Goal: Answer question/provide support: Share knowledge or assist other users

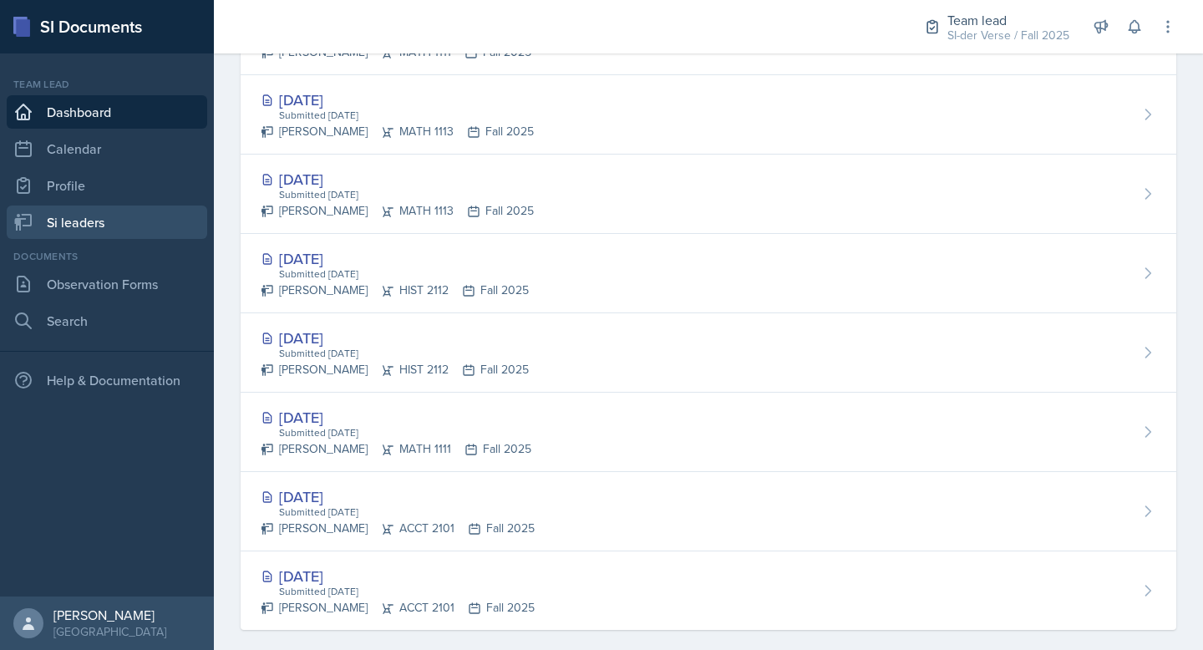
scroll to position [802, 0]
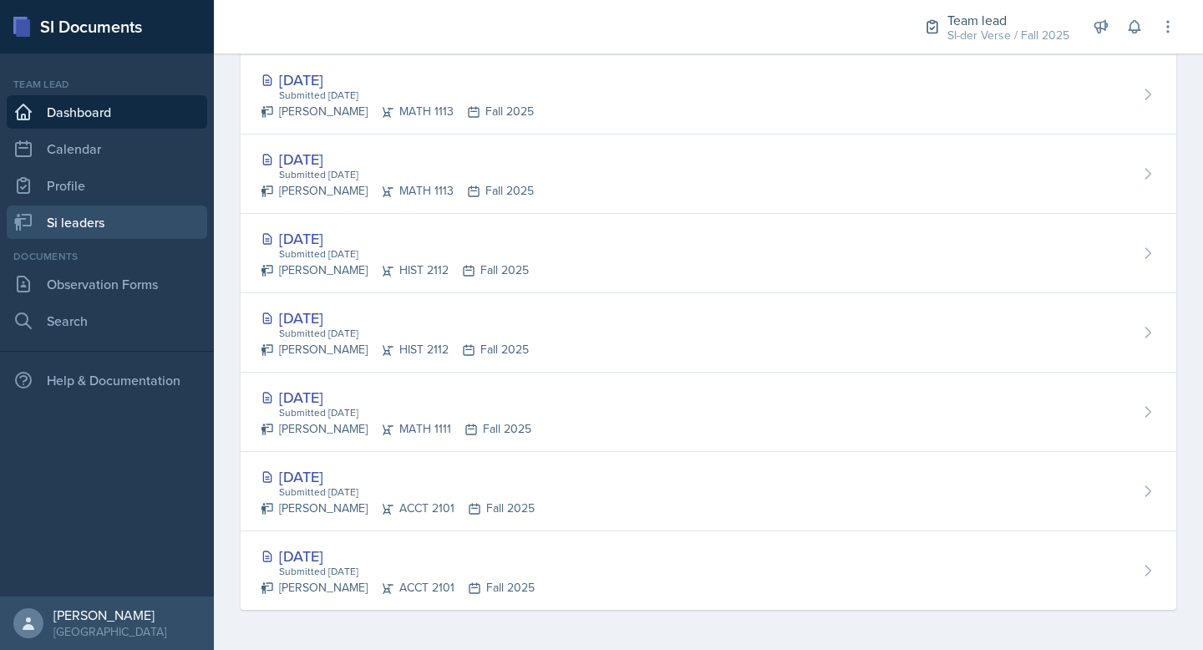
click at [106, 234] on link "Si leaders" at bounding box center [107, 222] width 200 height 33
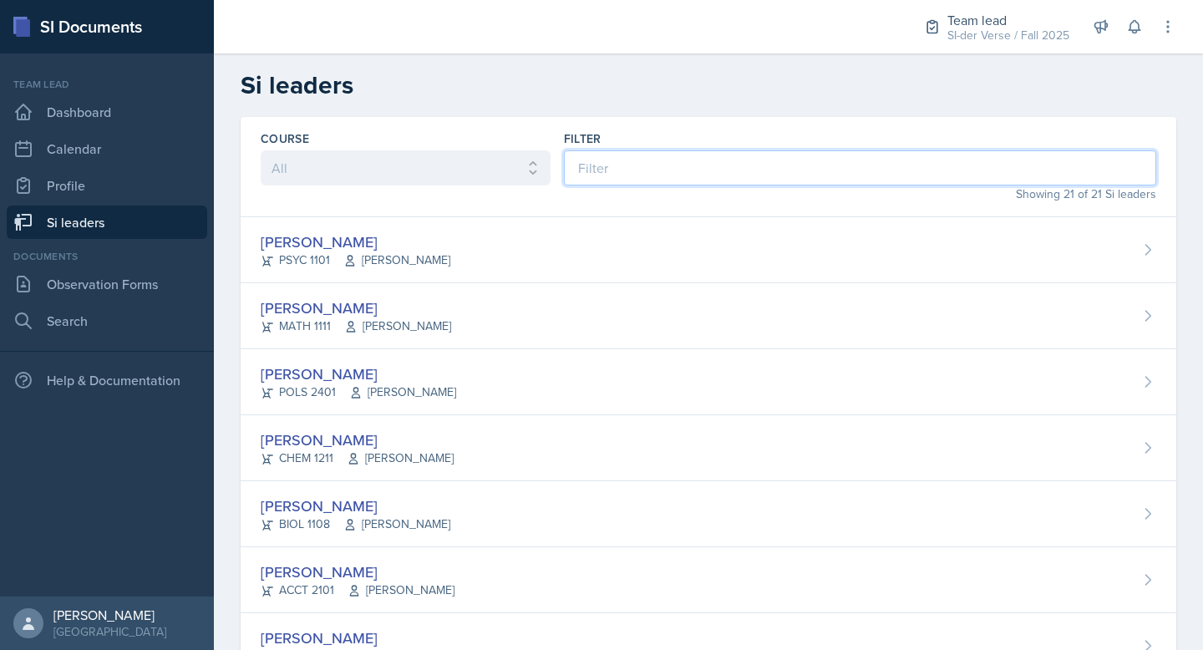
click at [631, 174] on input at bounding box center [860, 167] width 592 height 35
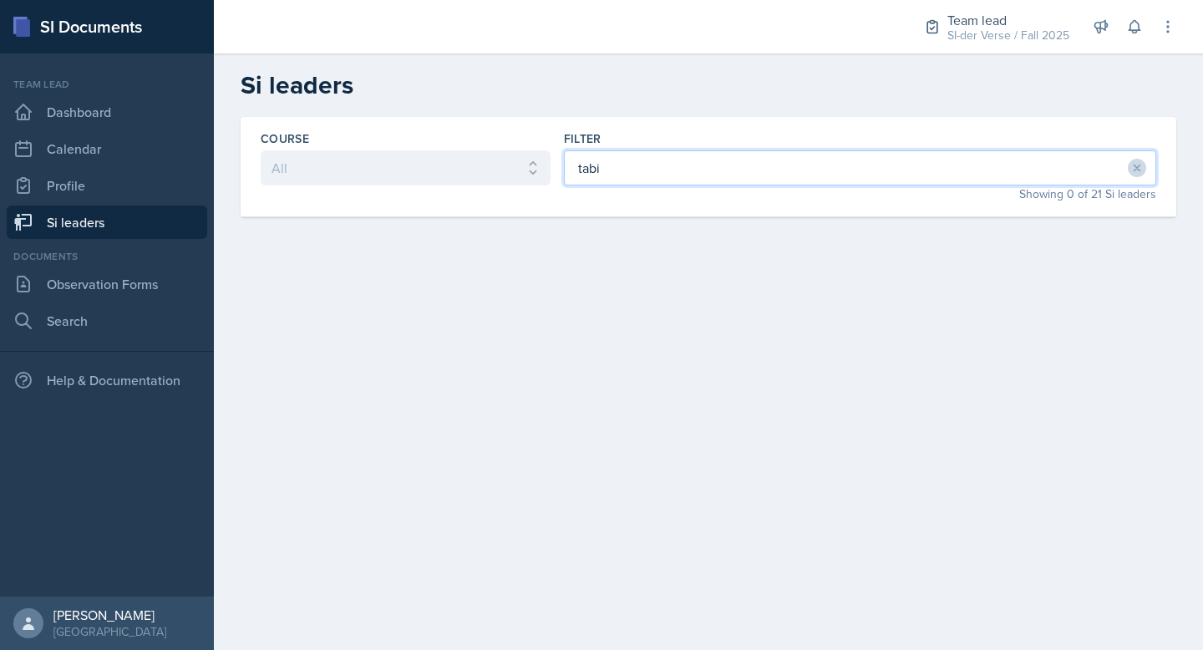
type input "tabi"
drag, startPoint x: 601, startPoint y: 173, endPoint x: 546, endPoint y: 160, distance: 57.5
click at [542, 162] on div "Course All ACCT 2101 ACCT 2102 ACCT 4050 ANTH 1102 ANTH 3301 ARCH 1000 ARCH 100…" at bounding box center [709, 167] width 936 height 100
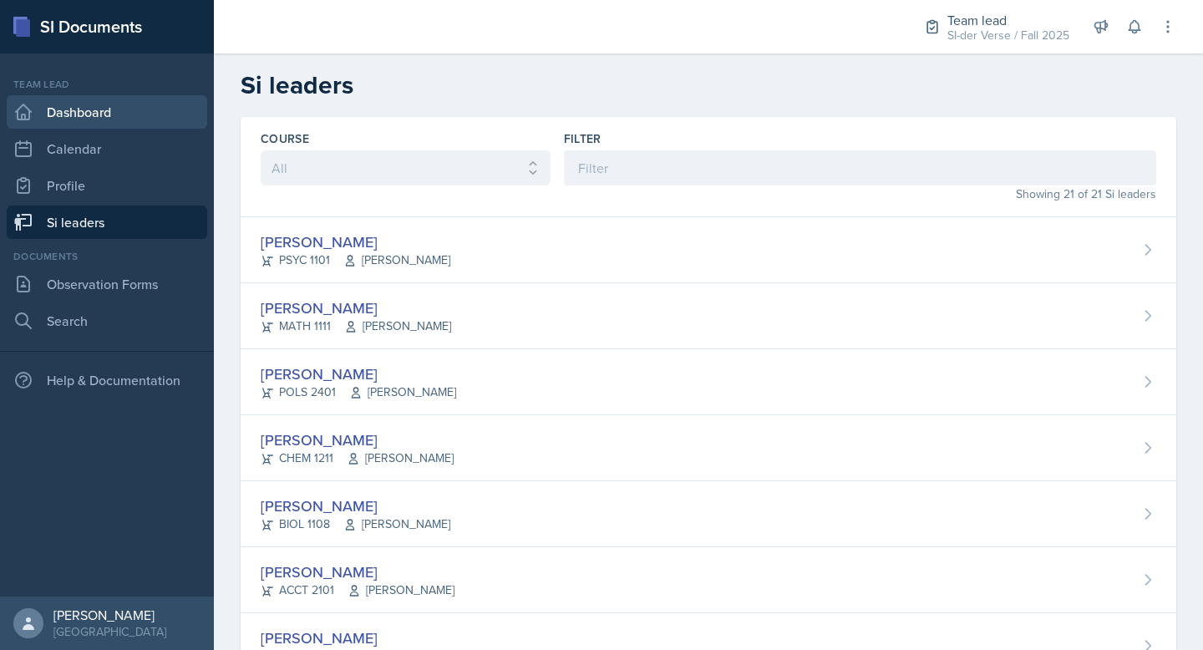
click at [79, 114] on link "Dashboard" at bounding box center [107, 111] width 200 height 33
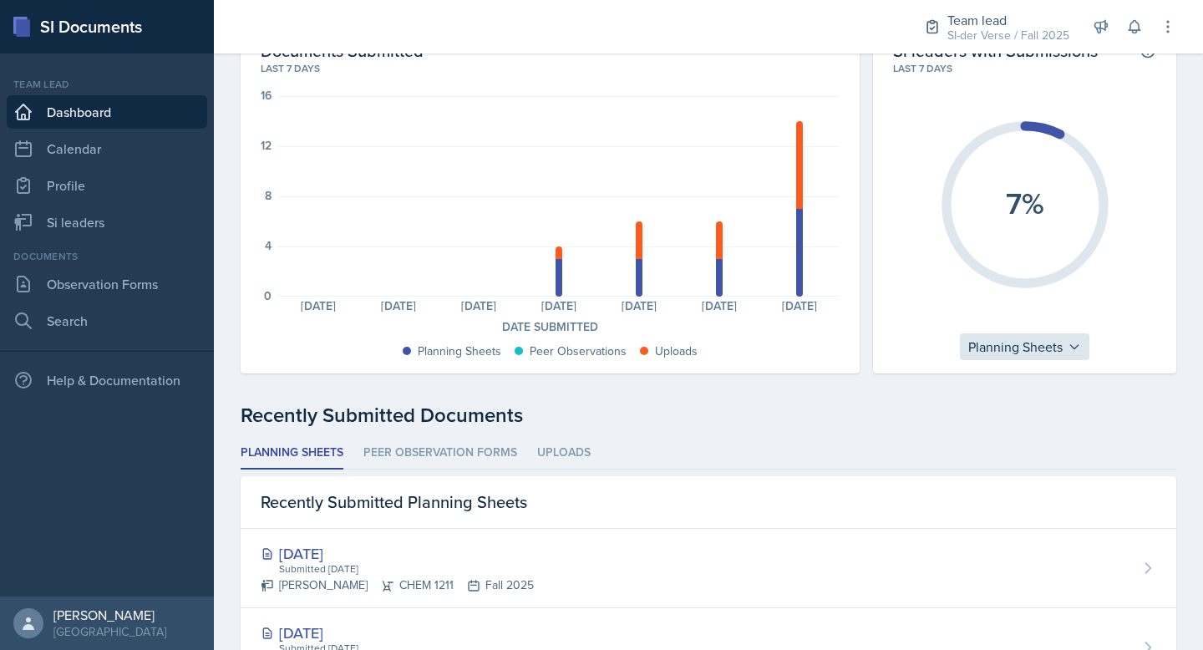
scroll to position [53, 0]
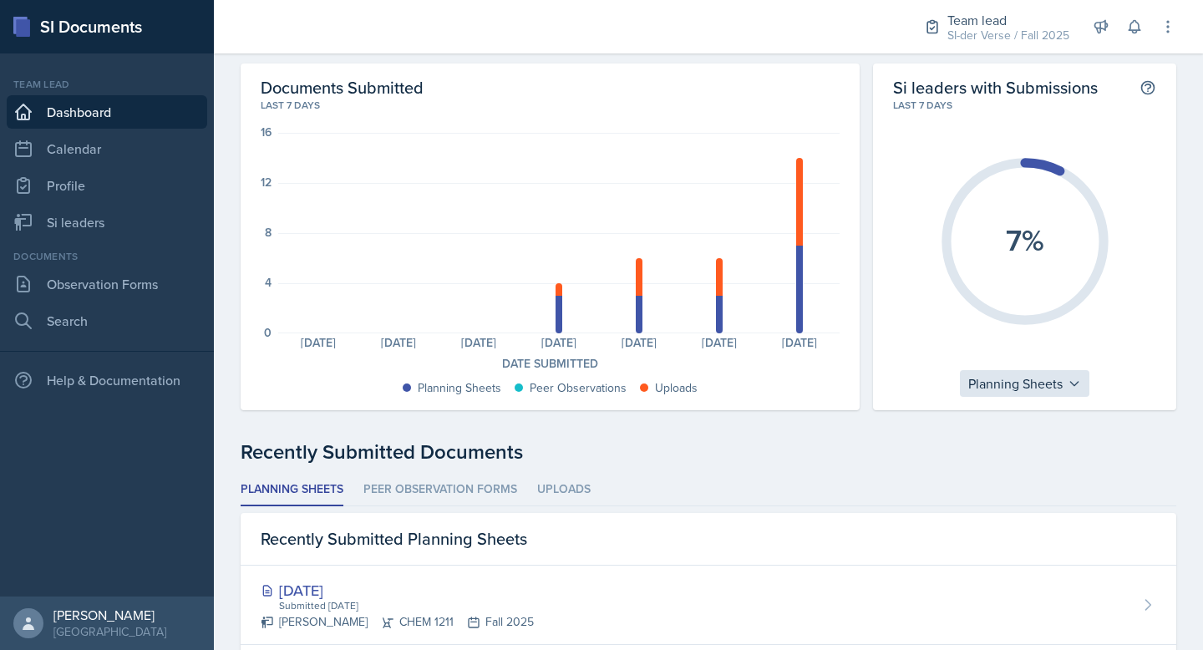
click at [1005, 389] on div "Planning Sheets" at bounding box center [1024, 383] width 129 height 27
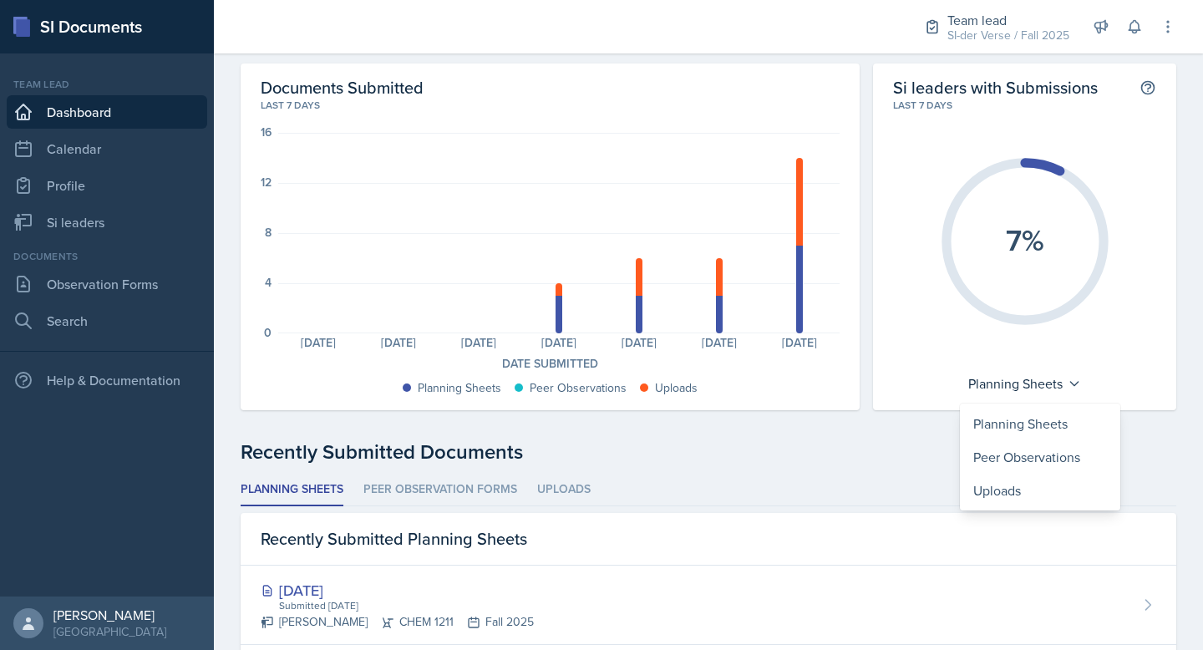
click at [1023, 420] on div "Planning Sheets" at bounding box center [1040, 423] width 160 height 33
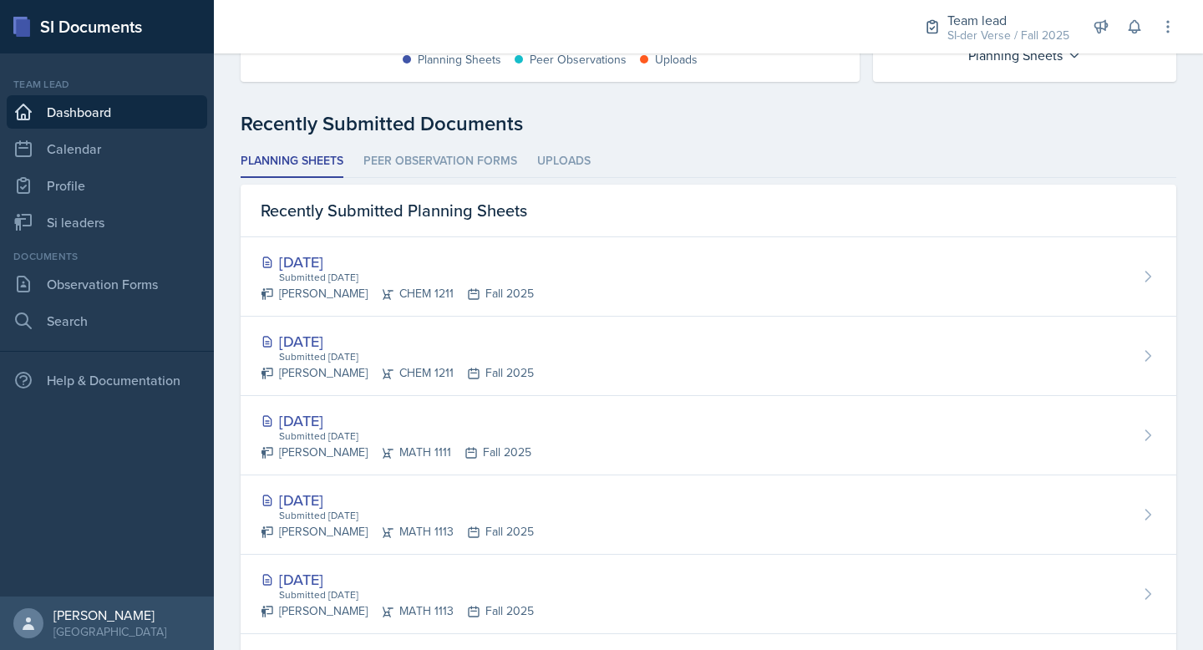
scroll to position [411, 0]
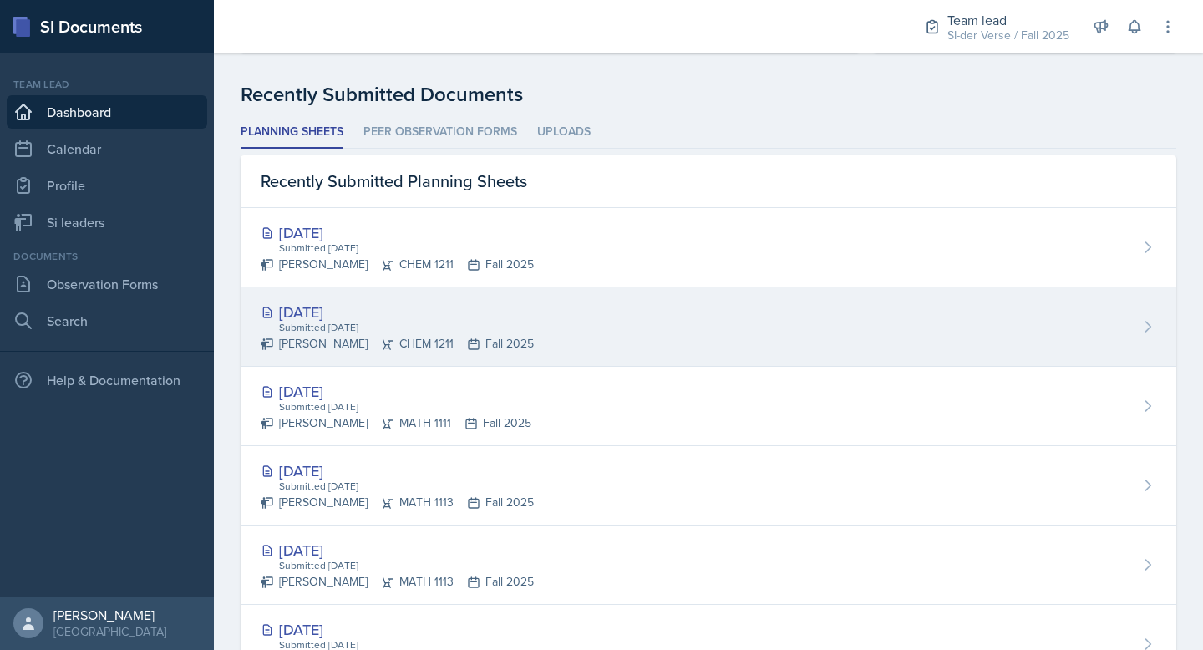
click at [459, 306] on div "[DATE]" at bounding box center [397, 312] width 273 height 23
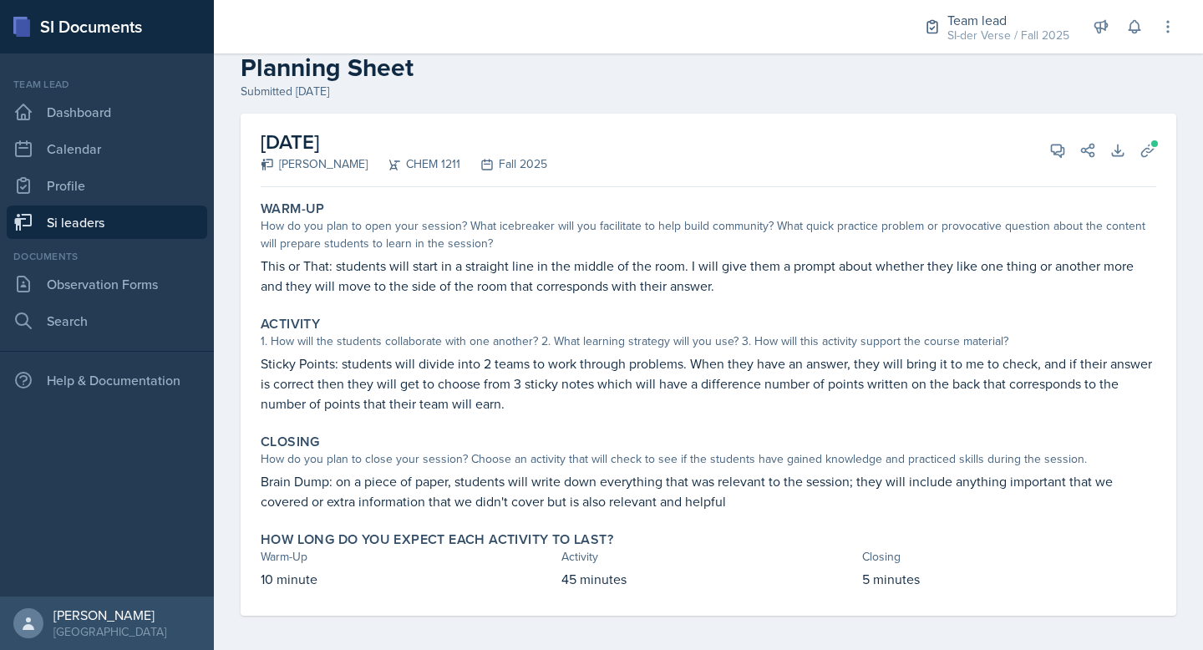
scroll to position [41, 0]
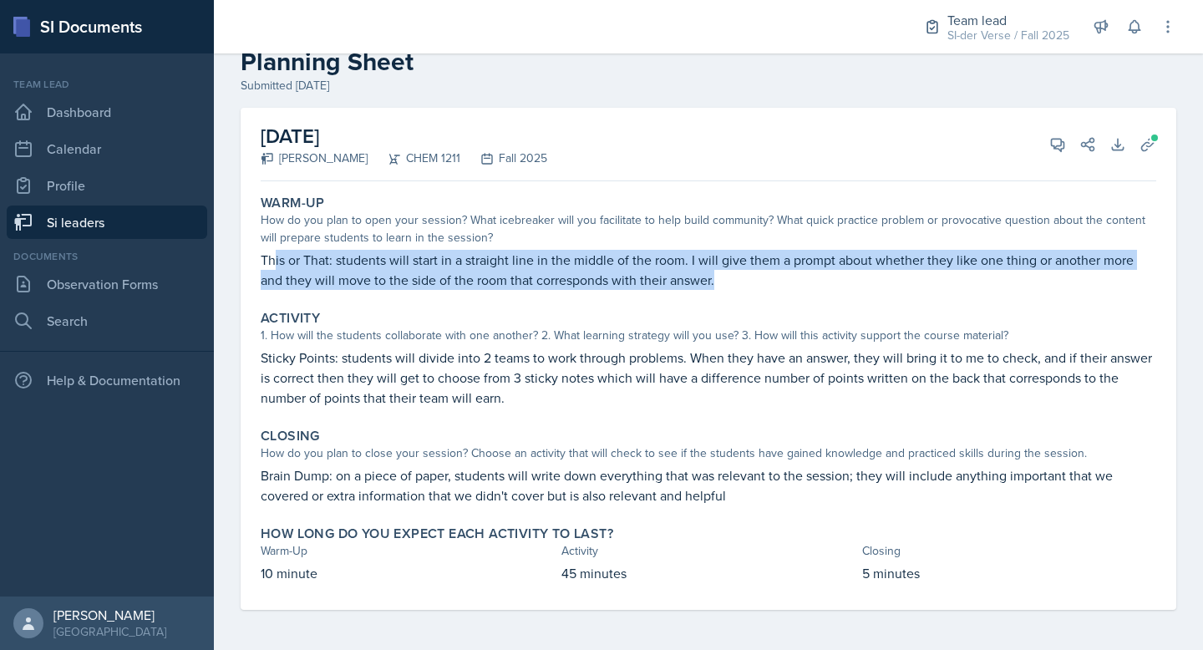
drag, startPoint x: 277, startPoint y: 264, endPoint x: 769, endPoint y: 272, distance: 492.1
click at [769, 272] on p "This or That: students will start in a straight line in the middle of the room.…" at bounding box center [709, 270] width 896 height 40
click at [1149, 135] on span at bounding box center [1154, 138] width 10 height 10
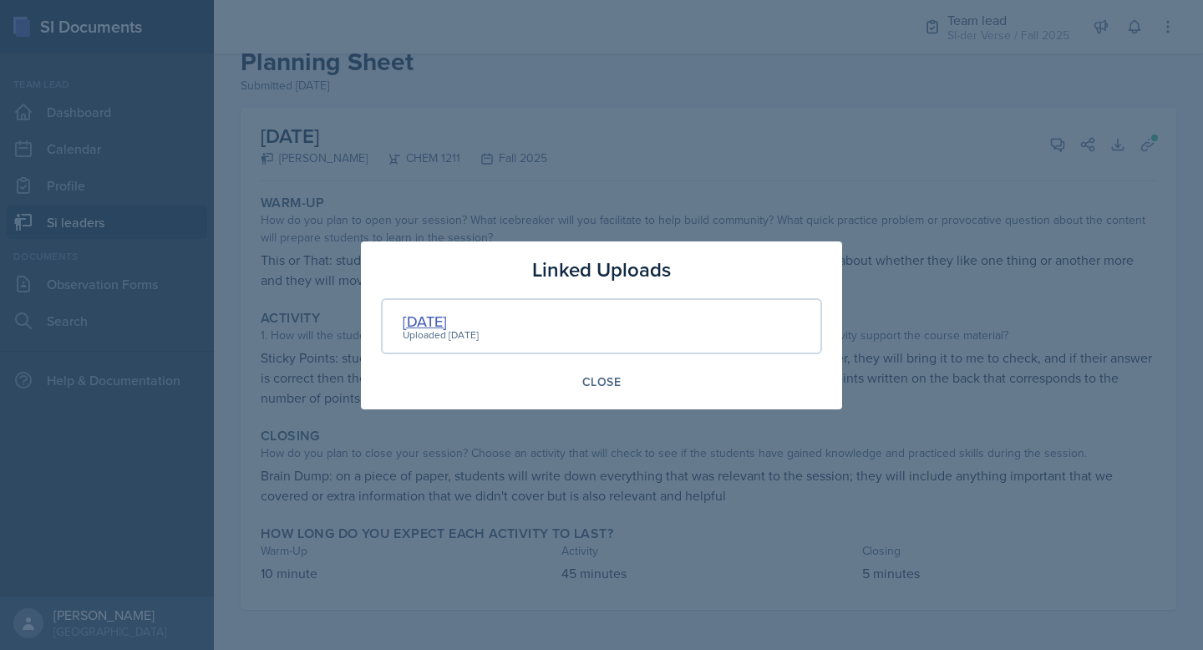
click at [419, 317] on div "[DATE]" at bounding box center [441, 321] width 76 height 23
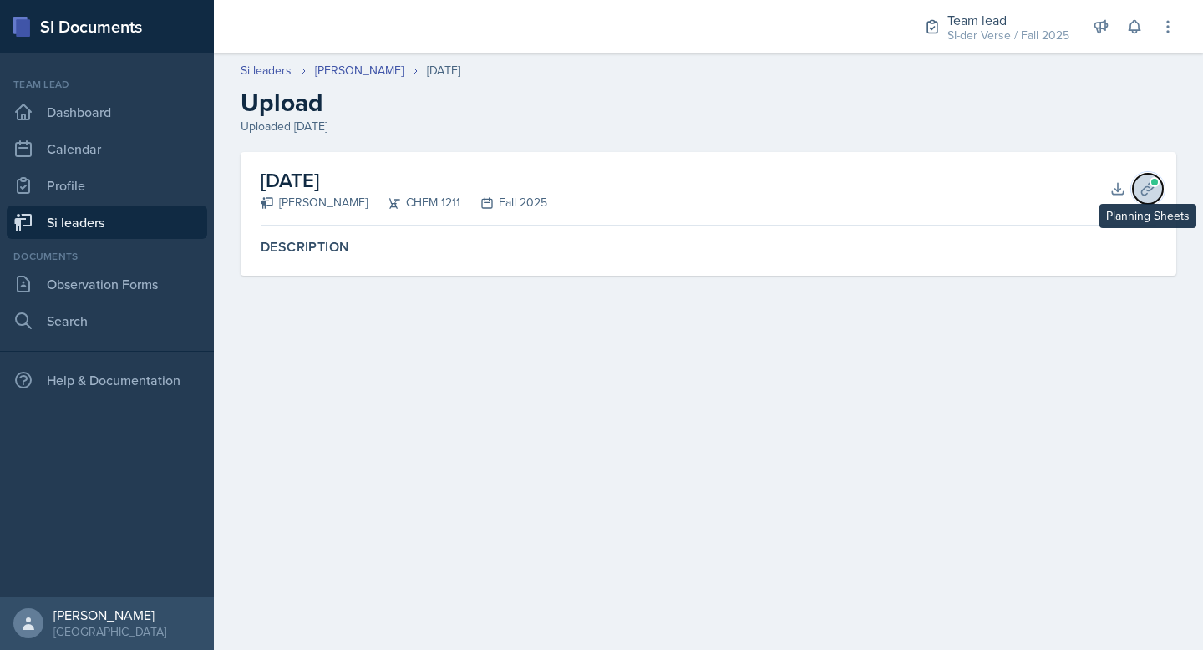
click at [1158, 184] on span at bounding box center [1154, 182] width 10 height 10
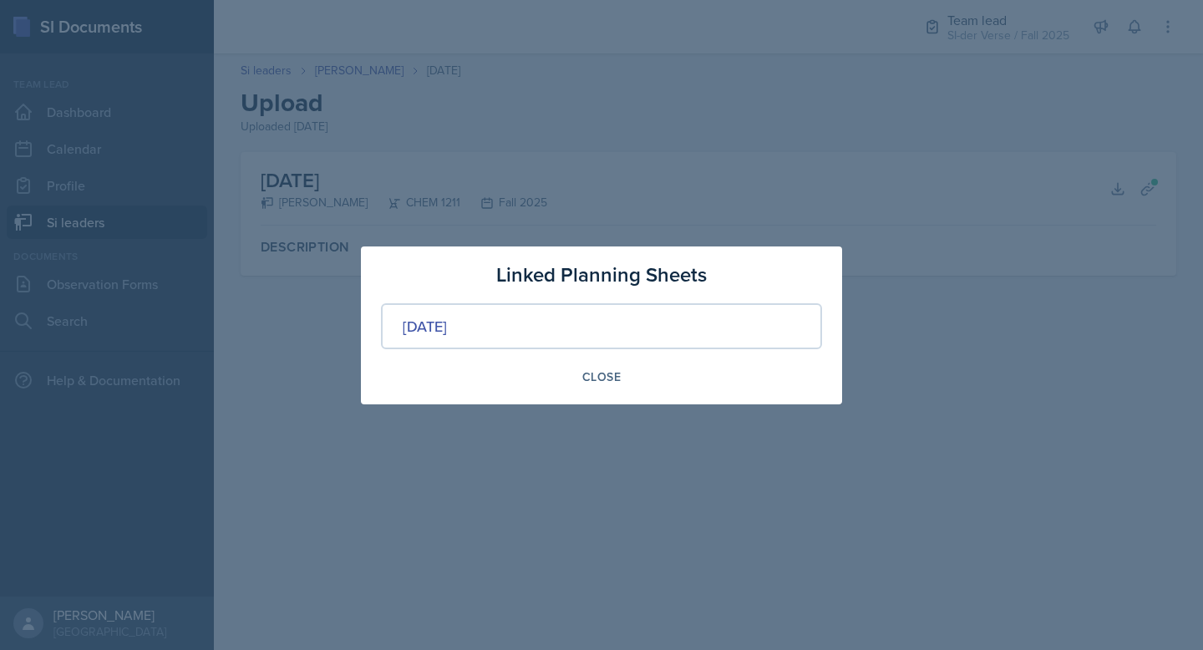
click at [631, 135] on div at bounding box center [601, 325] width 1203 height 650
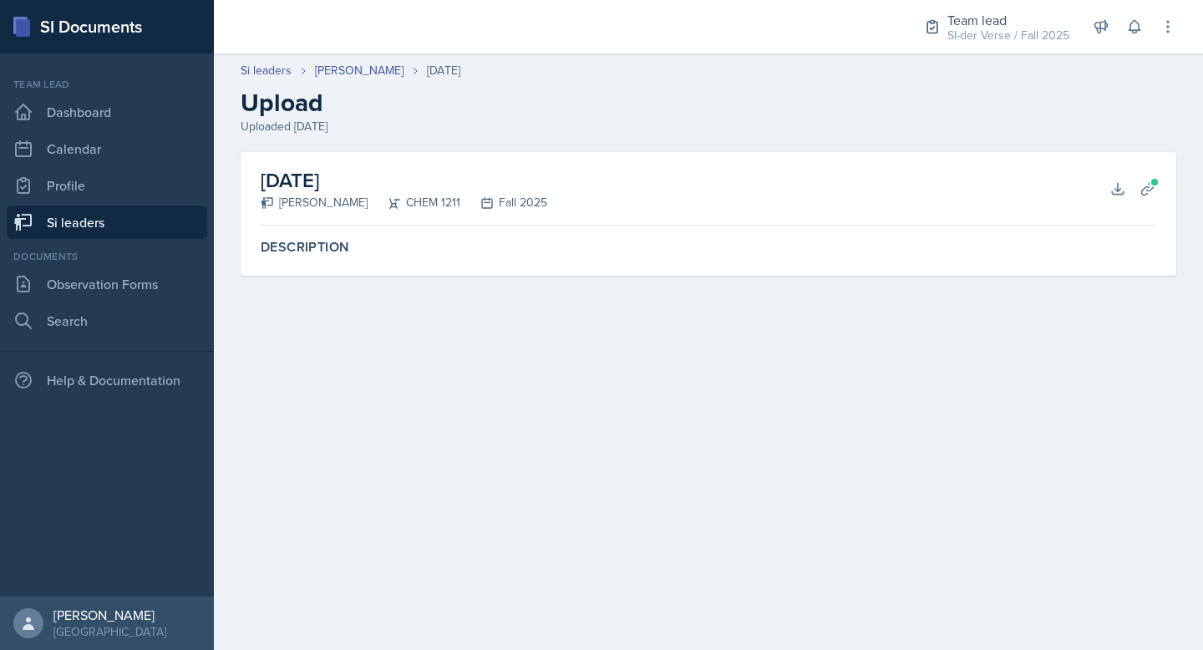
click at [296, 185] on h2 "[DATE]" at bounding box center [404, 180] width 287 height 30
click at [296, 183] on h2 "[DATE]" at bounding box center [404, 180] width 287 height 30
click at [326, 246] on label "Description" at bounding box center [709, 247] width 896 height 17
click at [58, 223] on link "Si leaders" at bounding box center [107, 222] width 200 height 33
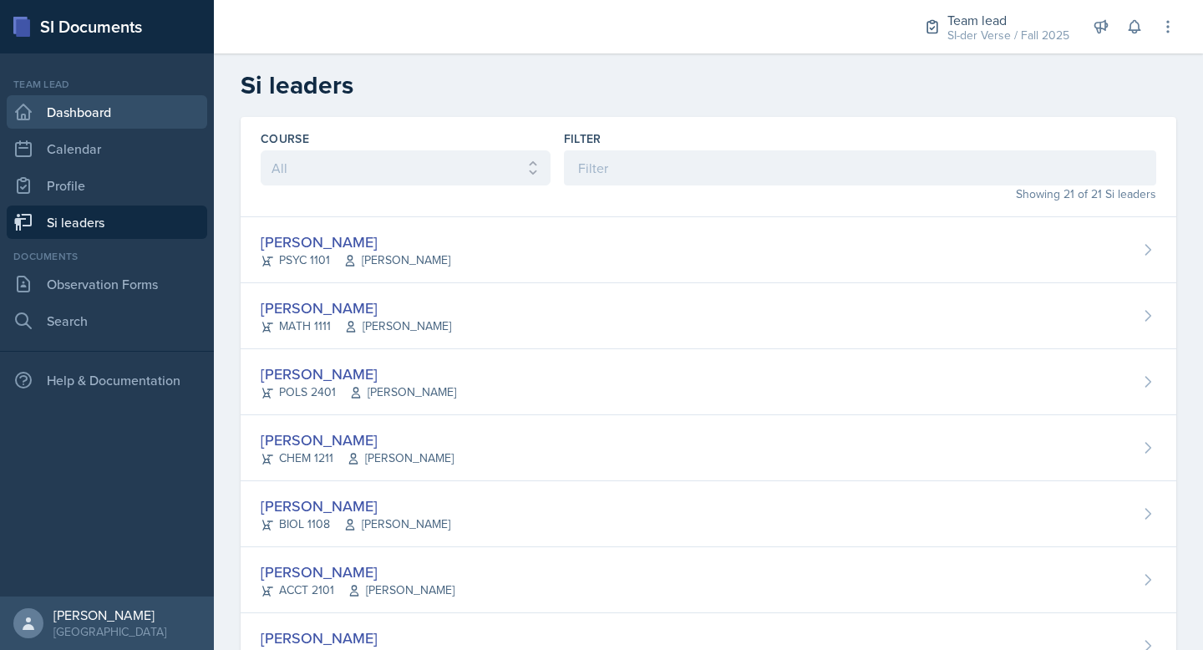
click at [84, 114] on link "Dashboard" at bounding box center [107, 111] width 200 height 33
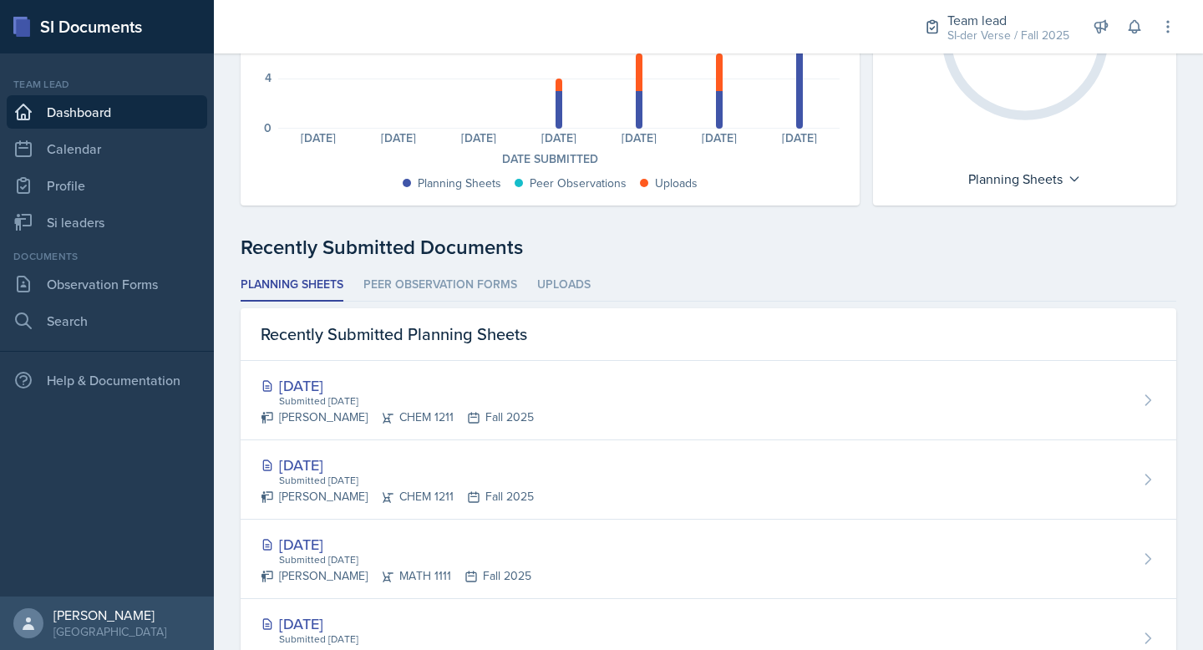
scroll to position [250, 0]
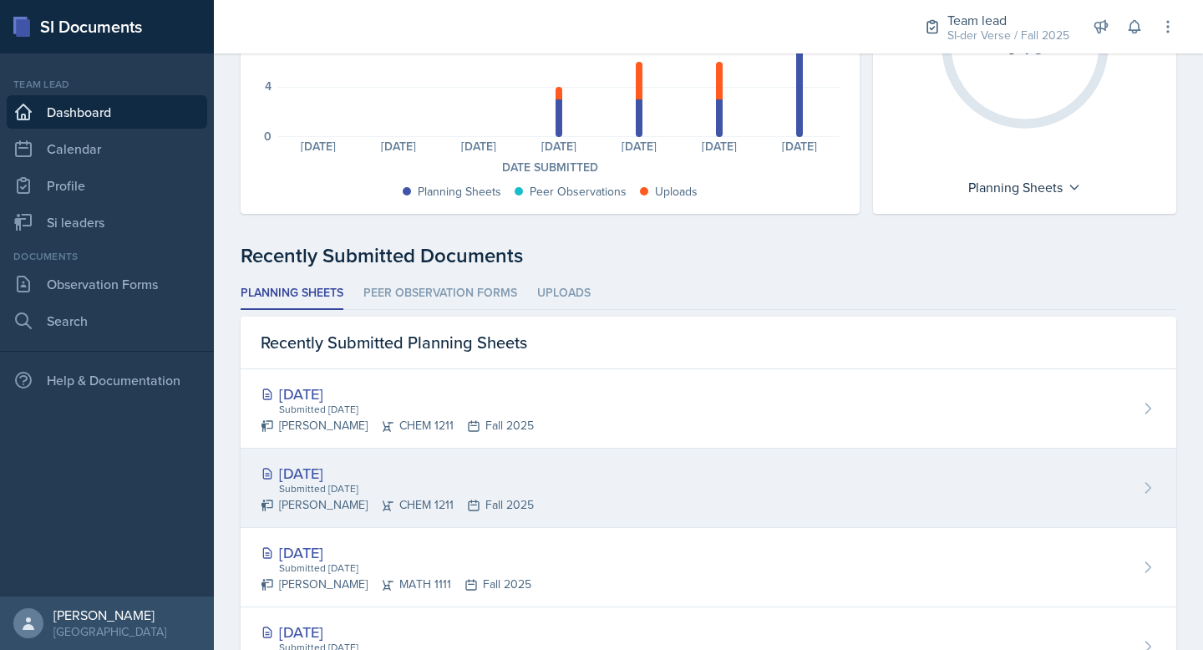
click at [541, 475] on div "[DATE] Submitted [DATE] [PERSON_NAME] CHEM 1211 Fall 2025" at bounding box center [709, 488] width 936 height 79
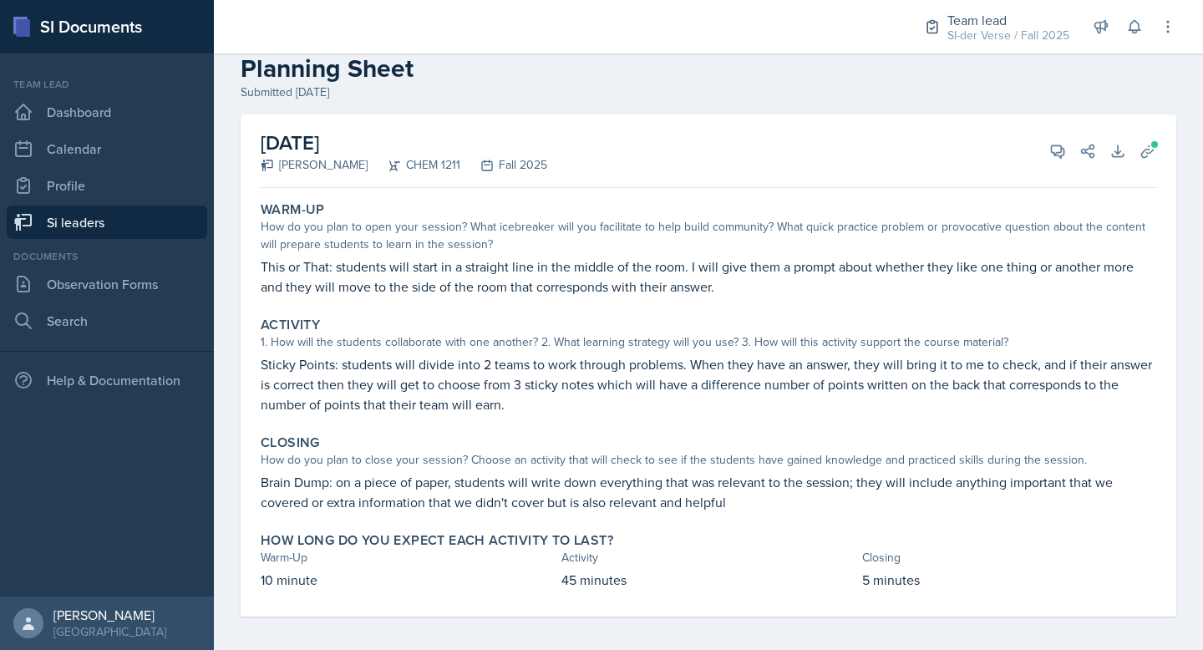
scroll to position [41, 0]
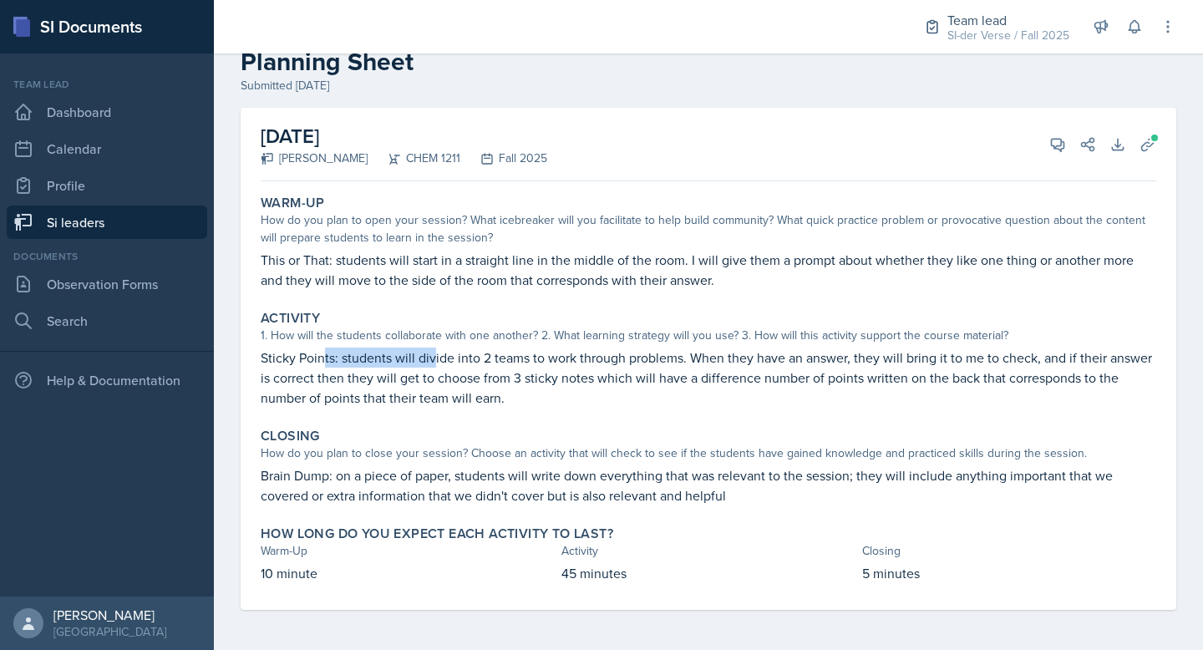
drag, startPoint x: 321, startPoint y: 363, endPoint x: 429, endPoint y: 348, distance: 108.9
click at [436, 349] on p "Sticky Points: students will divide into 2 teams to work through problems. When…" at bounding box center [709, 378] width 896 height 60
click at [500, 368] on p "Sticky Points: students will divide into 2 teams to work through problems. When…" at bounding box center [709, 378] width 896 height 60
drag, startPoint x: 353, startPoint y: 360, endPoint x: 507, endPoint y: 363, distance: 154.6
click at [507, 363] on p "Sticky Points: students will divide into 2 teams to work through problems. When…" at bounding box center [709, 378] width 896 height 60
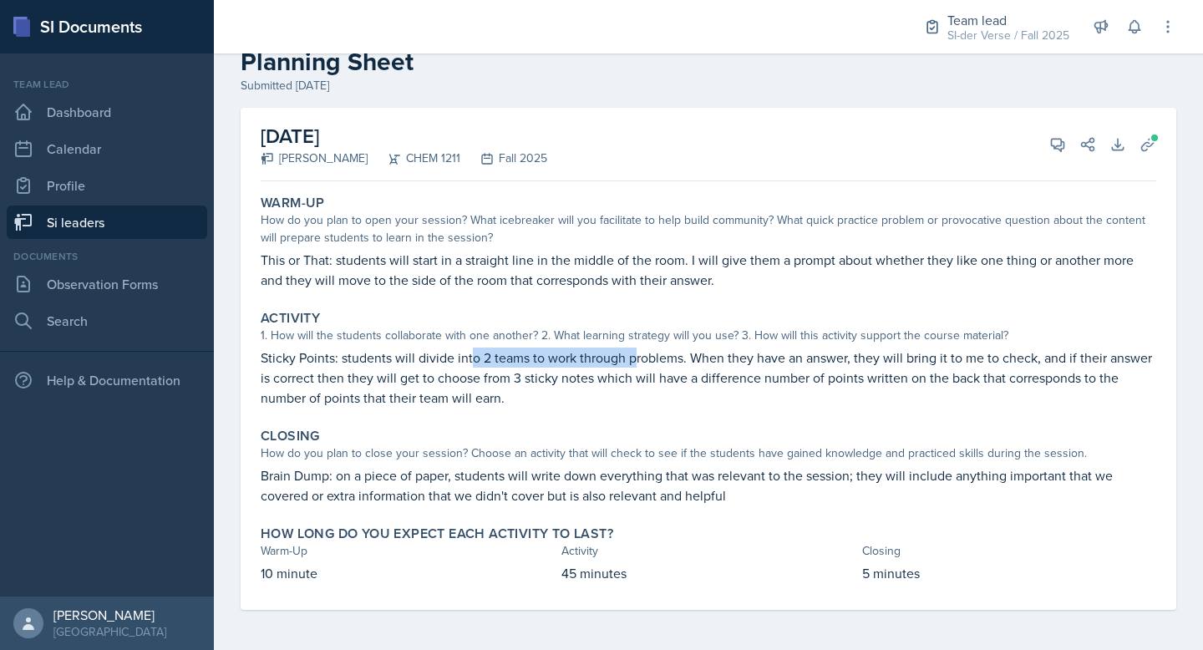
drag, startPoint x: 581, startPoint y: 360, endPoint x: 637, endPoint y: 353, distance: 56.5
click at [637, 353] on p "Sticky Points: students will divide into 2 teams to work through problems. When…" at bounding box center [709, 378] width 896 height 60
click at [652, 350] on p "Sticky Points: students will divide into 2 teams to work through problems. When…" at bounding box center [709, 378] width 896 height 60
click at [654, 350] on p "Sticky Points: students will divide into 2 teams to work through problems. When…" at bounding box center [709, 378] width 896 height 60
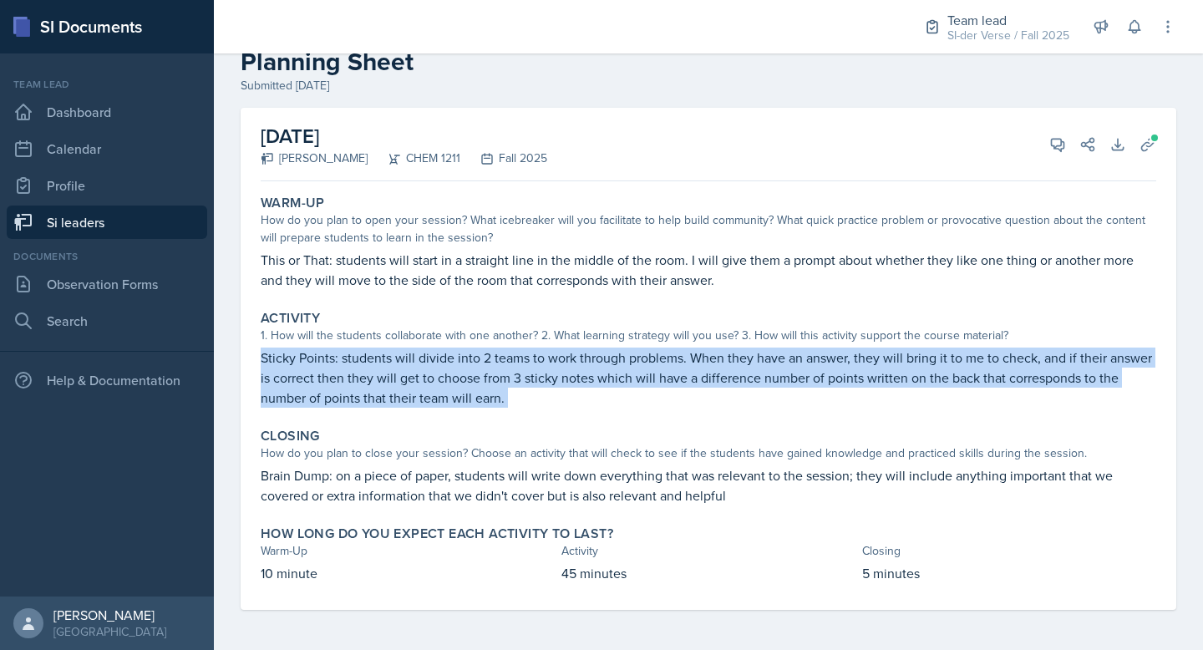
click at [654, 350] on p "Sticky Points: students will divide into 2 teams to work through problems. When…" at bounding box center [709, 378] width 896 height 60
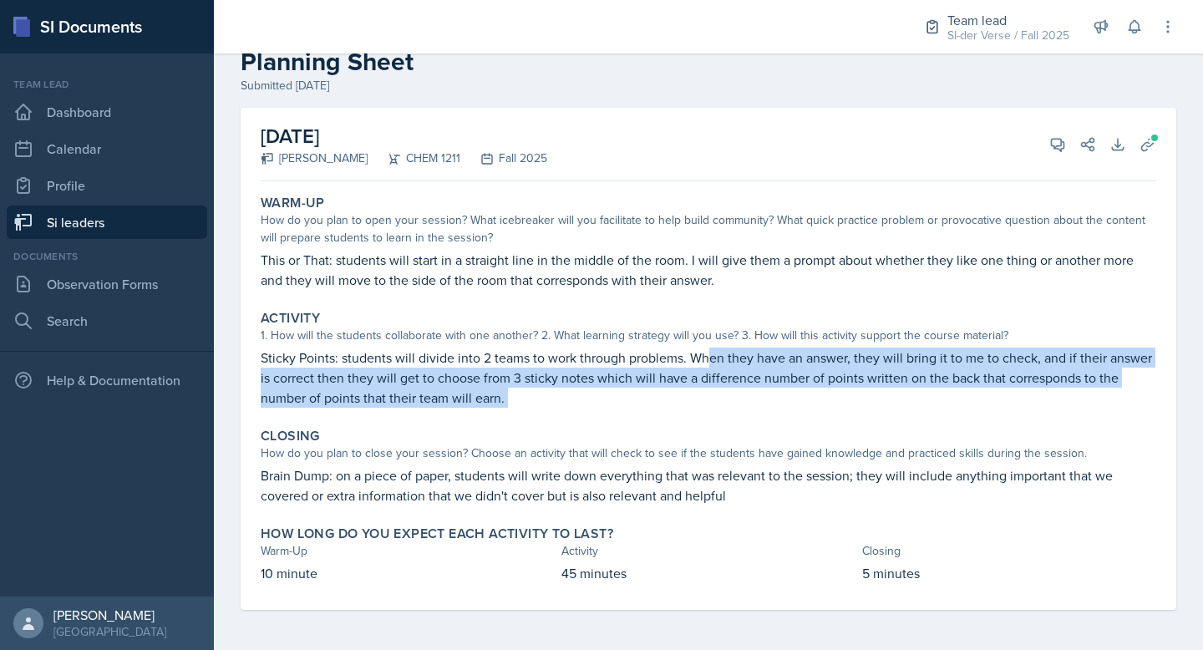
drag, startPoint x: 708, startPoint y: 361, endPoint x: 862, endPoint y: 353, distance: 153.9
click at [862, 353] on p "Sticky Points: students will divide into 2 teams to work through problems. When…" at bounding box center [709, 378] width 896 height 60
click at [877, 353] on p "Sticky Points: students will divide into 2 teams to work through problems. When…" at bounding box center [709, 378] width 896 height 60
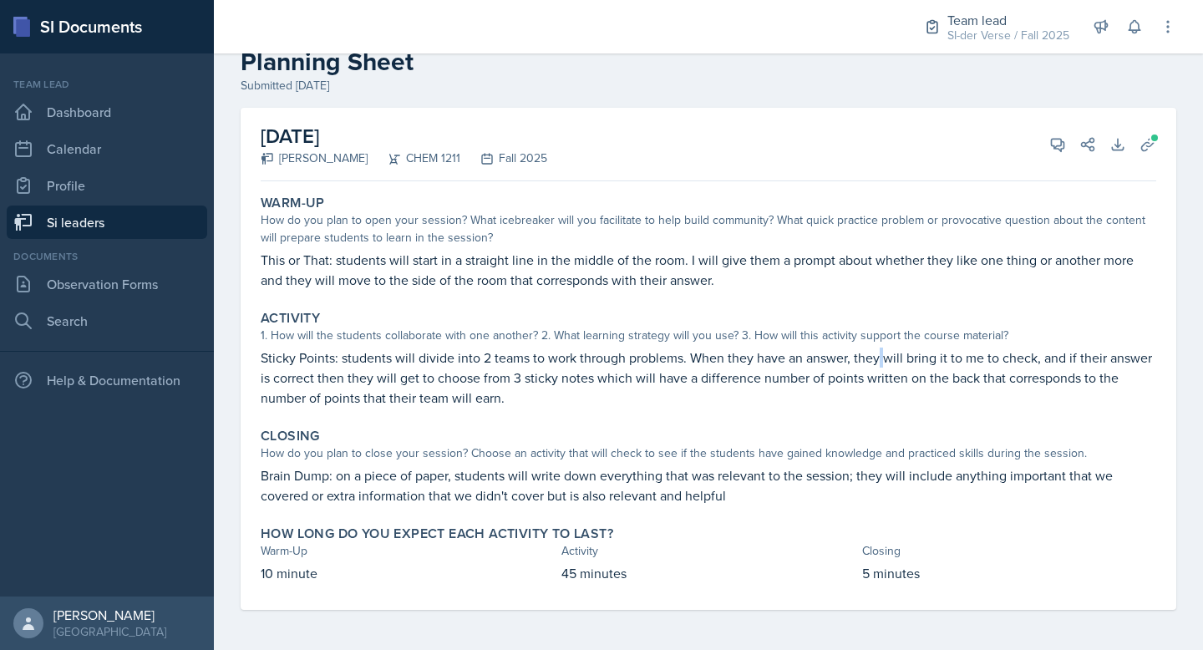
click at [877, 353] on p "Sticky Points: students will divide into 2 teams to work through problems. When…" at bounding box center [709, 378] width 896 height 60
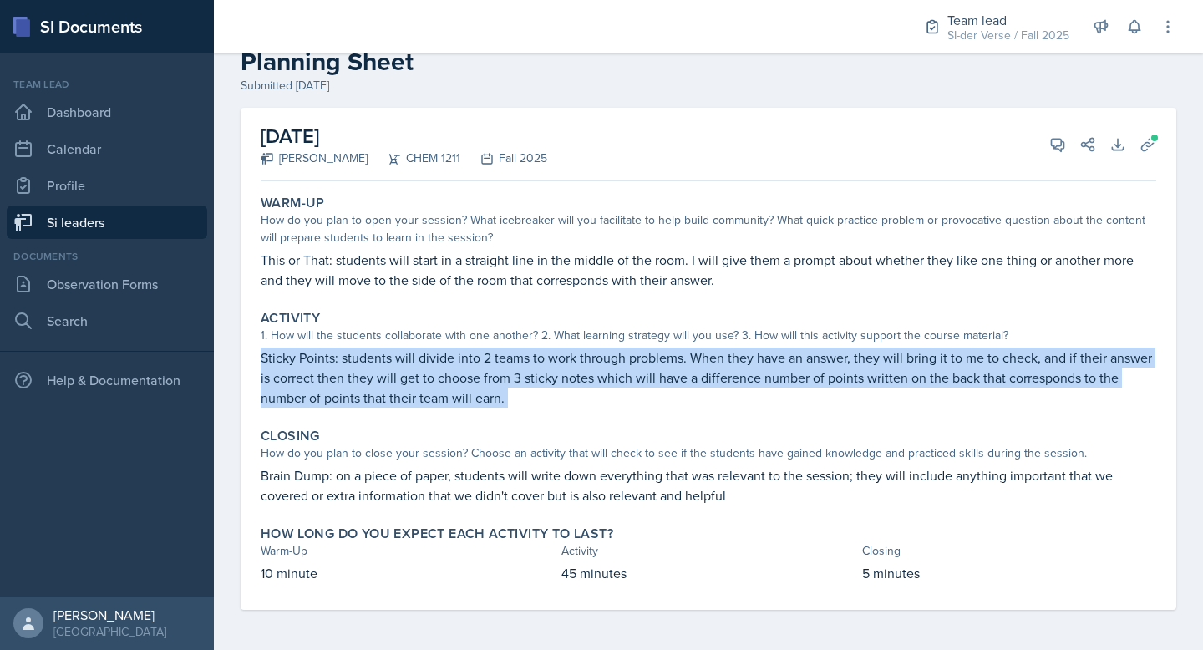
click at [877, 353] on p "Sticky Points: students will divide into 2 teams to work through problems. When…" at bounding box center [709, 378] width 896 height 60
click at [878, 353] on p "Sticky Points: students will divide into 2 teams to work through problems. When…" at bounding box center [709, 378] width 896 height 60
click at [337, 376] on p "Sticky Points: students will divide into 2 teams to work through problems. When…" at bounding box center [709, 378] width 896 height 60
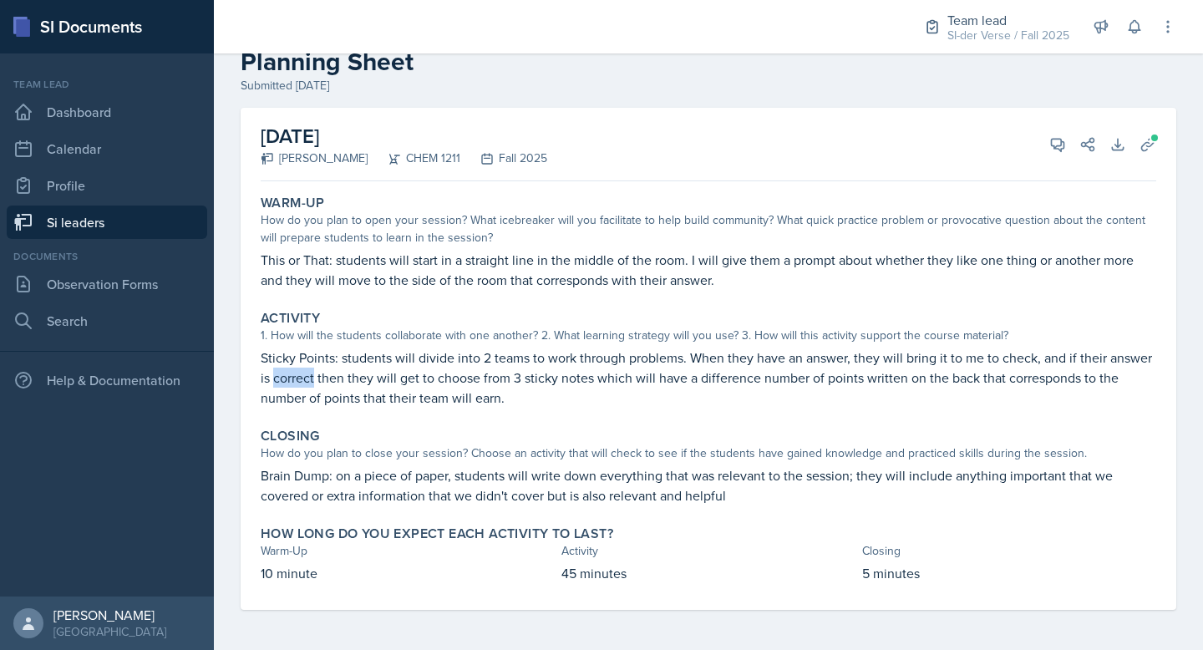
click at [337, 376] on p "Sticky Points: students will divide into 2 teams to work through problems. When…" at bounding box center [709, 378] width 896 height 60
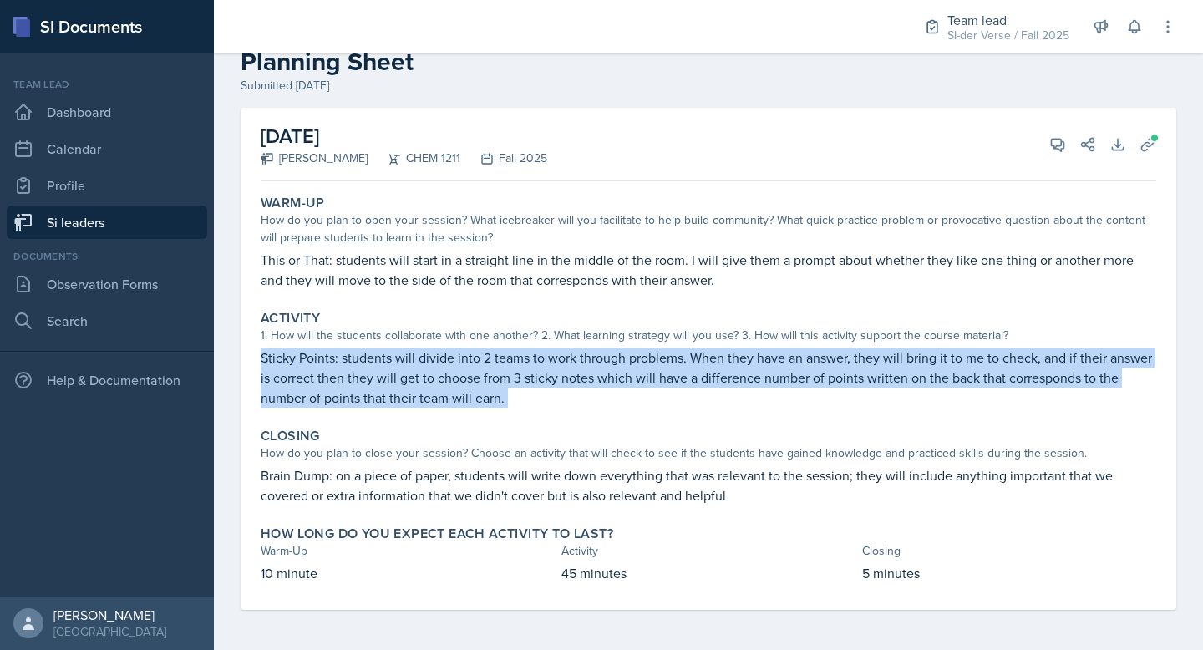
click at [337, 376] on p "Sticky Points: students will divide into 2 teams to work through problems. When…" at bounding box center [709, 378] width 896 height 60
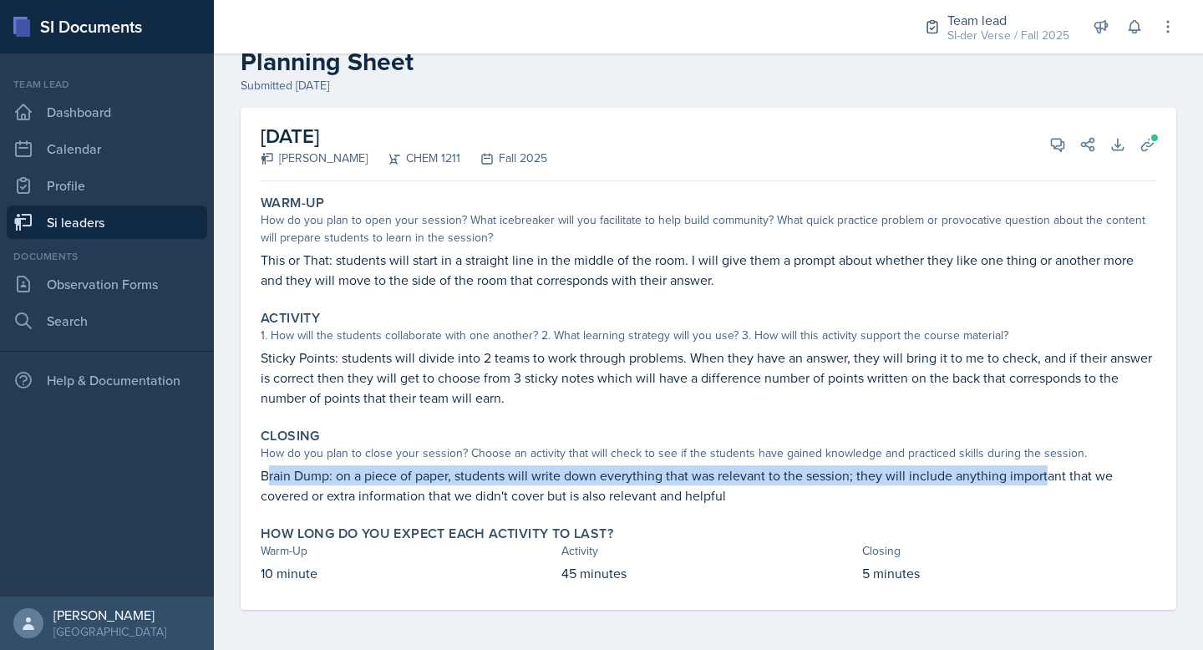
drag, startPoint x: 270, startPoint y: 474, endPoint x: 1045, endPoint y: 473, distance: 775.2
click at [1045, 473] on p "Brain Dump: on a piece of paper, students will write down everything that was r…" at bounding box center [709, 485] width 896 height 40
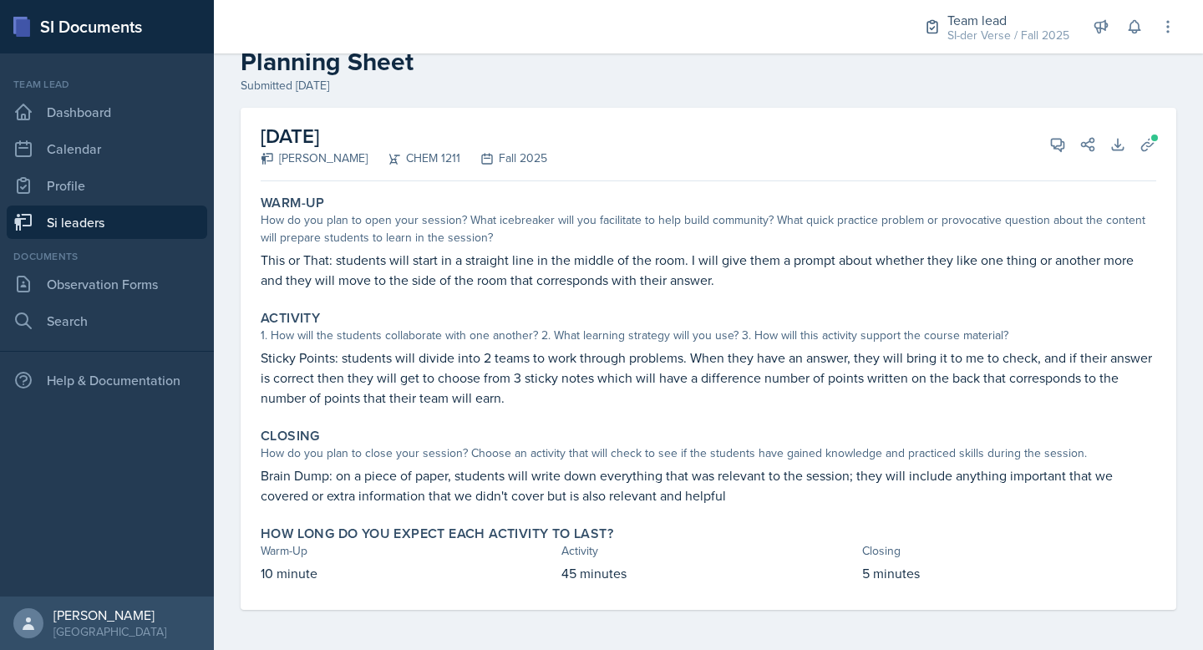
click at [295, 272] on p "This or That: students will start in a straight line in the middle of the room.…" at bounding box center [709, 270] width 896 height 40
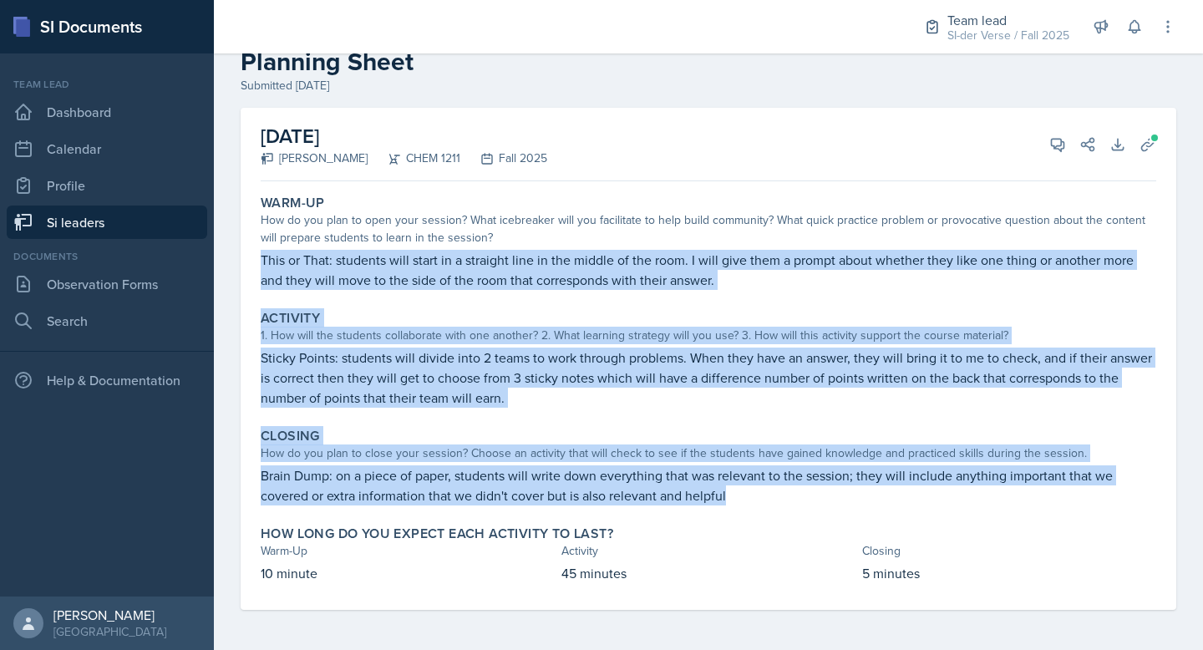
drag, startPoint x: 260, startPoint y: 258, endPoint x: 741, endPoint y: 500, distance: 538.7
click at [741, 500] on div "Warm-Up How do you plan to open your session? What icebreaker will you facilita…" at bounding box center [709, 399] width 896 height 422
copy div "This or That: students will start in a straight line in the middle of the room.…"
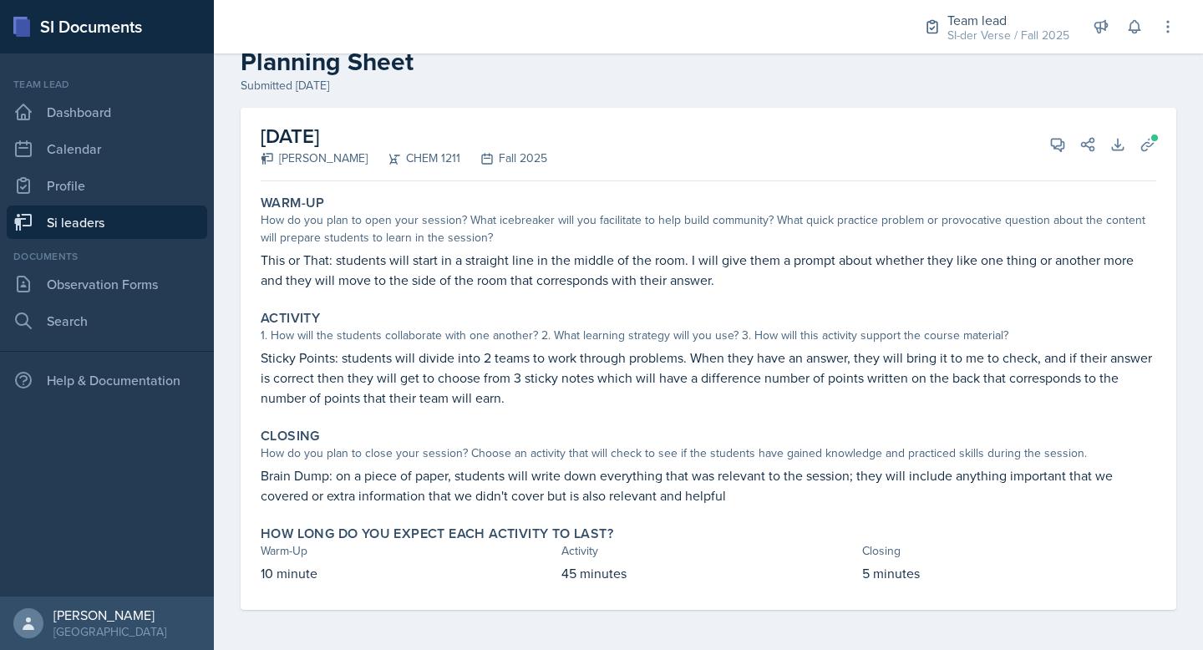
click at [668, 94] on div "Submitted [DATE]" at bounding box center [709, 86] width 936 height 18
click at [1052, 144] on icon at bounding box center [1058, 145] width 13 height 13
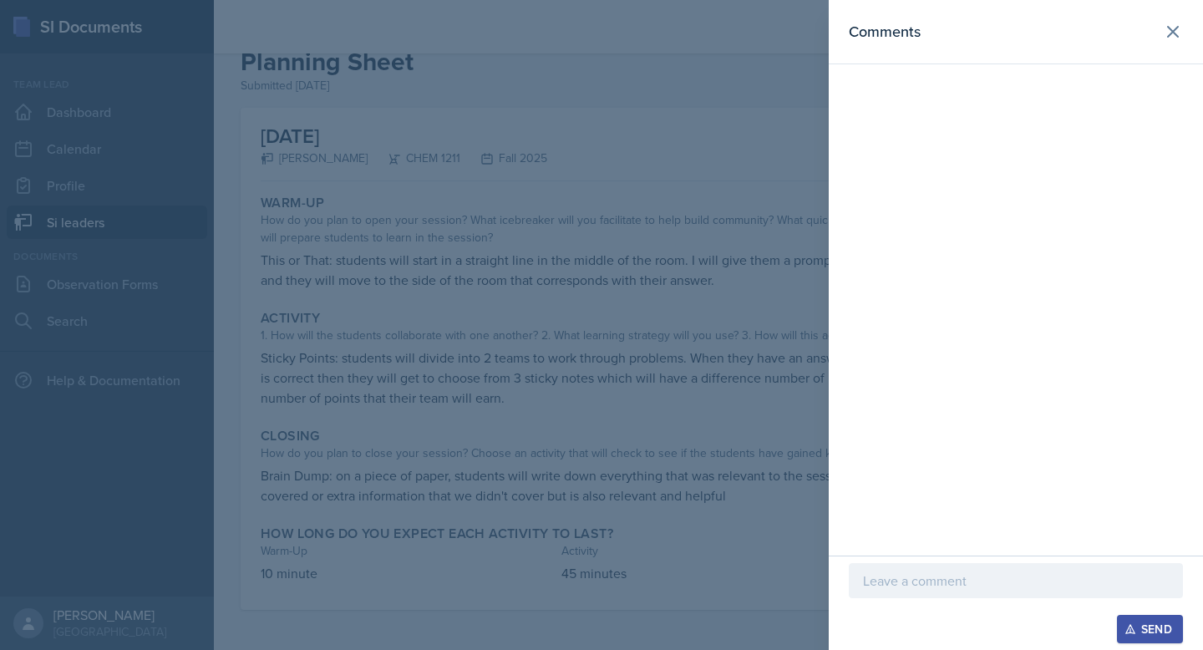
click at [917, 582] on p at bounding box center [1016, 581] width 306 height 20
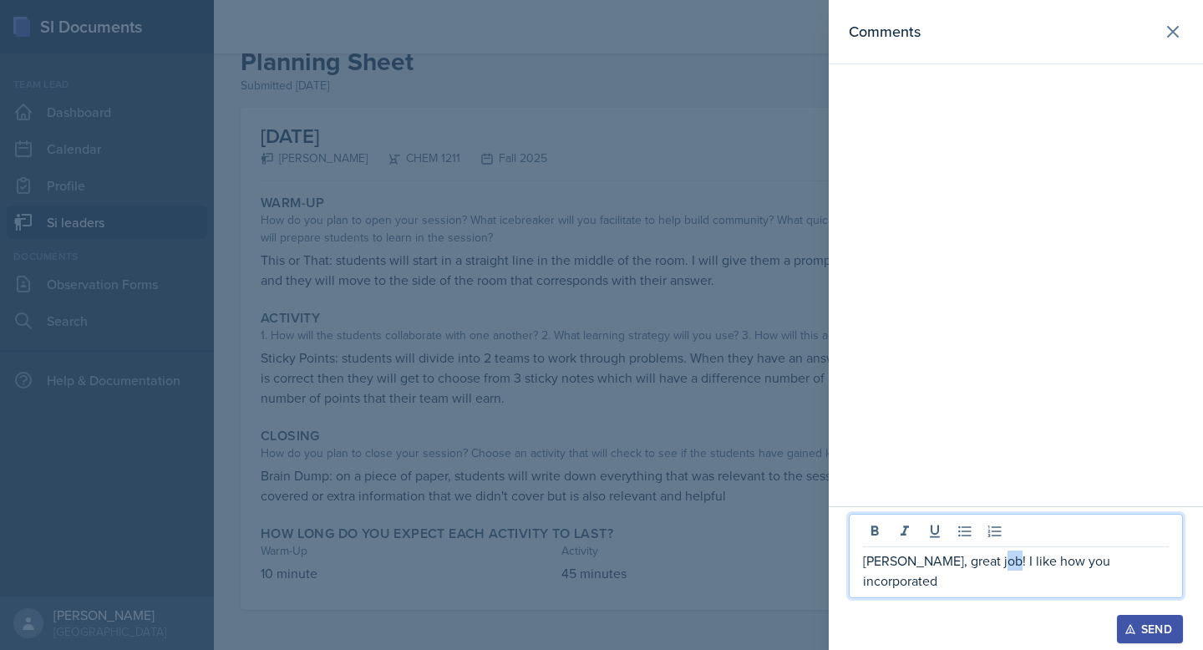
drag, startPoint x: 971, startPoint y: 583, endPoint x: 980, endPoint y: 585, distance: 9.3
click at [980, 585] on p "[PERSON_NAME], great job! I like how you incorporated" at bounding box center [1016, 571] width 306 height 40
click at [987, 582] on p "[PERSON_NAME], great job! I like how you incorporated" at bounding box center [1016, 571] width 306 height 40
drag, startPoint x: 969, startPoint y: 583, endPoint x: 1129, endPoint y: 583, distance: 160.4
click at [1129, 583] on p "[PERSON_NAME], great job! I like how you incorporated" at bounding box center [1016, 571] width 306 height 40
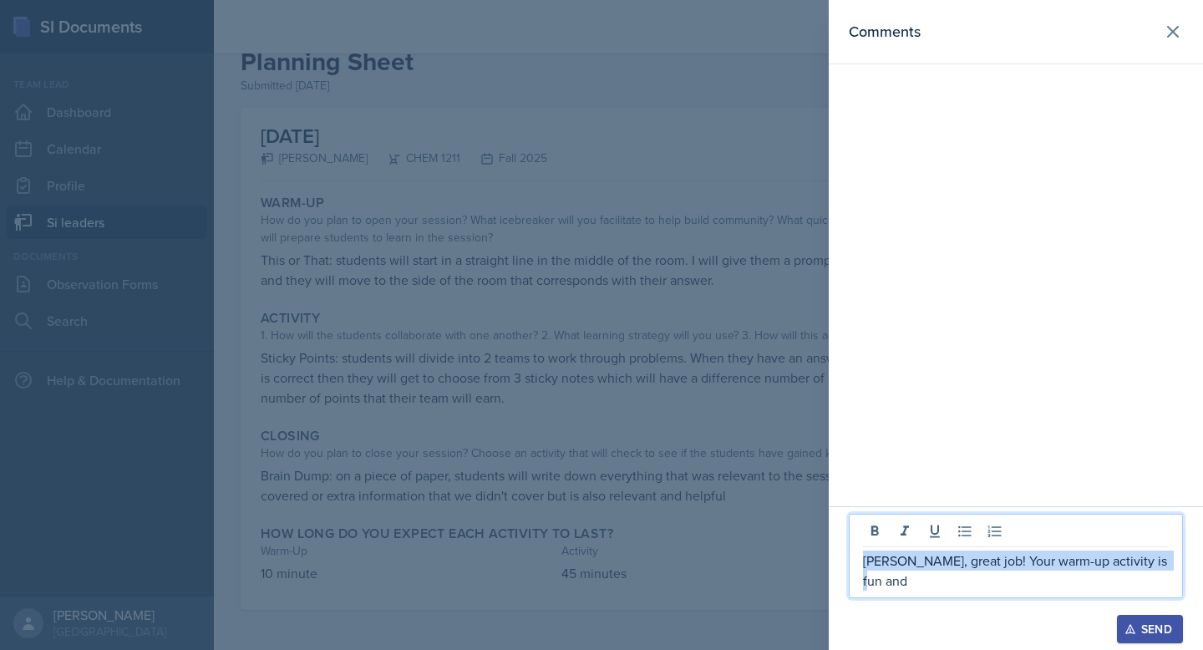
drag, startPoint x: 863, startPoint y: 584, endPoint x: 1180, endPoint y: 587, distance: 316.6
click at [1180, 587] on div "[PERSON_NAME], great job! Your warm-up activity is fun and" at bounding box center [1016, 556] width 334 height 84
copy p "[PERSON_NAME], great job! Your warm-up activity is fun and"
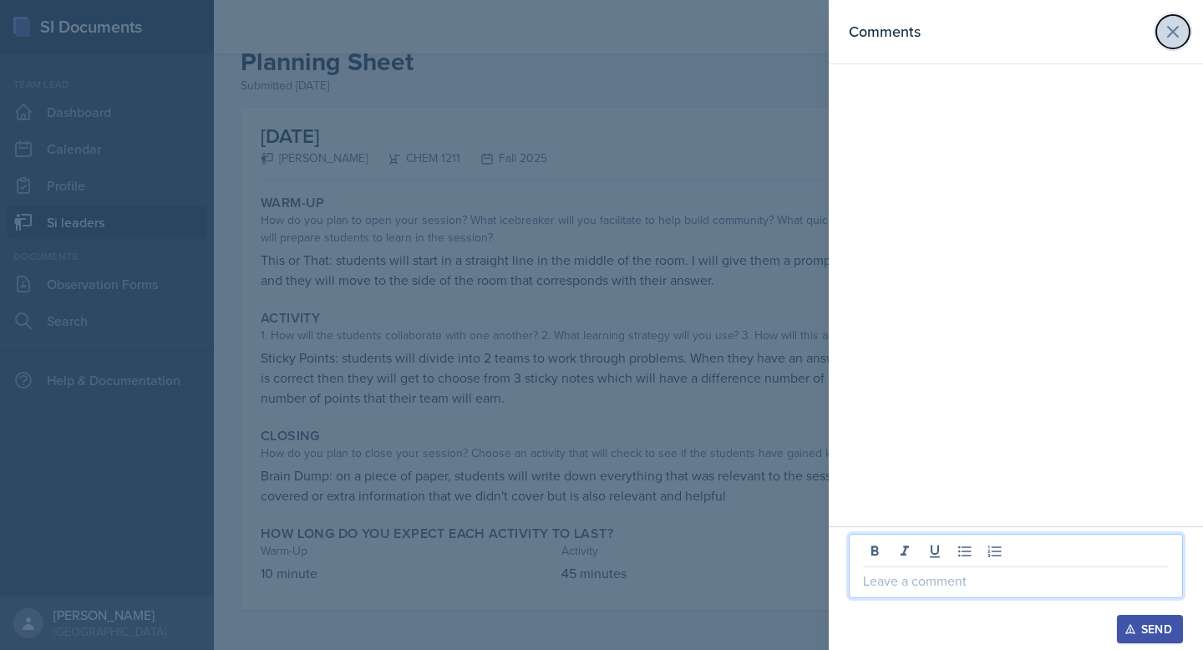
click at [1179, 33] on icon at bounding box center [1173, 32] width 20 height 20
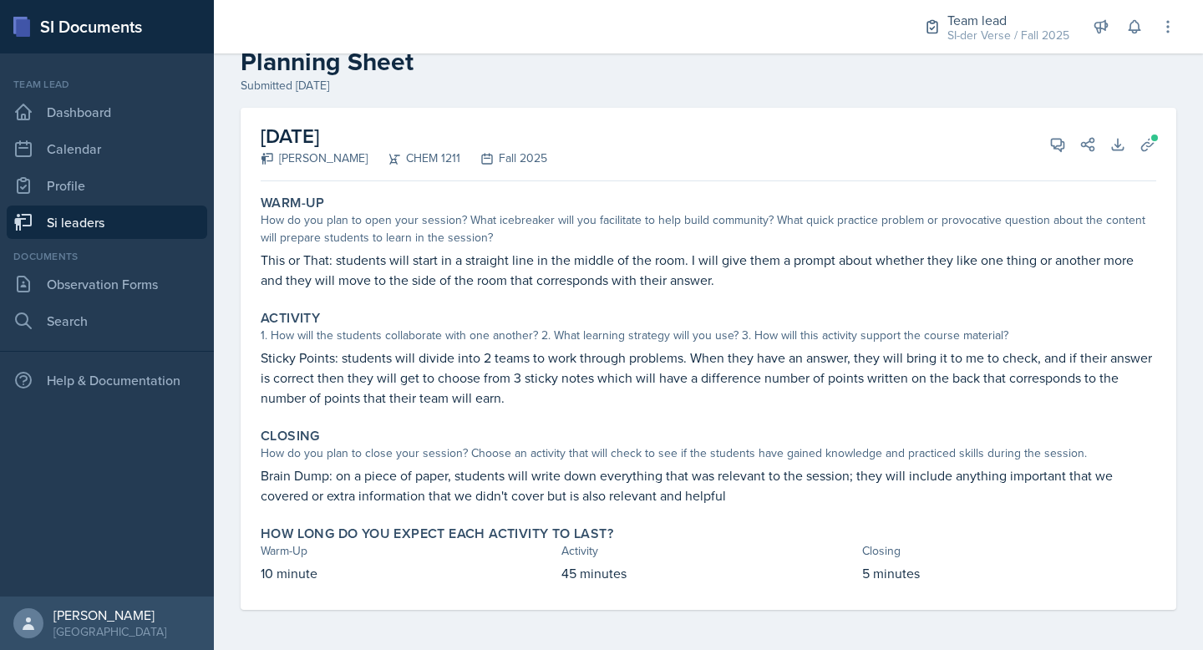
drag, startPoint x: 943, startPoint y: 366, endPoint x: 976, endPoint y: 363, distance: 32.8
click at [1037, 371] on p "Sticky Points: students will divide into 2 teams to work through problems. When…" at bounding box center [709, 378] width 896 height 60
drag, startPoint x: 968, startPoint y: 358, endPoint x: 702, endPoint y: 372, distance: 266.9
click at [773, 363] on p "Sticky Points: students will divide into 2 teams to work through problems. When…" at bounding box center [709, 378] width 896 height 60
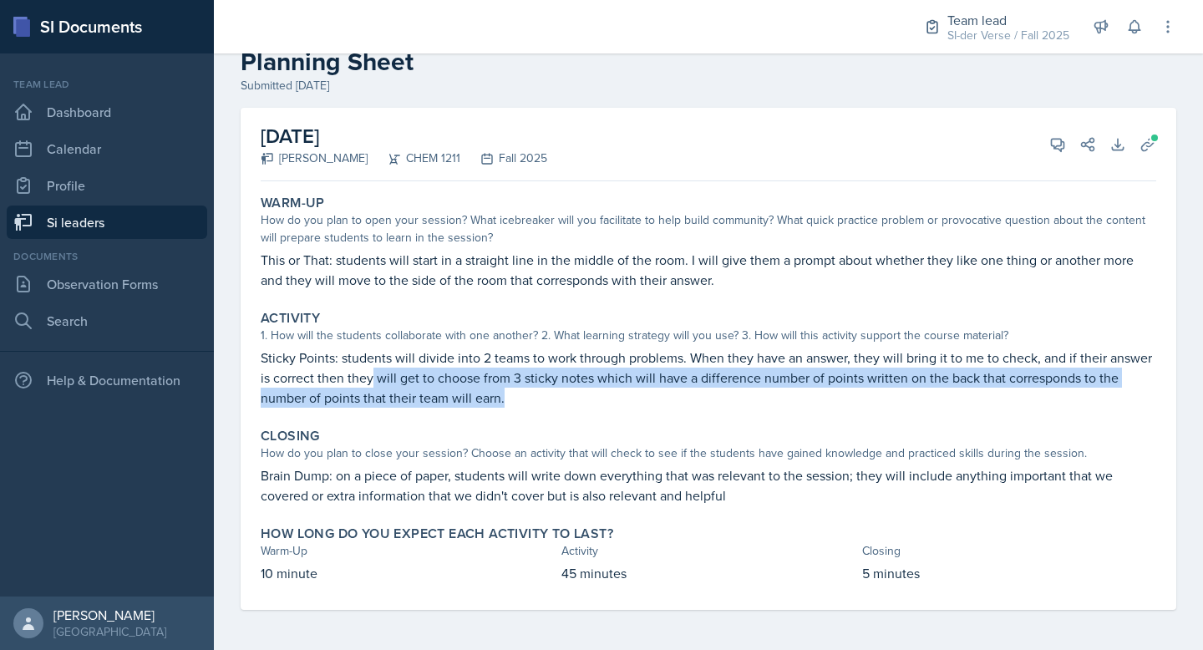
drag, startPoint x: 417, startPoint y: 378, endPoint x: 1067, endPoint y: 393, distance: 650.1
click at [1067, 393] on p "Sticky Points: students will divide into 2 teams to work through problems. When…" at bounding box center [709, 378] width 896 height 60
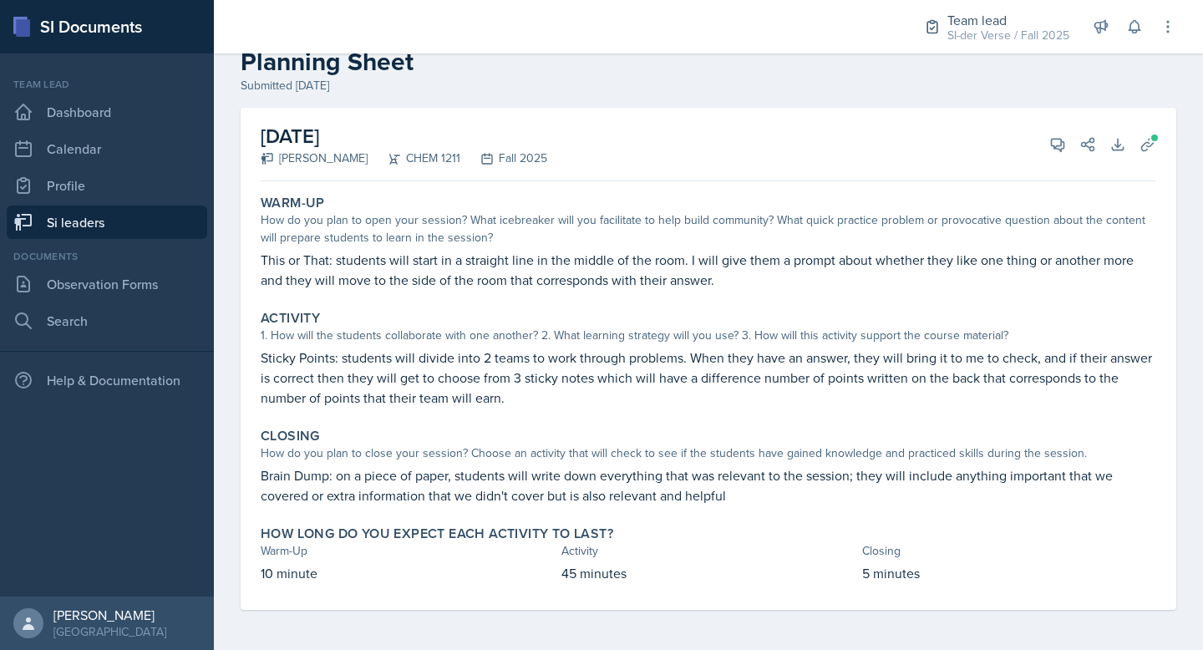
click at [979, 131] on div "[DATE] [PERSON_NAME] CHEM 1211 Fall 2025 View Comments Comments Required Send S…" at bounding box center [709, 145] width 896 height 74
click at [1043, 134] on button "View Comments" at bounding box center [1058, 144] width 30 height 30
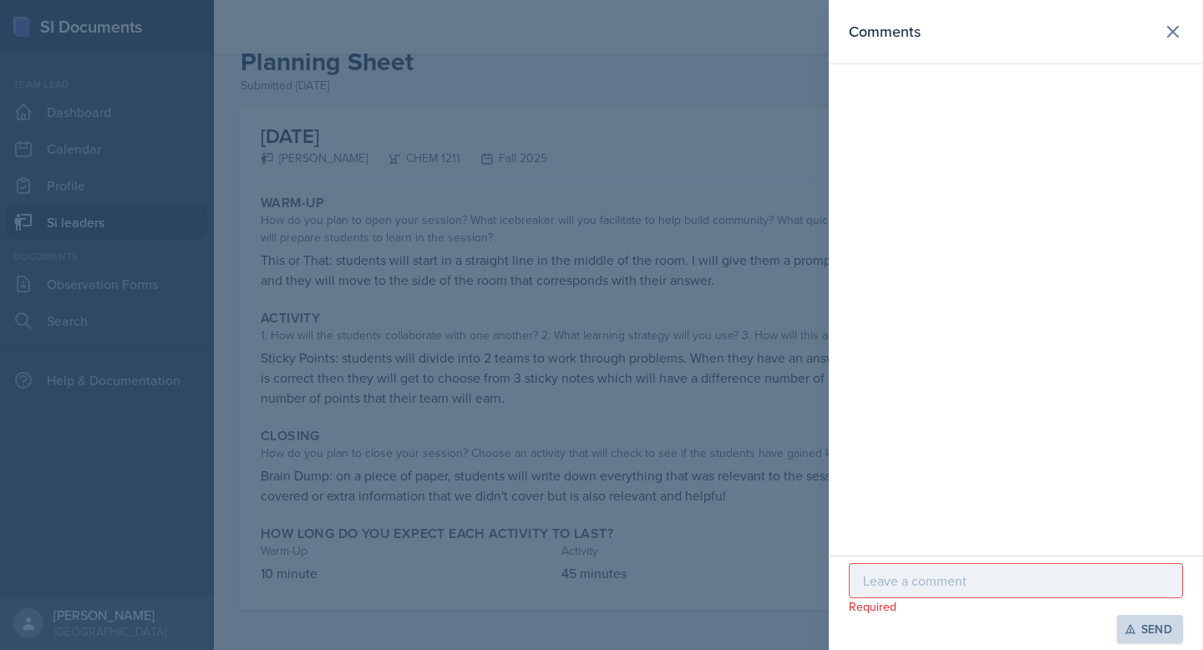
click at [888, 590] on p at bounding box center [1016, 581] width 306 height 20
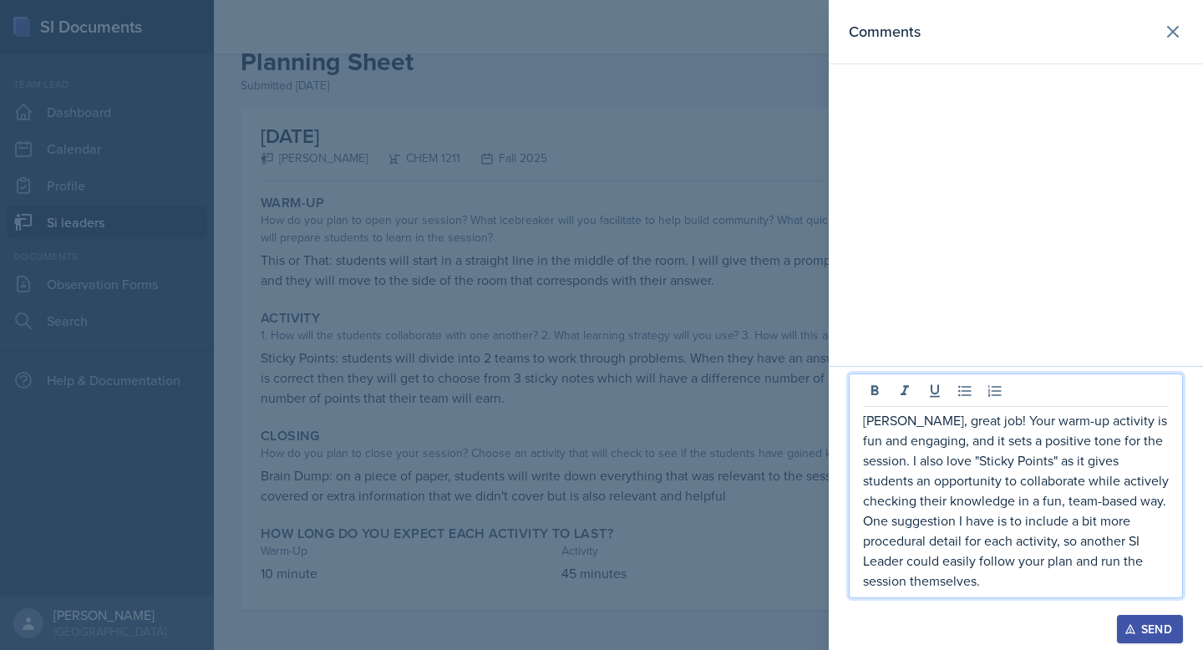
click at [1154, 627] on div "Send" at bounding box center [1150, 628] width 44 height 13
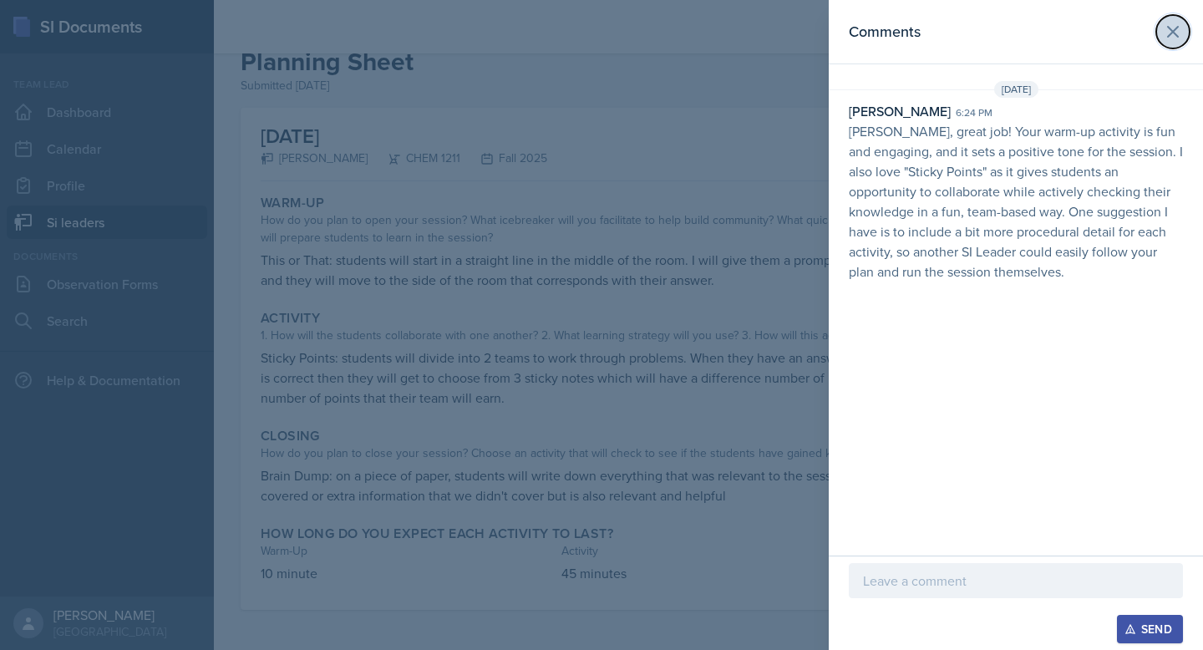
click at [1168, 27] on icon at bounding box center [1173, 32] width 10 height 10
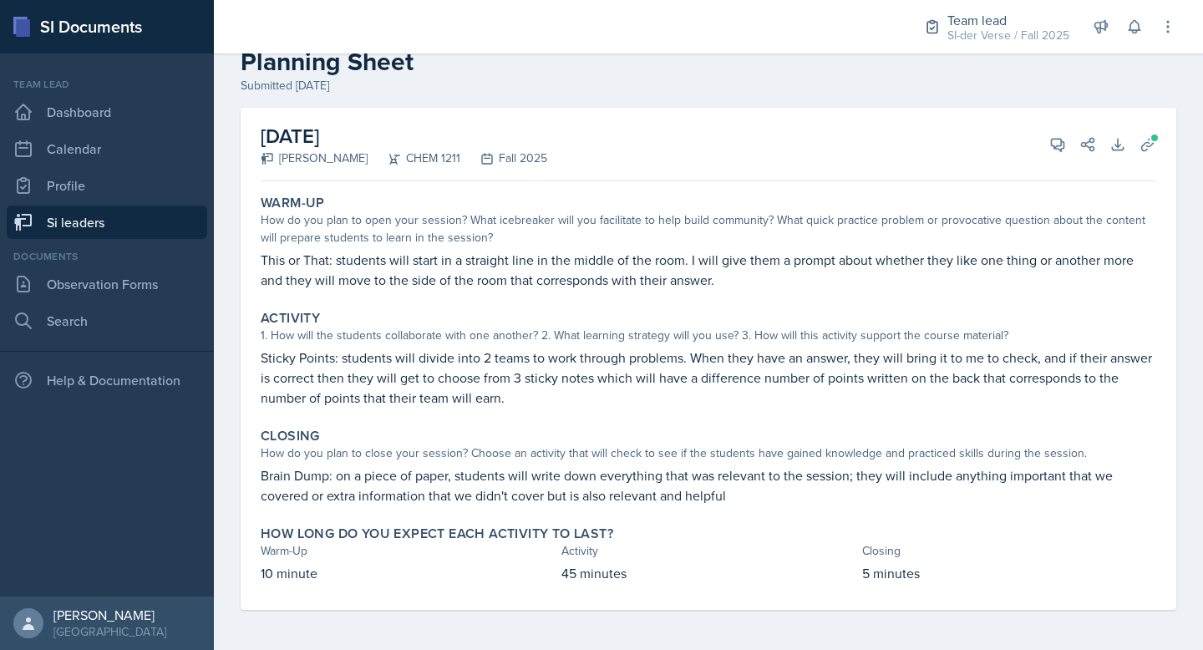
click at [90, 226] on link "Si leaders" at bounding box center [107, 222] width 200 height 33
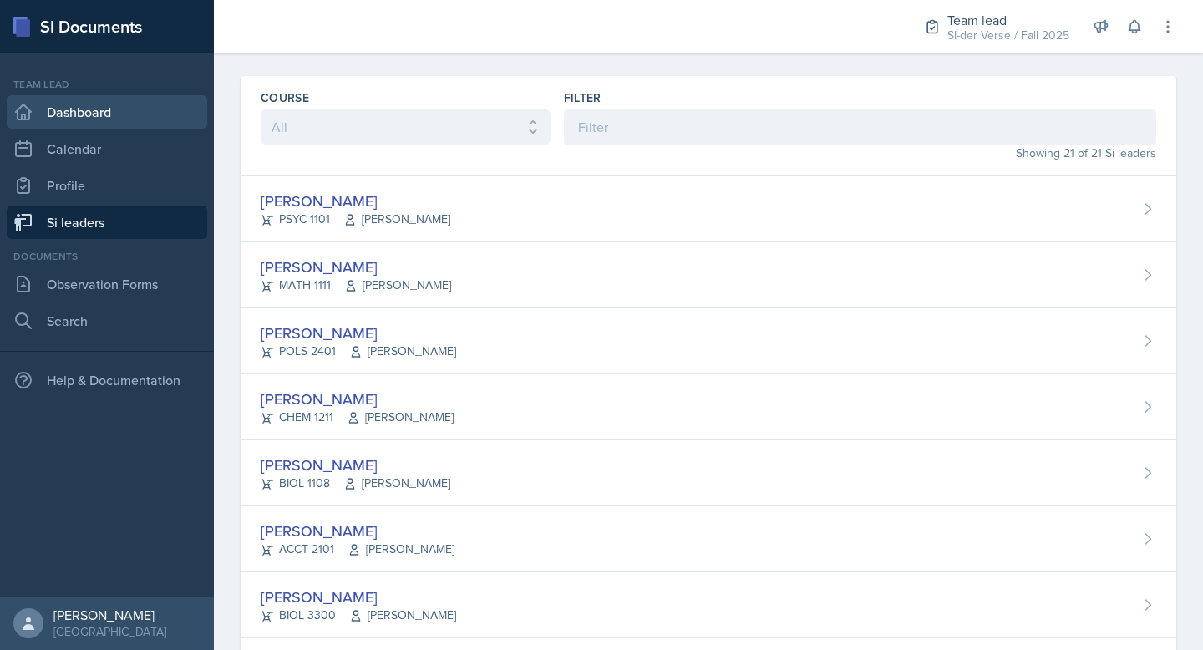
click at [71, 110] on link "Dashboard" at bounding box center [107, 111] width 200 height 33
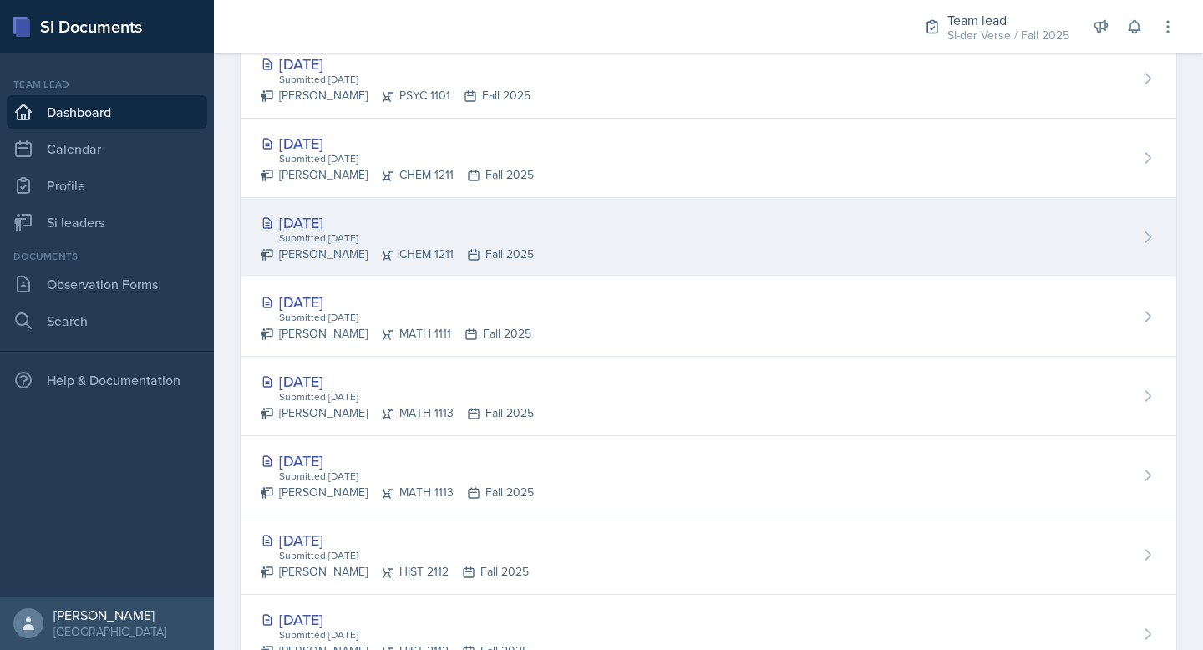
scroll to position [658, 0]
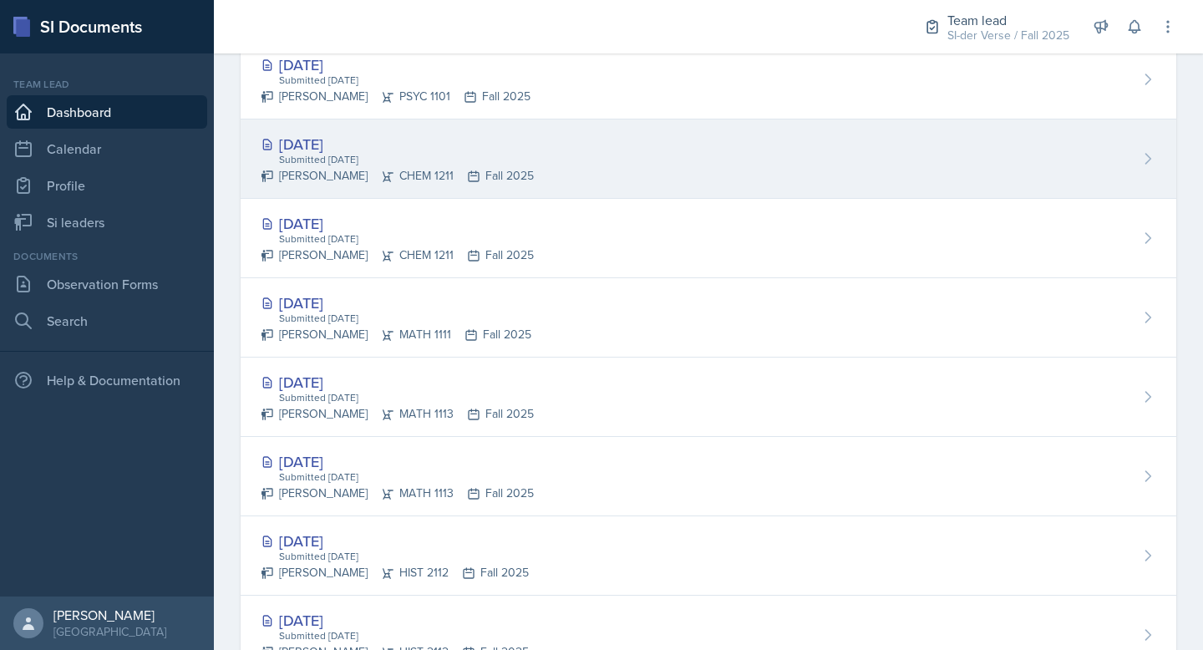
click at [421, 154] on div "Submitted [DATE]" at bounding box center [405, 159] width 256 height 15
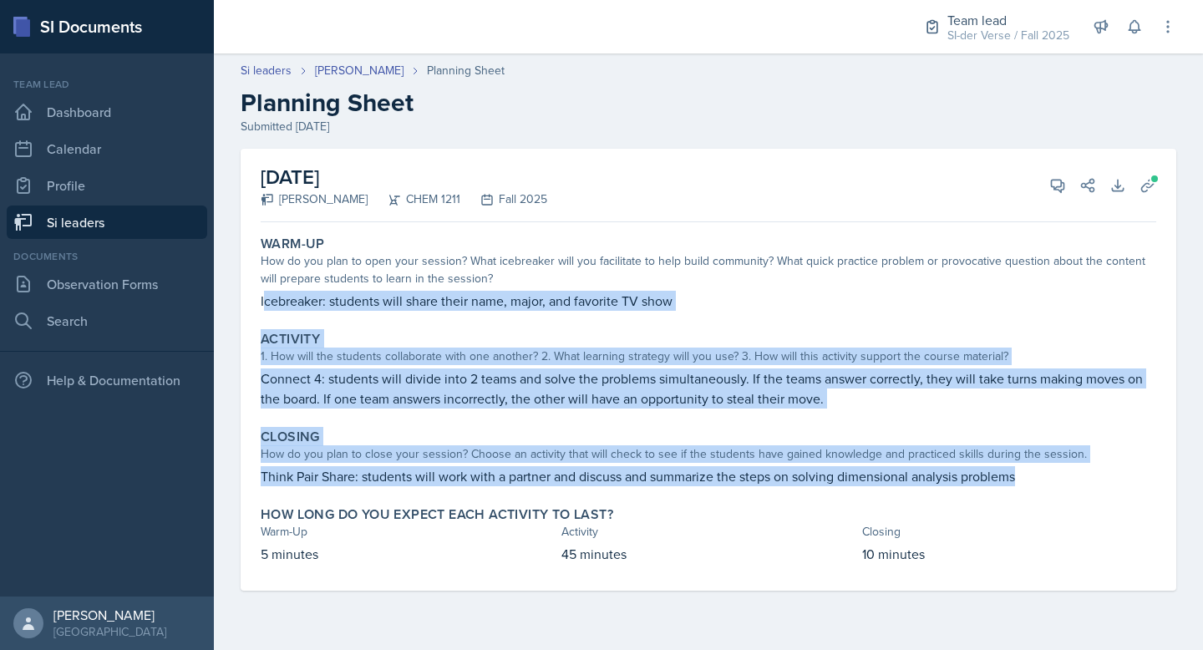
drag, startPoint x: 262, startPoint y: 302, endPoint x: 1025, endPoint y: 474, distance: 782.1
click at [1025, 475] on div "Warm-Up How do you plan to open your session? What icebreaker will you facilita…" at bounding box center [709, 410] width 896 height 362
copy div "cebreaker: students will share their name, major, and favorite TV show Activity…"
click at [1140, 177] on icon at bounding box center [1147, 185] width 17 height 17
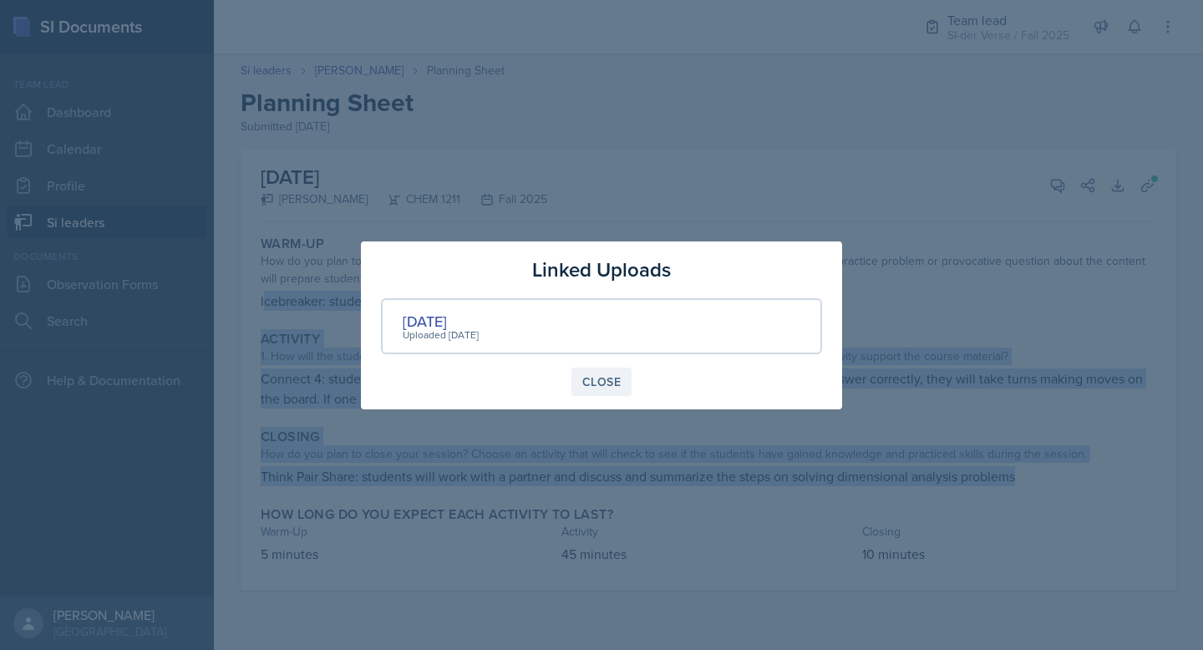
click at [589, 376] on div "Close" at bounding box center [601, 381] width 38 height 13
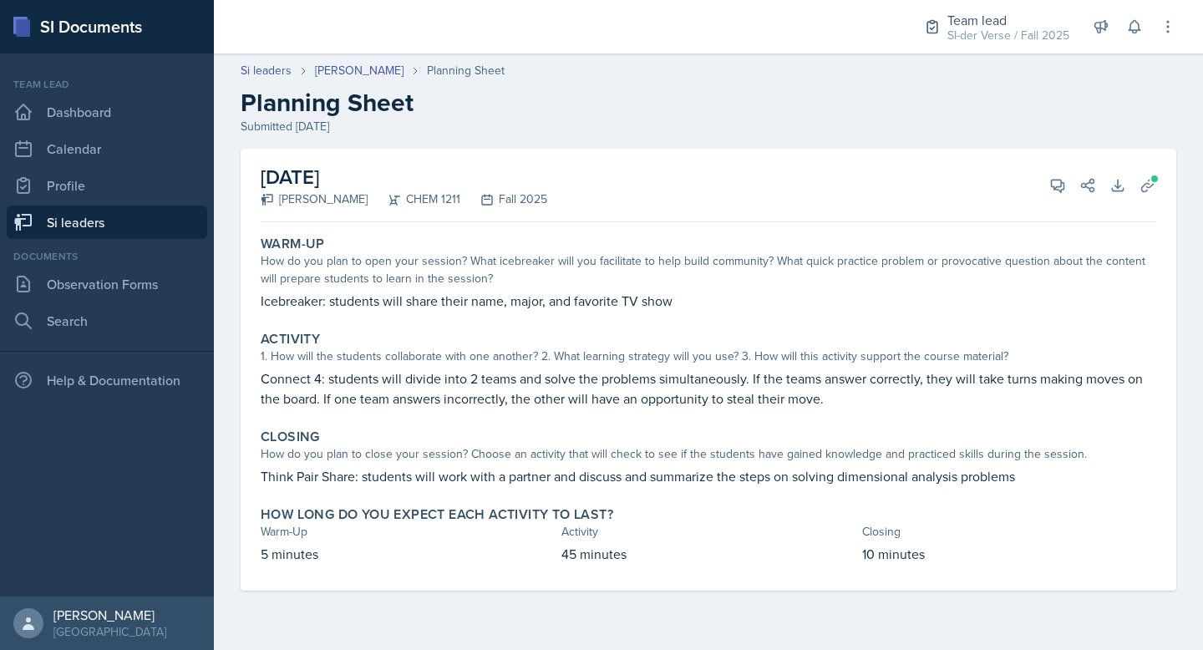
click at [601, 167] on div "[DATE] [PERSON_NAME] CHEM 1211 Fall 2025 View Comments Comments Send Share Down…" at bounding box center [709, 186] width 896 height 74
click at [1060, 173] on button "View Comments" at bounding box center [1058, 185] width 30 height 30
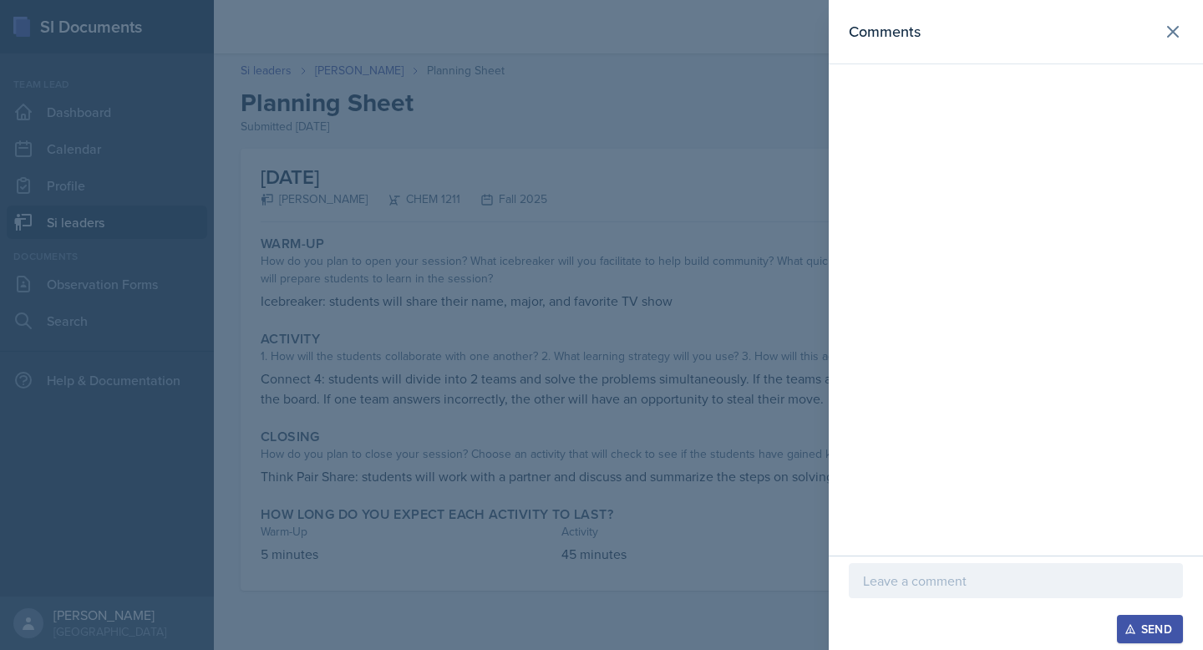
click at [901, 587] on p at bounding box center [1016, 581] width 306 height 20
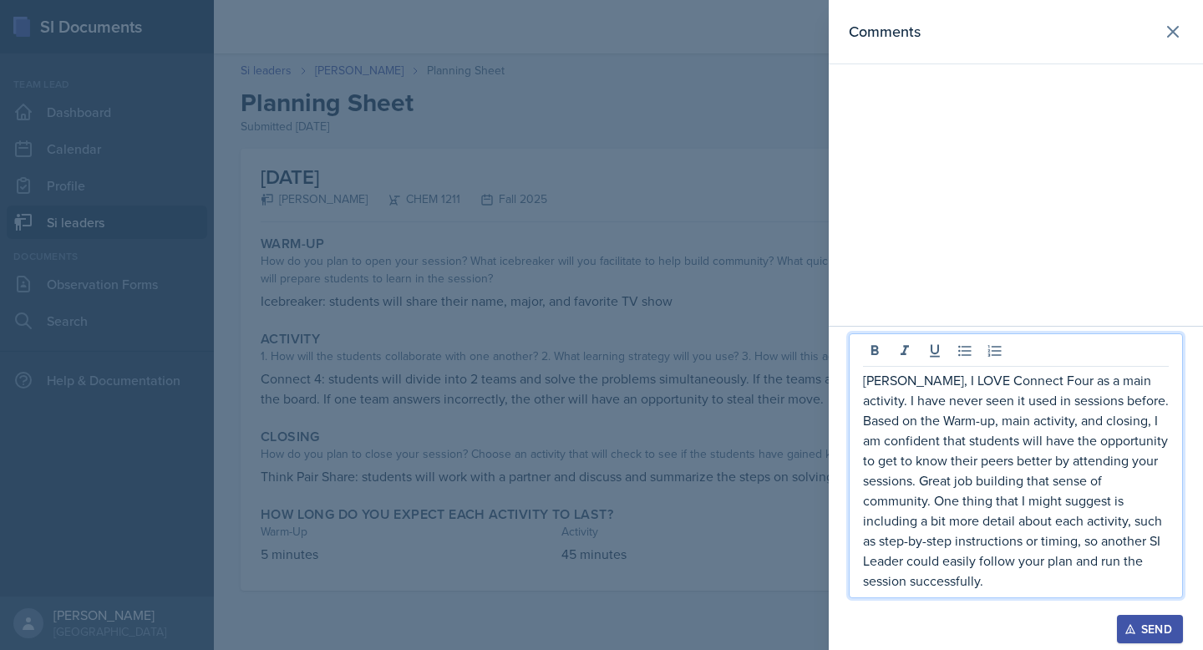
click at [1147, 628] on div "Send" at bounding box center [1150, 628] width 44 height 13
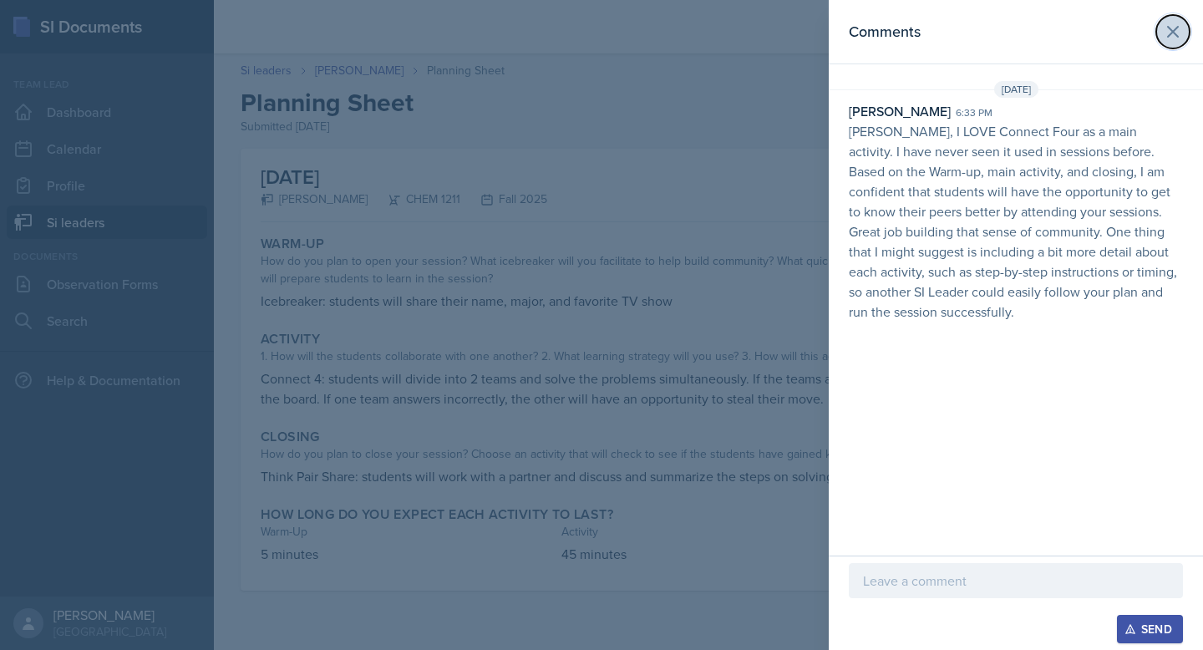
click at [1171, 33] on icon at bounding box center [1173, 32] width 10 height 10
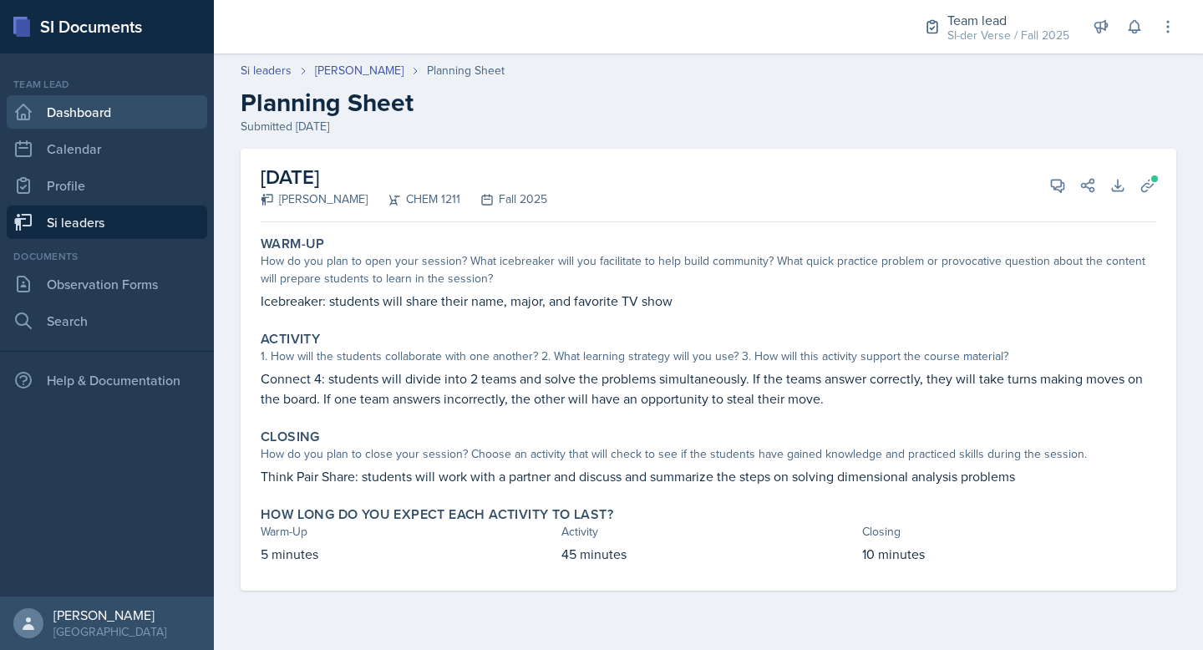
click at [55, 111] on link "Dashboard" at bounding box center [107, 111] width 200 height 33
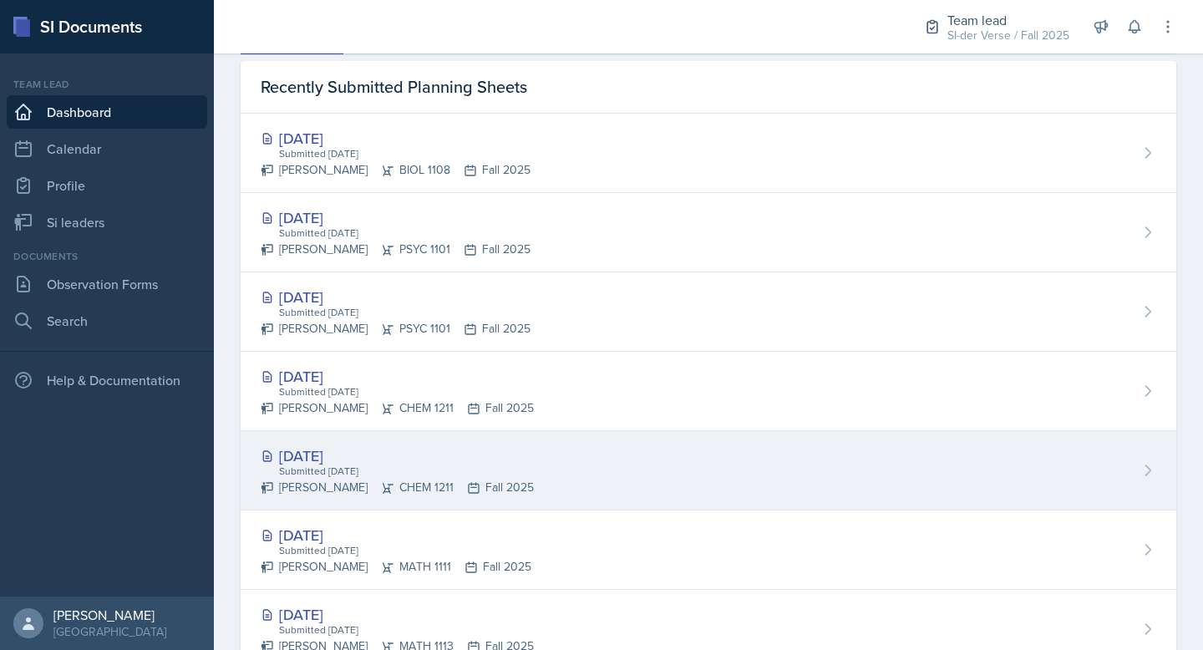
scroll to position [544, 0]
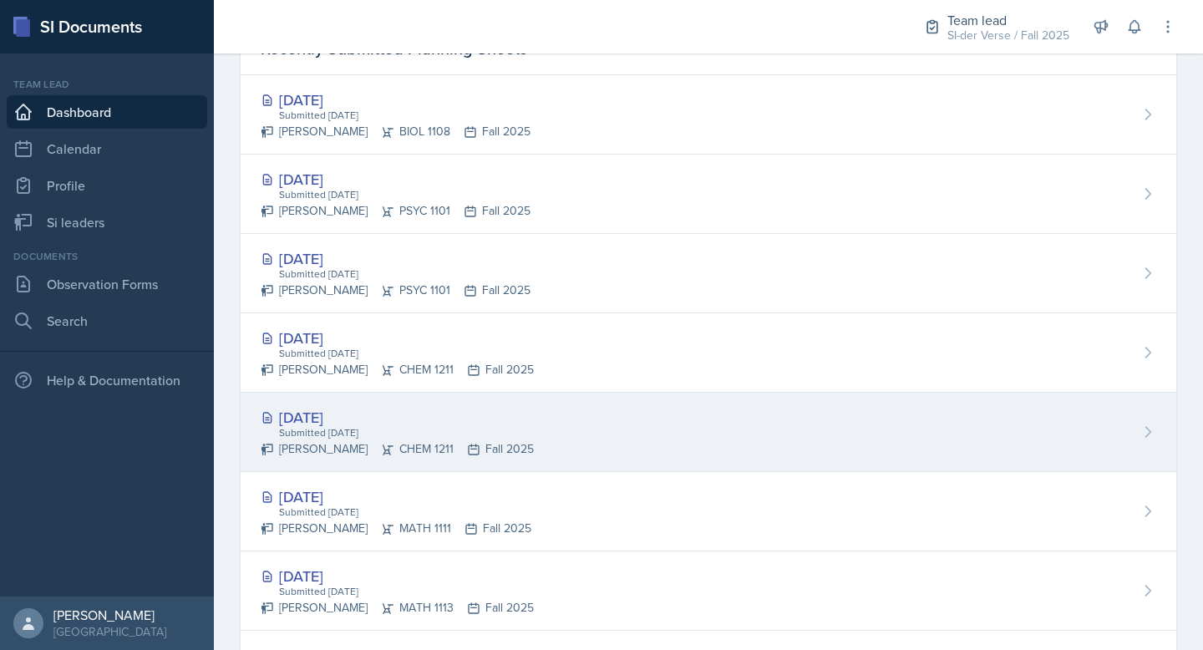
click at [297, 419] on div "[DATE]" at bounding box center [397, 417] width 273 height 23
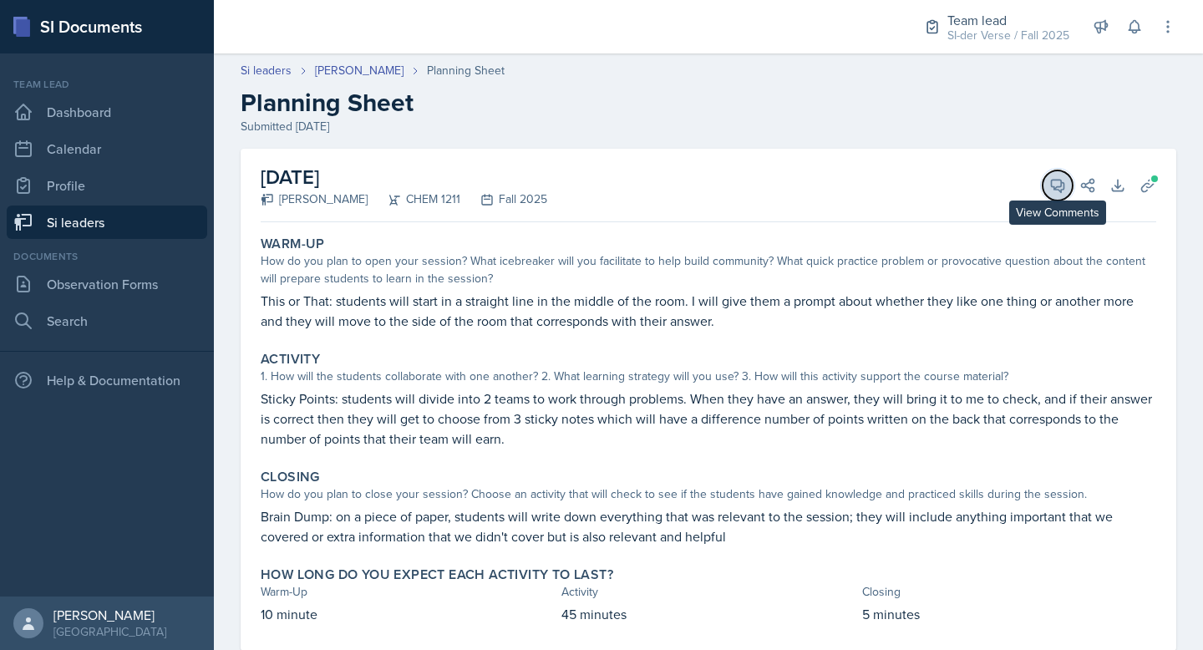
click at [1049, 177] on icon at bounding box center [1057, 185] width 17 height 17
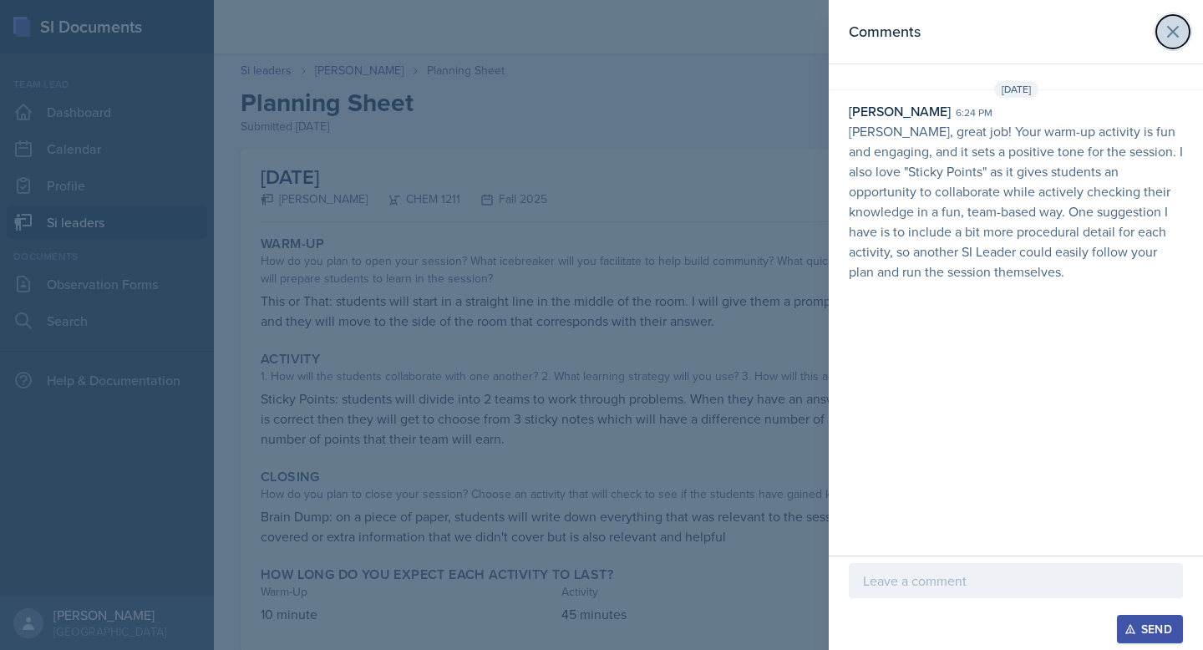
click at [1169, 27] on icon at bounding box center [1173, 32] width 10 height 10
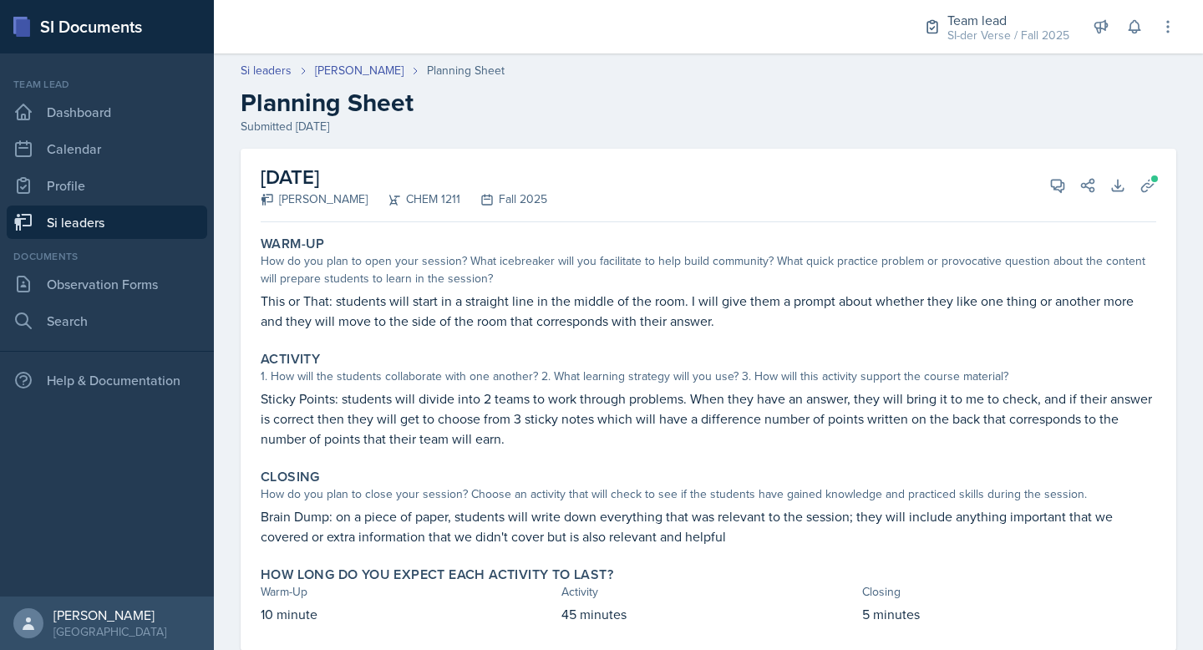
click at [91, 216] on link "Si leaders" at bounding box center [107, 222] width 200 height 33
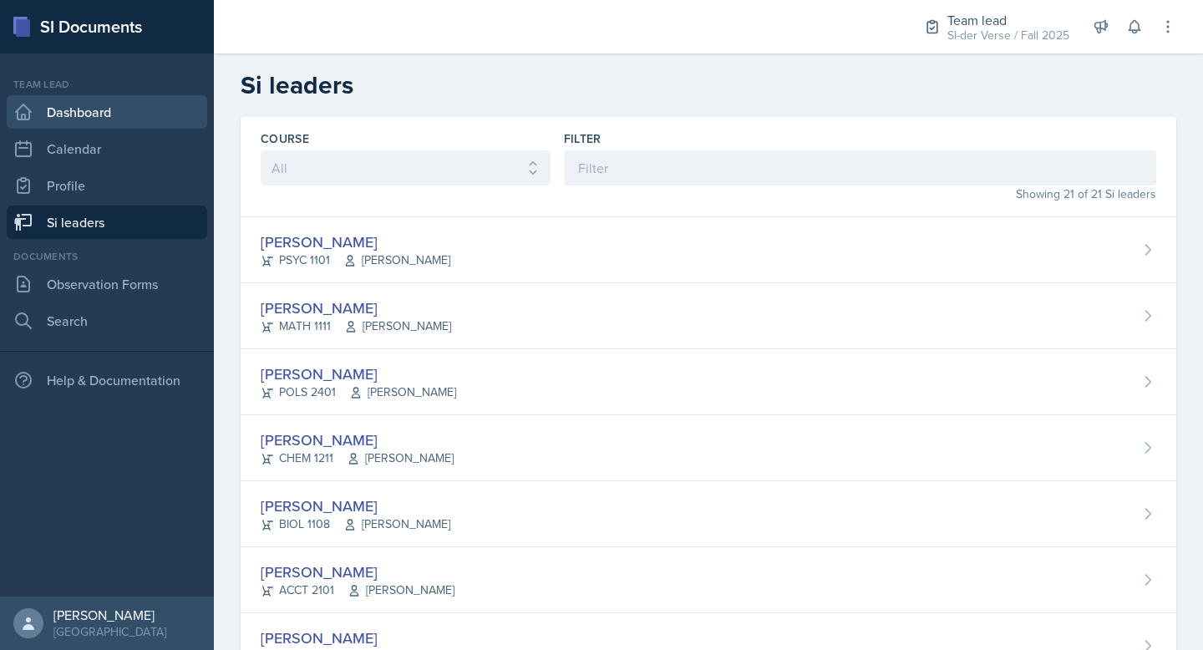
click at [94, 99] on link "Dashboard" at bounding box center [107, 111] width 200 height 33
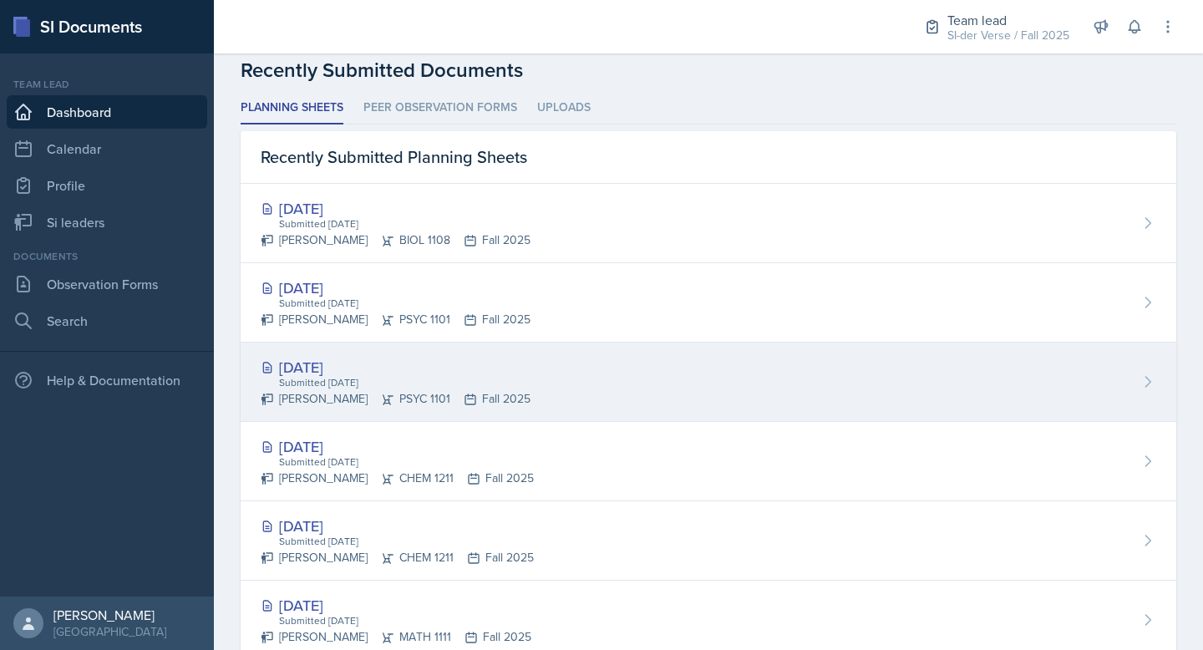
scroll to position [436, 0]
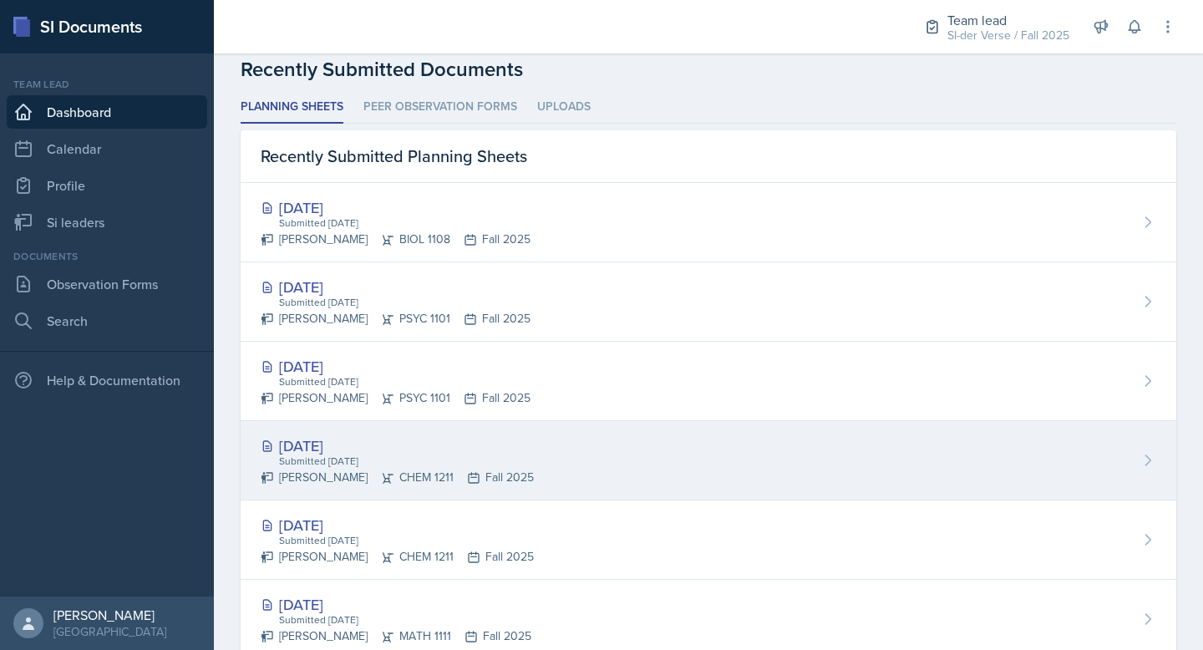
click at [289, 441] on div "[DATE]" at bounding box center [397, 445] width 273 height 23
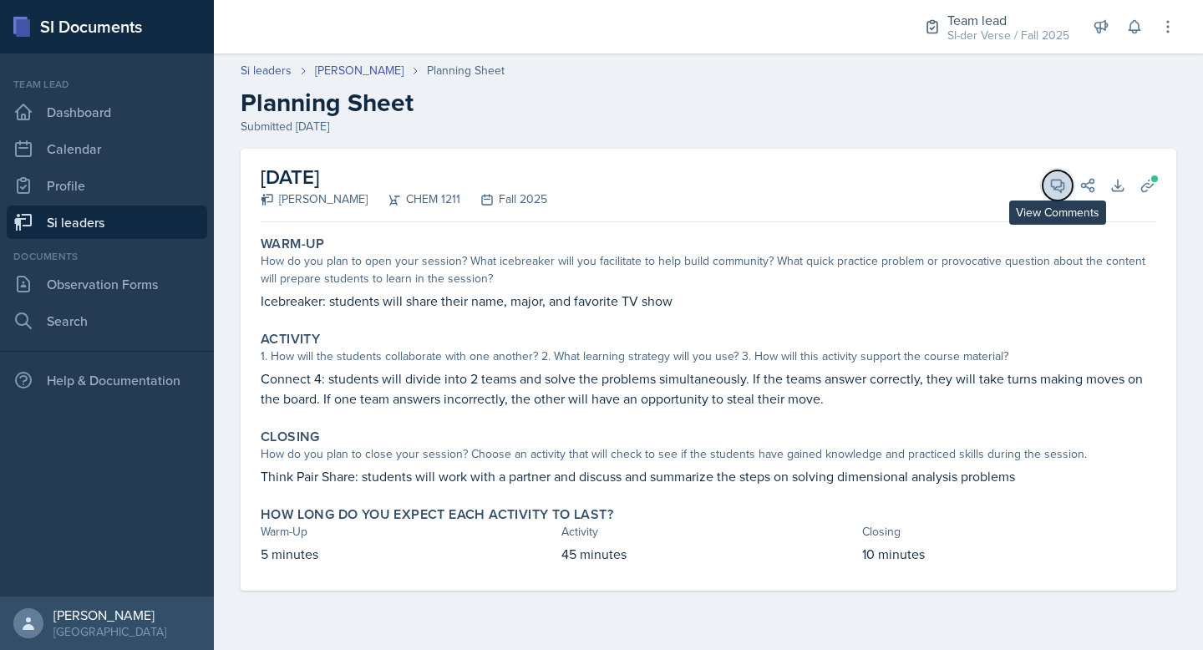
click at [1051, 188] on icon at bounding box center [1057, 185] width 17 height 17
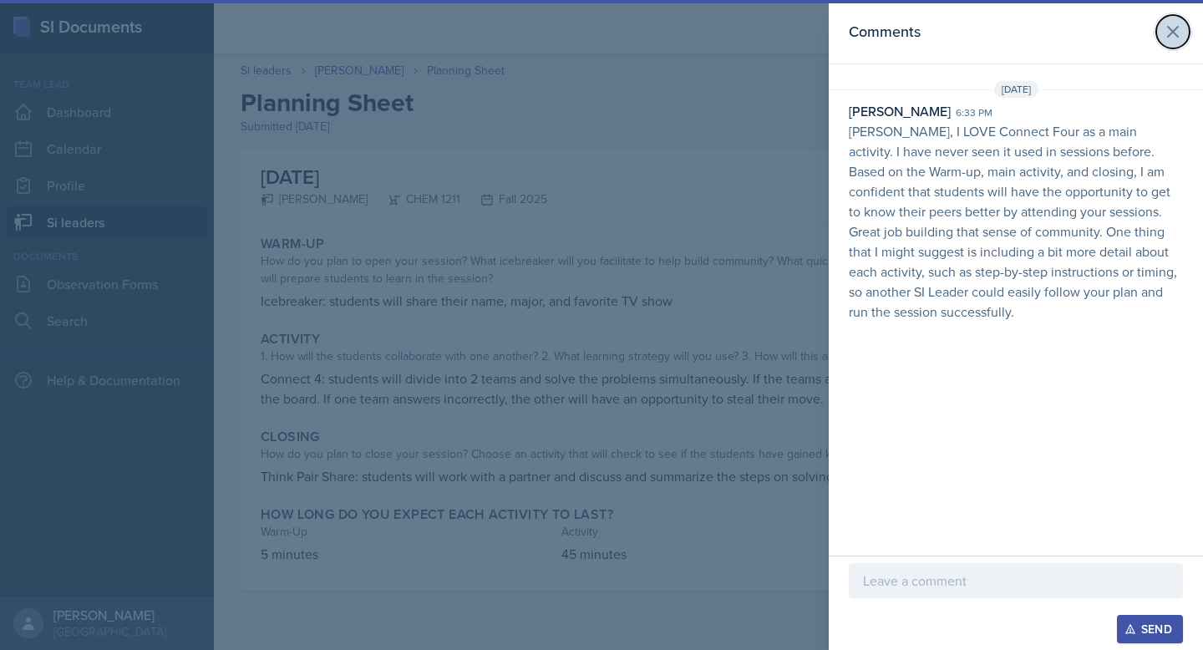
click at [1170, 38] on icon at bounding box center [1173, 32] width 20 height 20
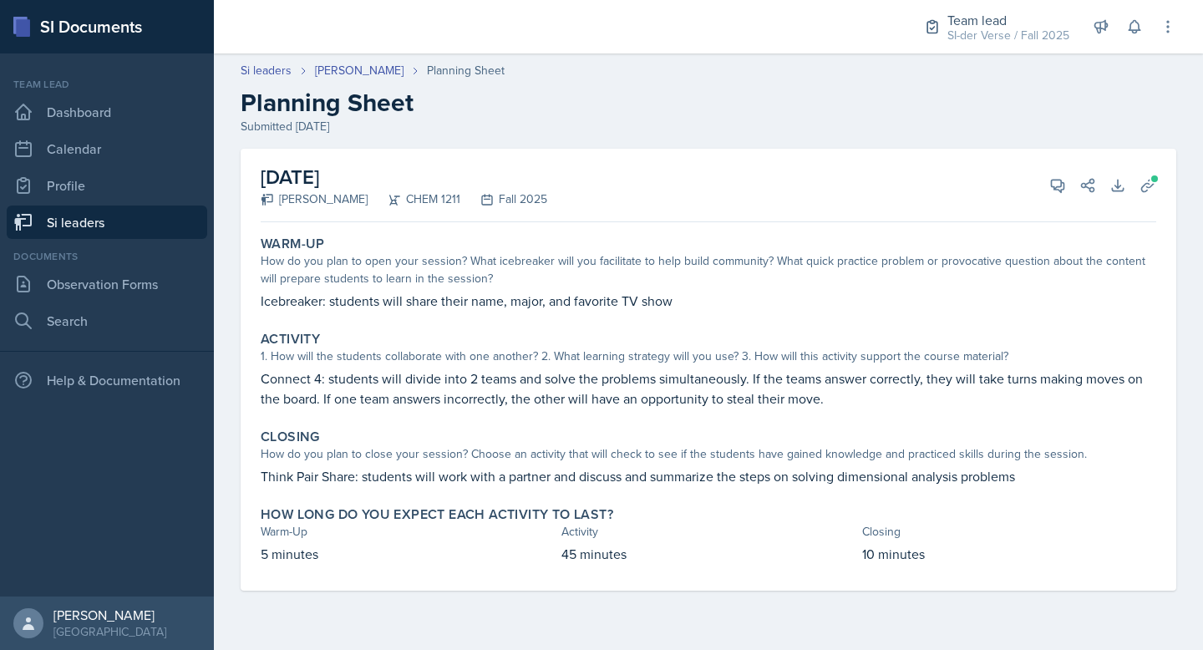
click at [65, 229] on link "Si leaders" at bounding box center [107, 222] width 200 height 33
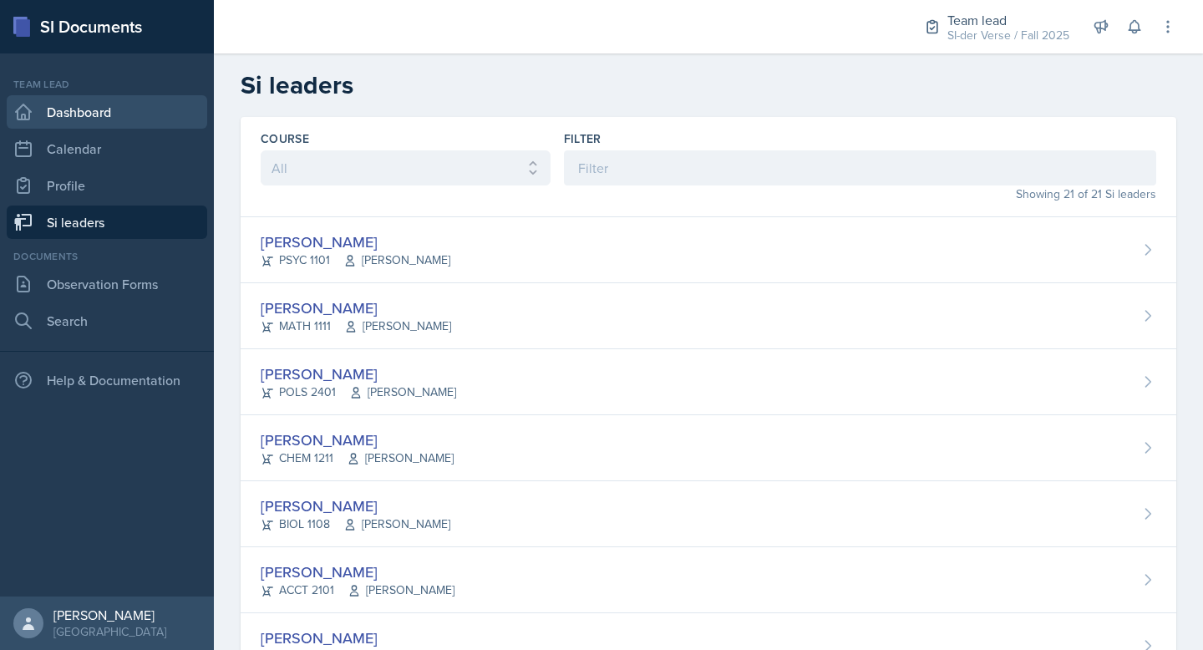
click at [79, 111] on link "Dashboard" at bounding box center [107, 111] width 200 height 33
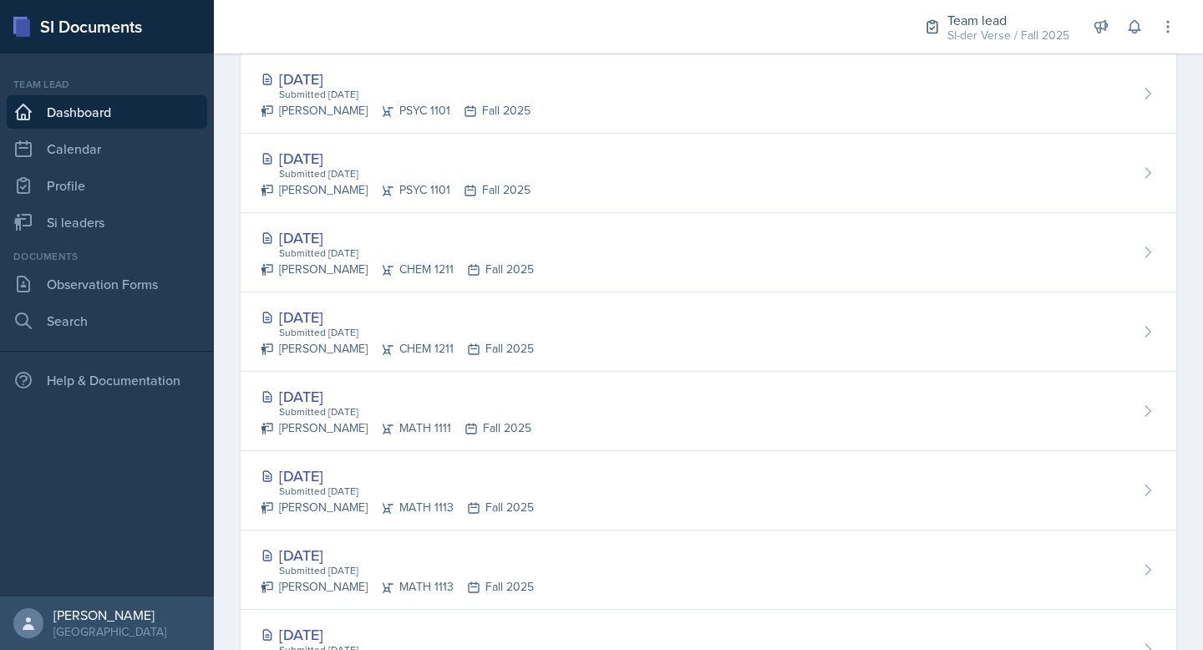
scroll to position [625, 0]
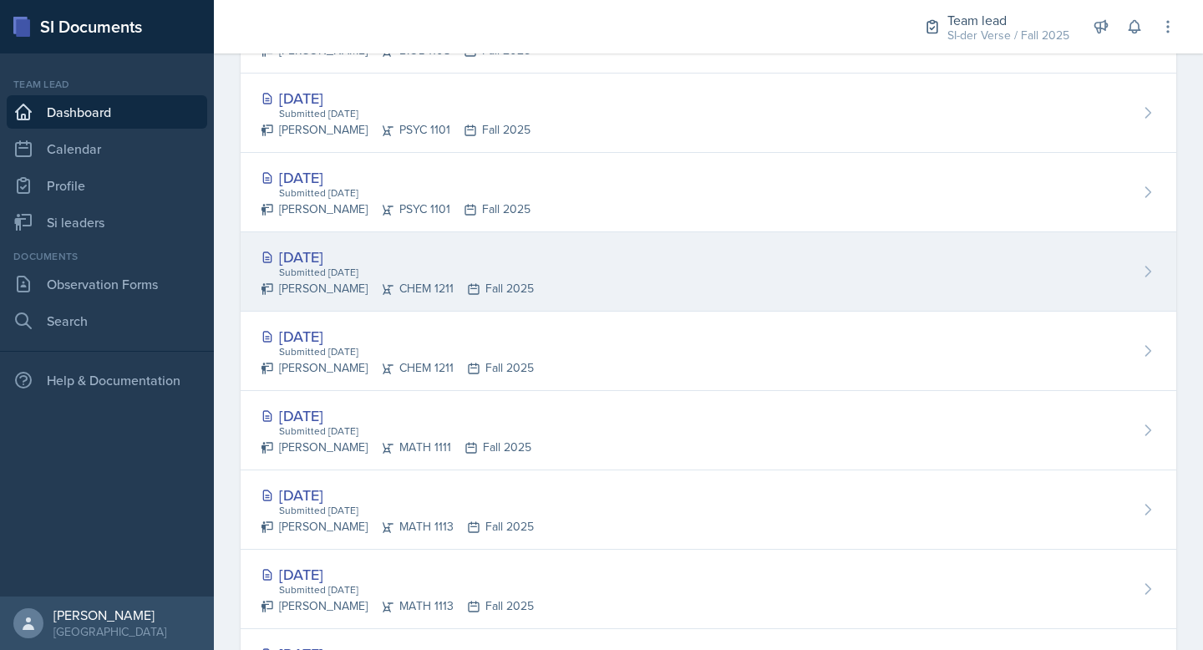
click at [388, 257] on div "[DATE]" at bounding box center [397, 257] width 273 height 23
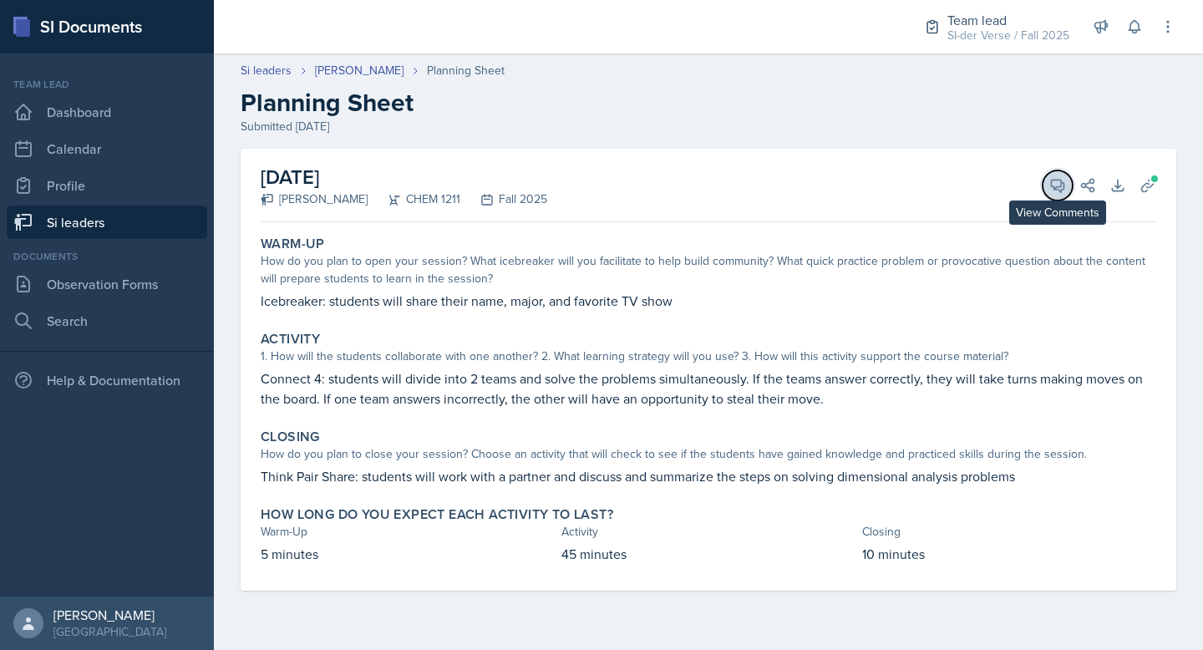
click at [1065, 180] on span at bounding box center [1063, 179] width 8 height 8
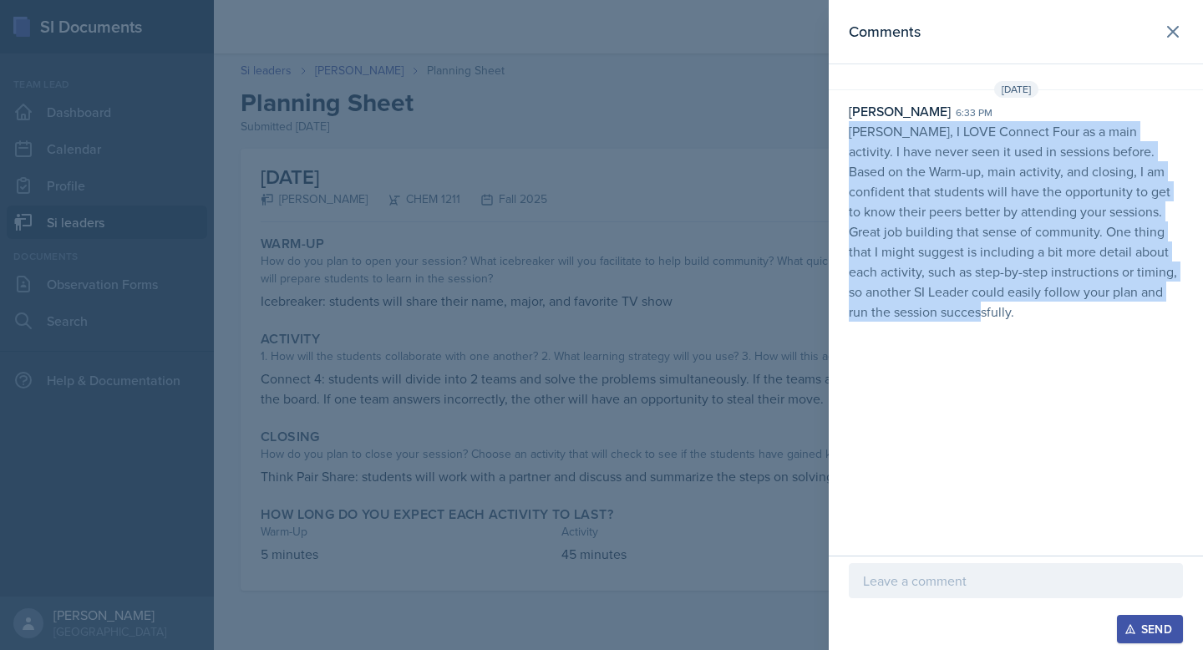
drag, startPoint x: 850, startPoint y: 131, endPoint x: 947, endPoint y: 349, distance: 238.9
click at [947, 349] on div "Comments [DATE] [PERSON_NAME] 6:33 pm [PERSON_NAME], I LOVE Connect Four as a m…" at bounding box center [1016, 278] width 374 height 556
copy p "[PERSON_NAME], I LOVE Connect Four as a main activity. I have never seen it use…"
click at [1176, 28] on icon at bounding box center [1173, 32] width 10 height 10
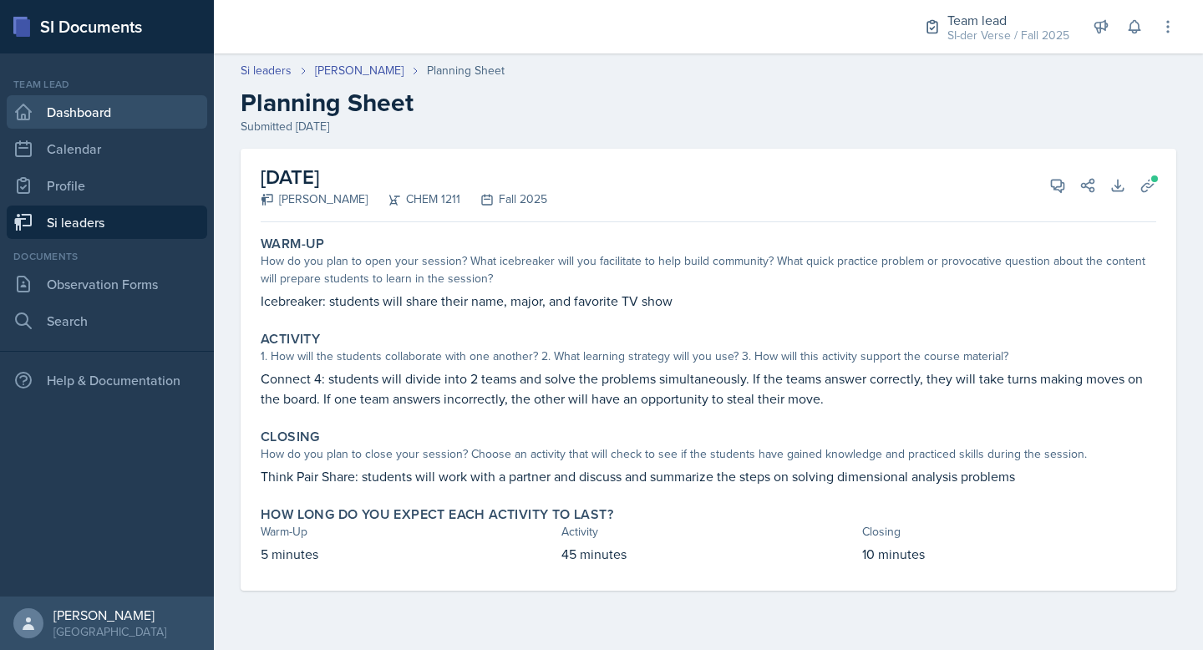
click at [74, 103] on link "Dashboard" at bounding box center [107, 111] width 200 height 33
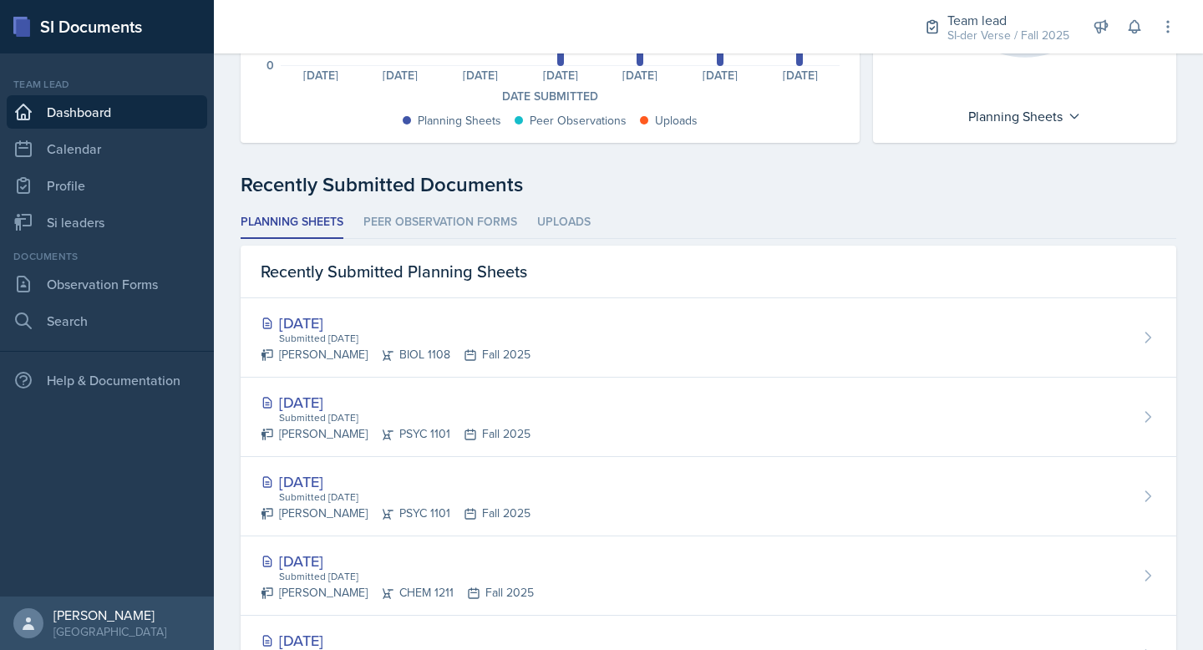
scroll to position [321, 0]
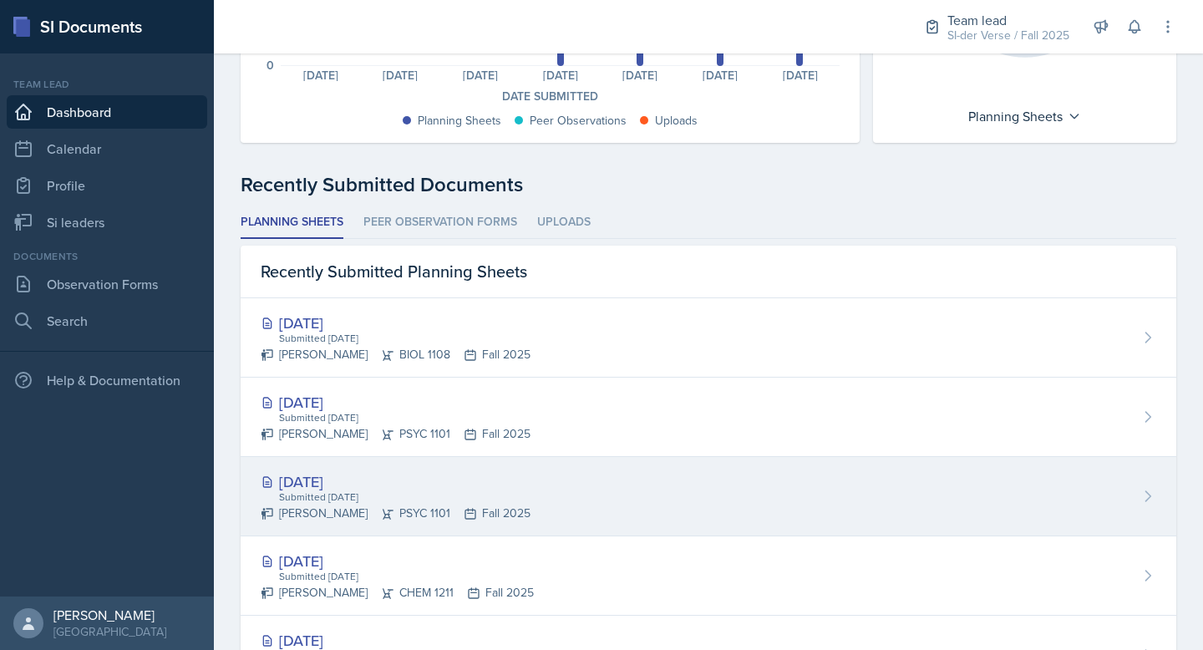
click at [491, 480] on div "[DATE]" at bounding box center [396, 481] width 270 height 23
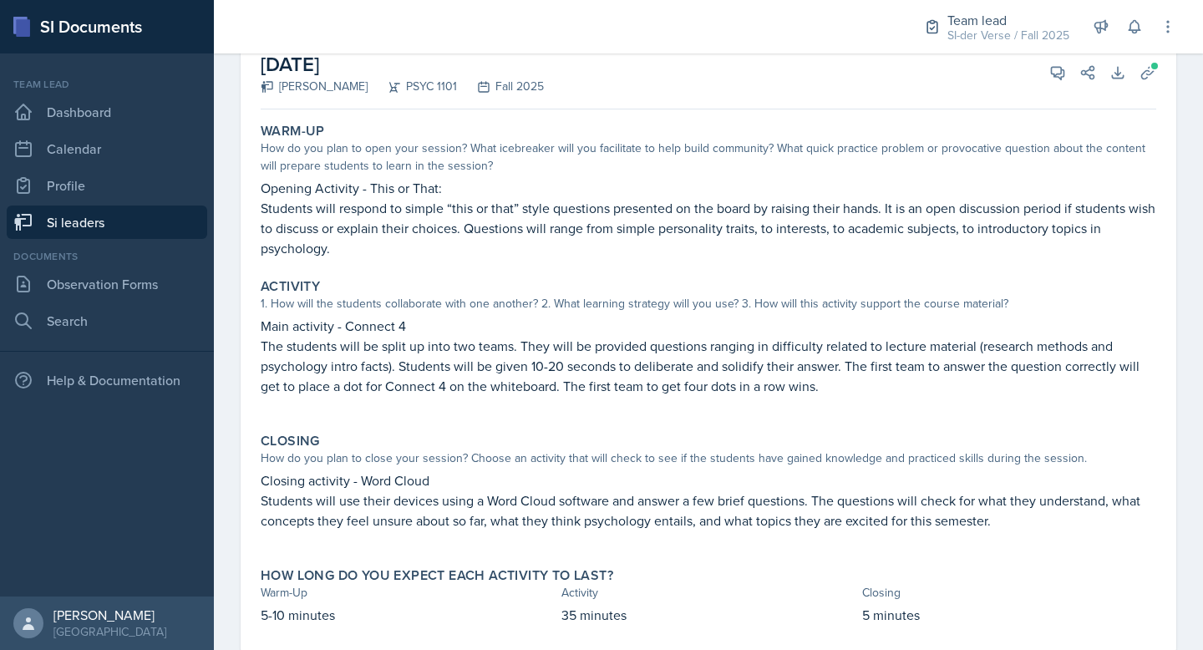
scroll to position [124, 0]
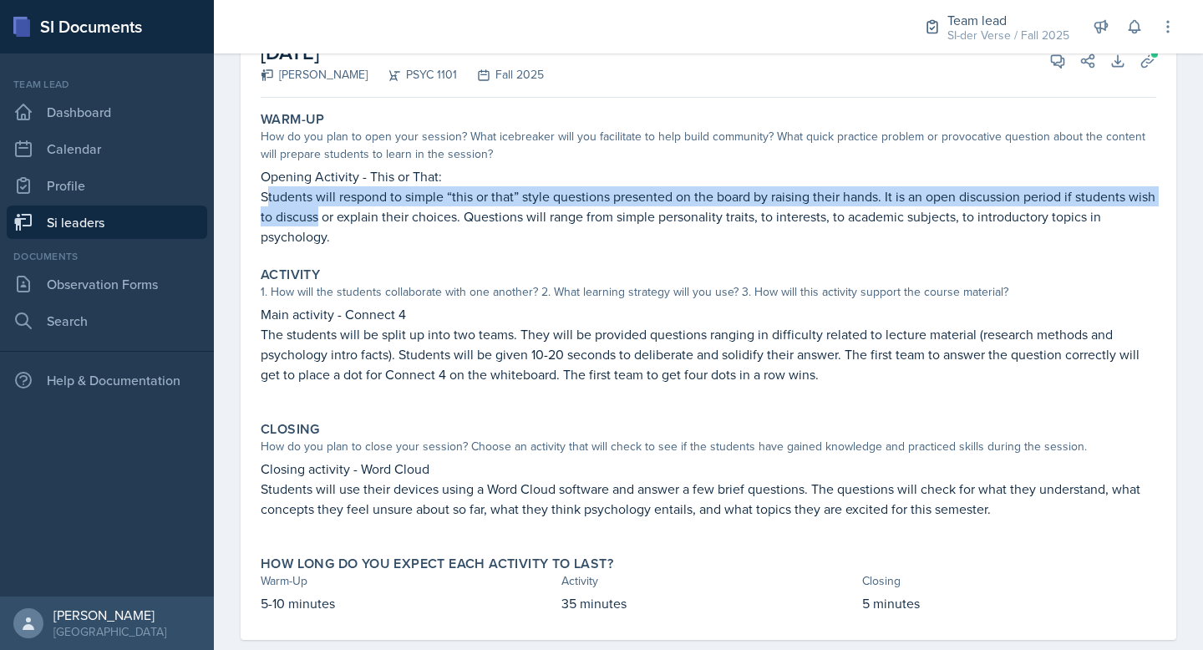
drag, startPoint x: 269, startPoint y: 197, endPoint x: 349, endPoint y: 207, distance: 80.8
click at [349, 207] on p "Students will respond to simple “this or that” style questions presented on the…" at bounding box center [709, 216] width 896 height 60
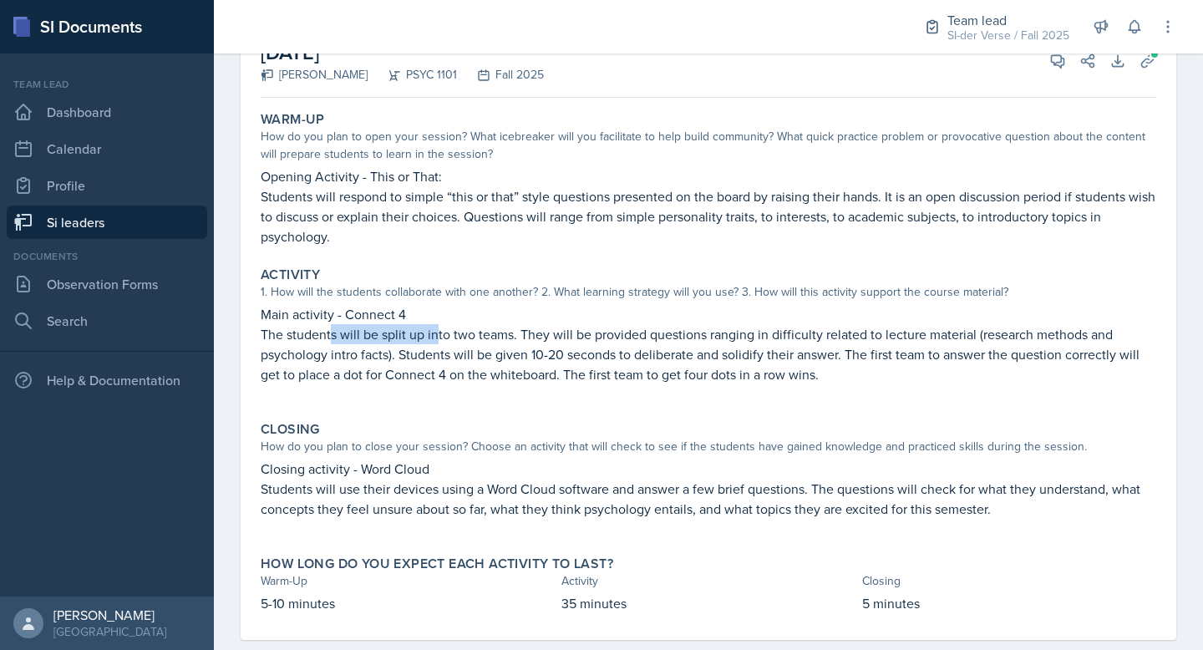
drag, startPoint x: 333, startPoint y: 336, endPoint x: 437, endPoint y: 343, distance: 103.8
click at [437, 343] on p "The students will be split up into two teams. They will be provided questions r…" at bounding box center [709, 354] width 896 height 60
click at [595, 340] on p "The students will be split up into two teams. They will be provided questions r…" at bounding box center [709, 354] width 896 height 60
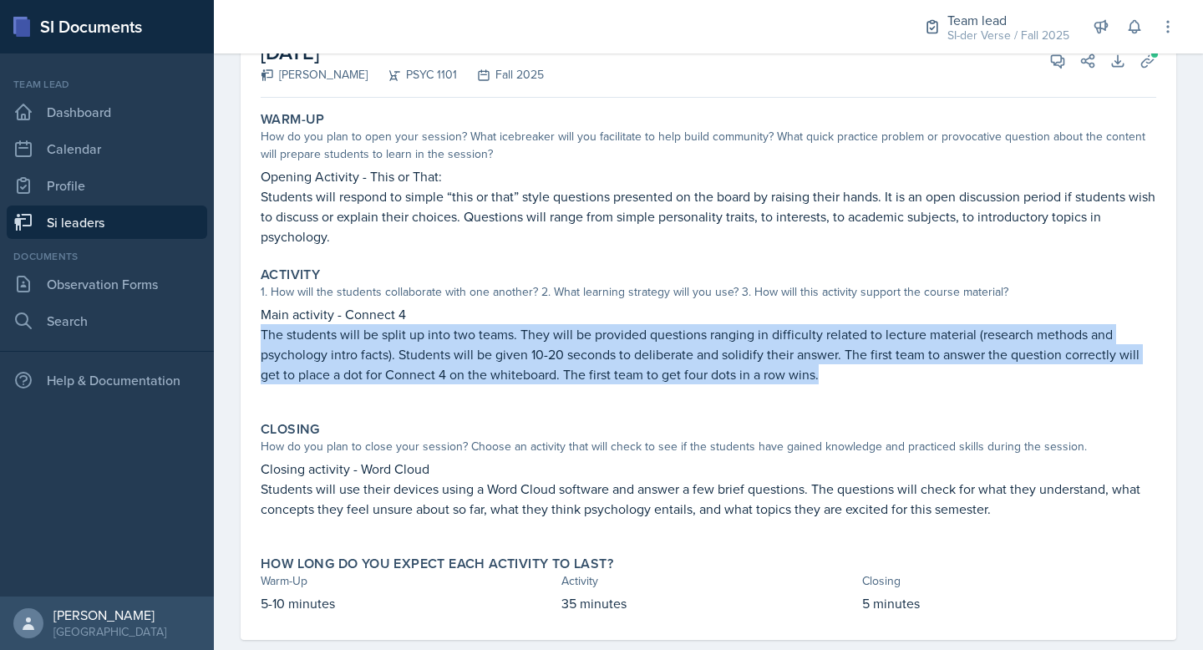
click at [595, 340] on p "The students will be split up into two teams. They will be provided questions r…" at bounding box center [709, 354] width 896 height 60
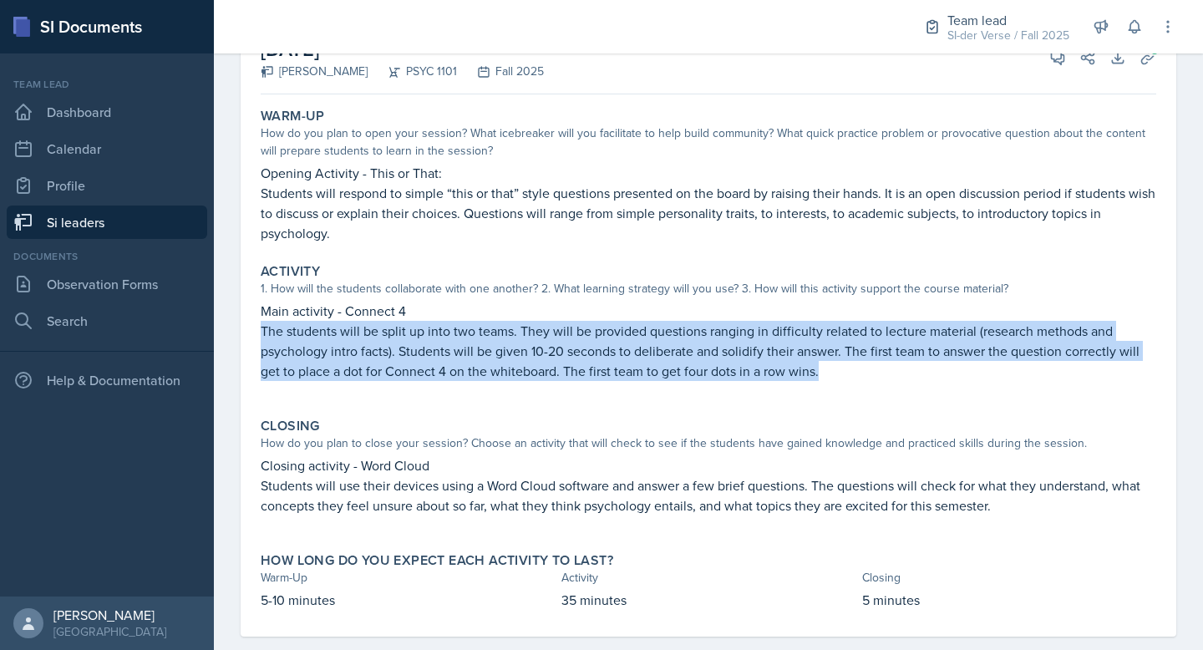
scroll to position [155, 0]
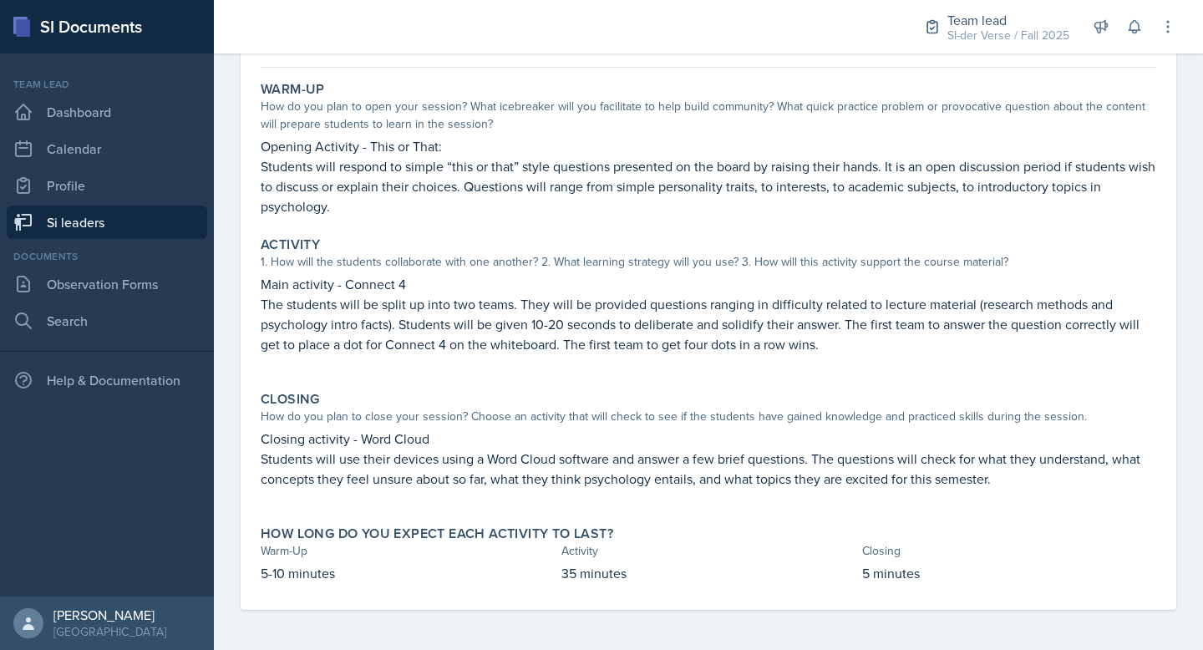
click at [617, 66] on div "[DATE] [PERSON_NAME] PSYC 1101 Fall 2025 View Comments Comments Send Share Down…" at bounding box center [709, 31] width 896 height 74
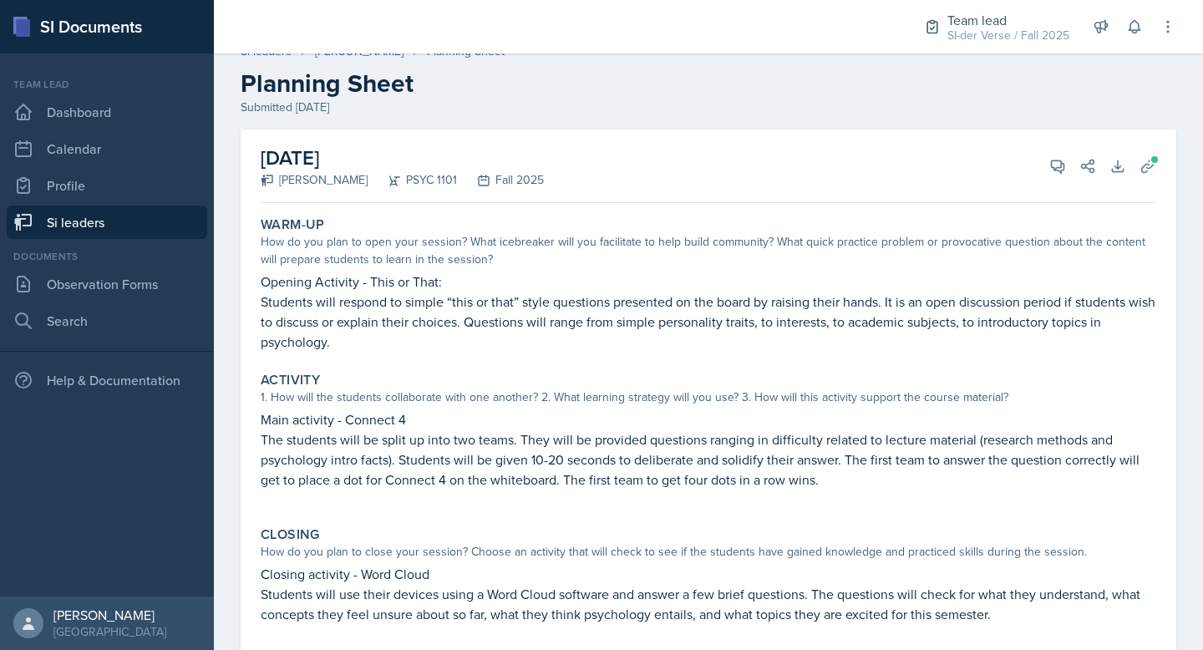
click at [319, 104] on div "Submitted [DATE]" at bounding box center [709, 108] width 936 height 18
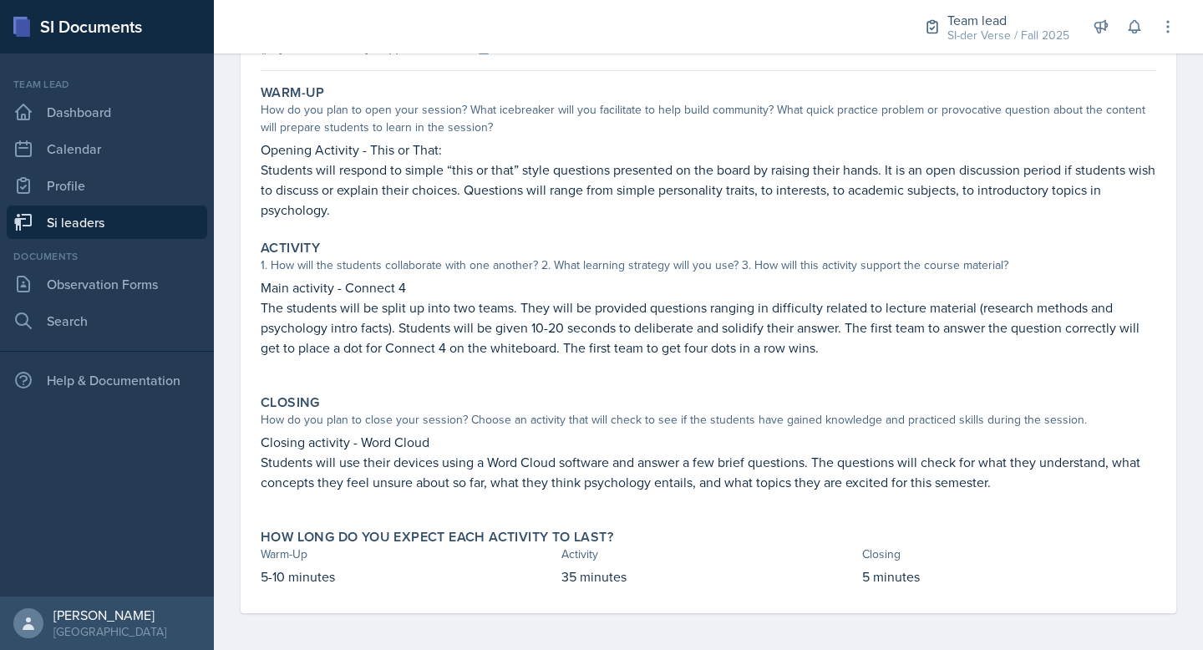
scroll to position [151, 0]
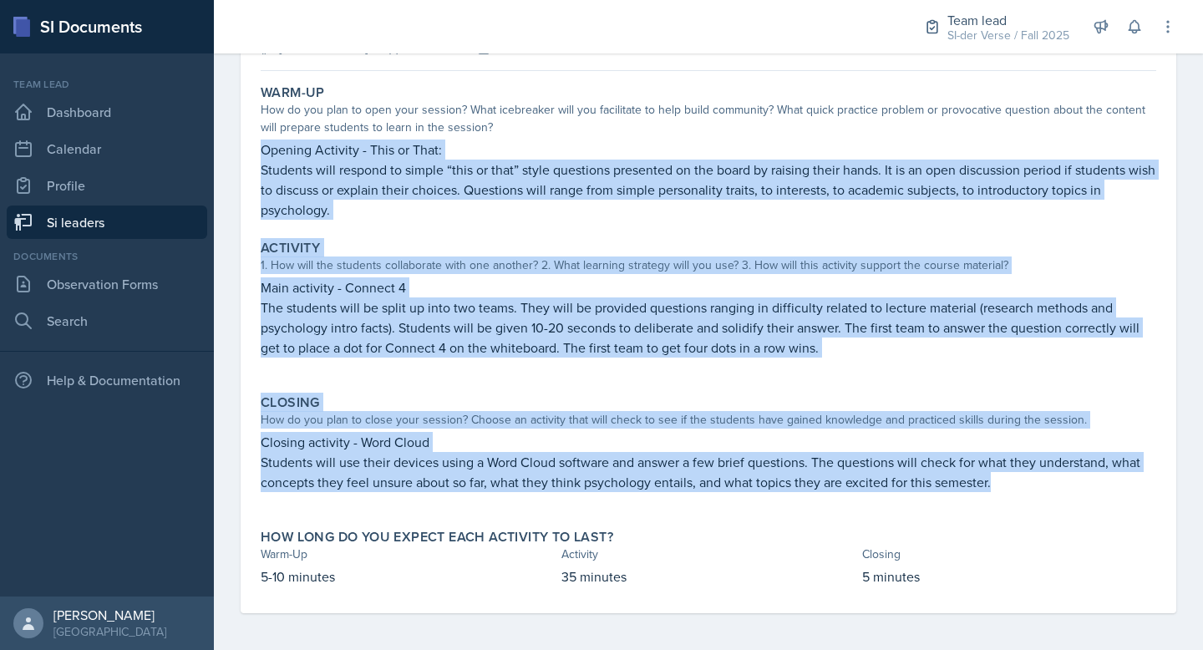
drag, startPoint x: 266, startPoint y: 150, endPoint x: 1039, endPoint y: 496, distance: 847.4
click at [1042, 505] on div "Warm-Up How do you plan to open your session? What icebreaker will you facilita…" at bounding box center [709, 345] width 896 height 535
copy div "Loremip Dolorsit - Amet co Adip: Elitsedd eius tempori ut labore “etdo ma aliq”…"
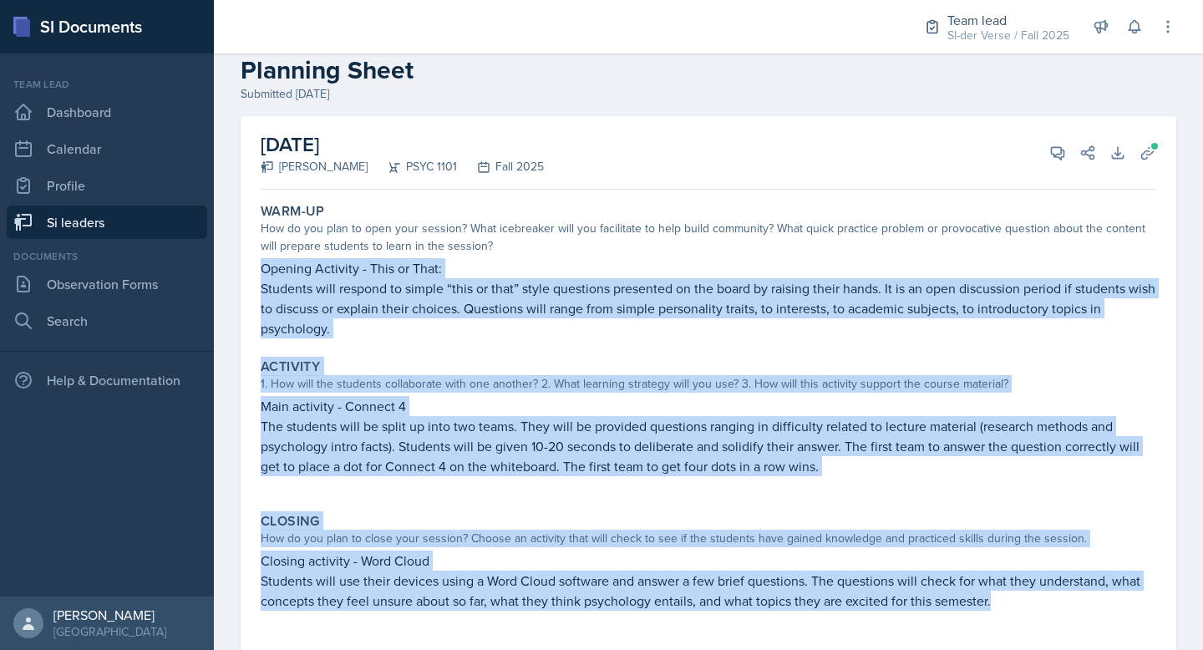
scroll to position [0, 0]
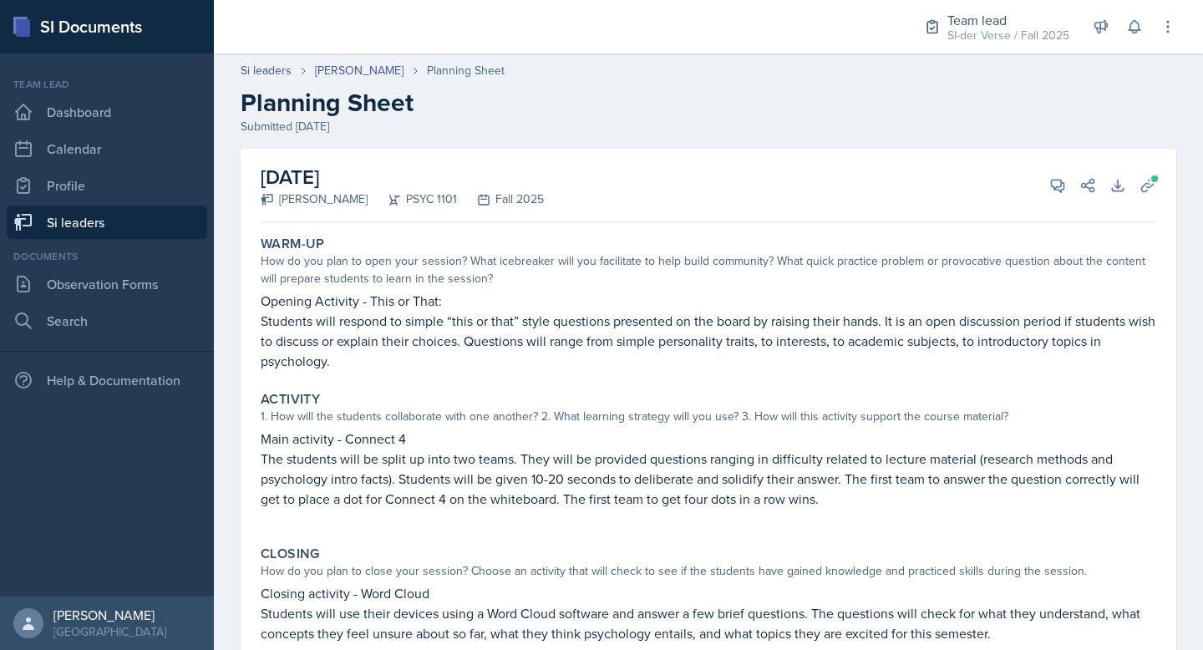
click at [634, 146] on header "Si leaders [PERSON_NAME] Planning Sheet Planning Sheet Submitted [DATE]" at bounding box center [708, 98] width 989 height 107
click at [1141, 190] on icon at bounding box center [1147, 185] width 13 height 13
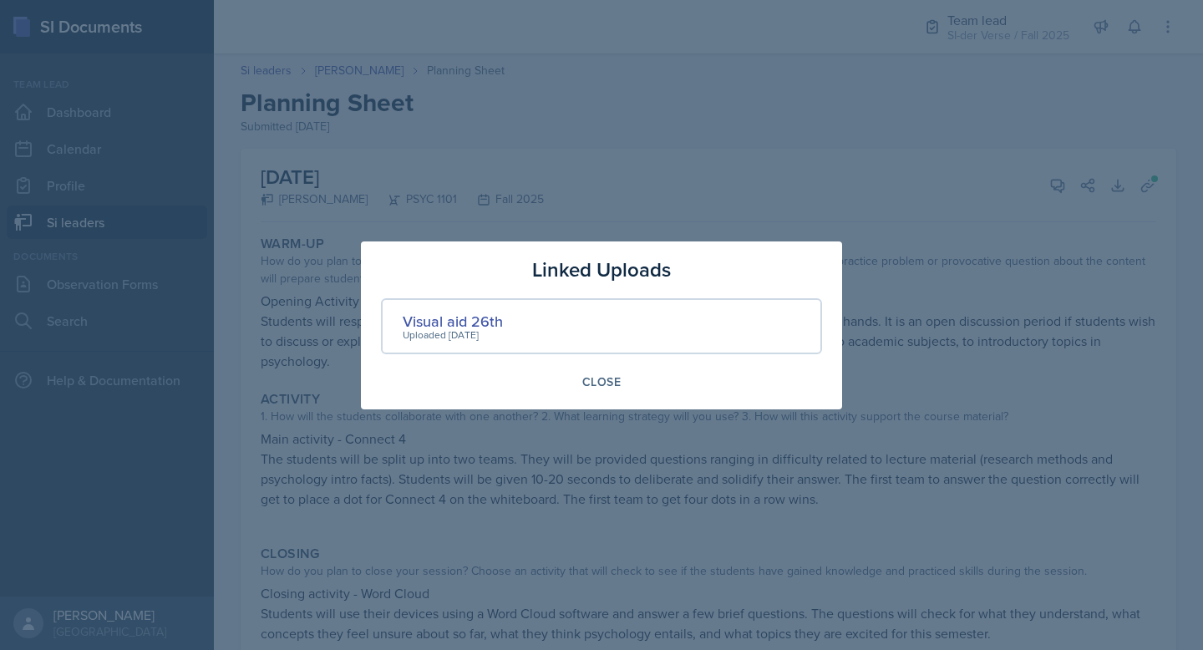
click at [481, 317] on div "Visual aid 26th" at bounding box center [453, 321] width 100 height 23
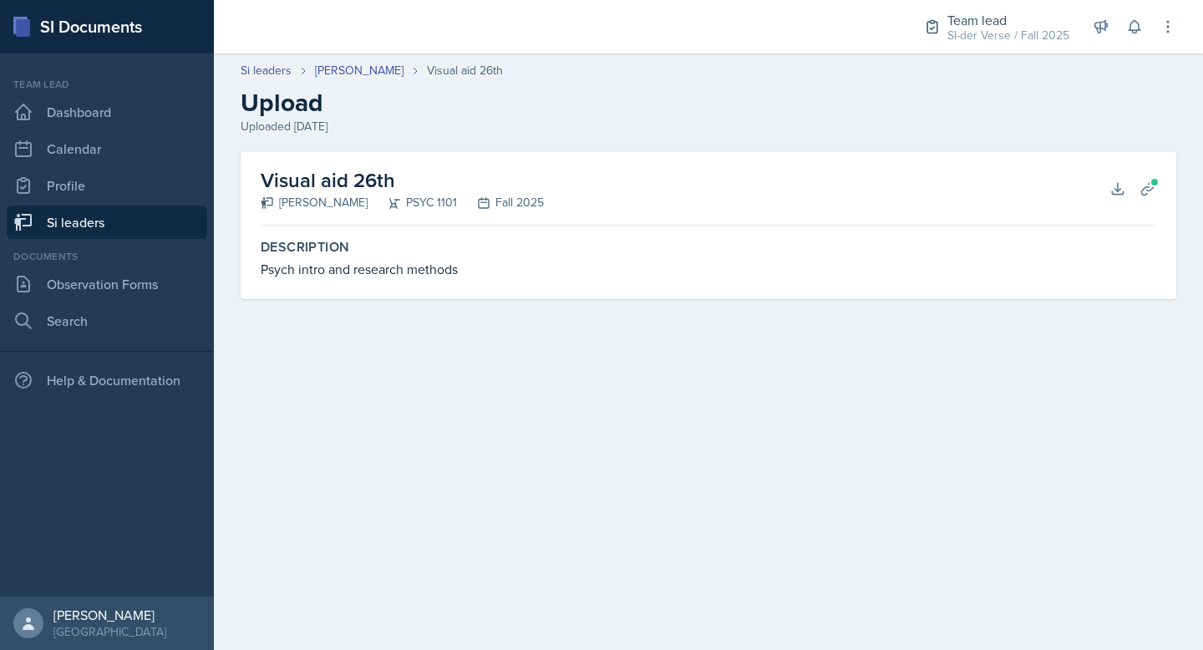
click at [355, 271] on div "Psych intro and research methods" at bounding box center [709, 269] width 896 height 20
click at [1115, 187] on icon at bounding box center [1117, 188] width 17 height 17
click at [88, 114] on link "Dashboard" at bounding box center [107, 111] width 200 height 33
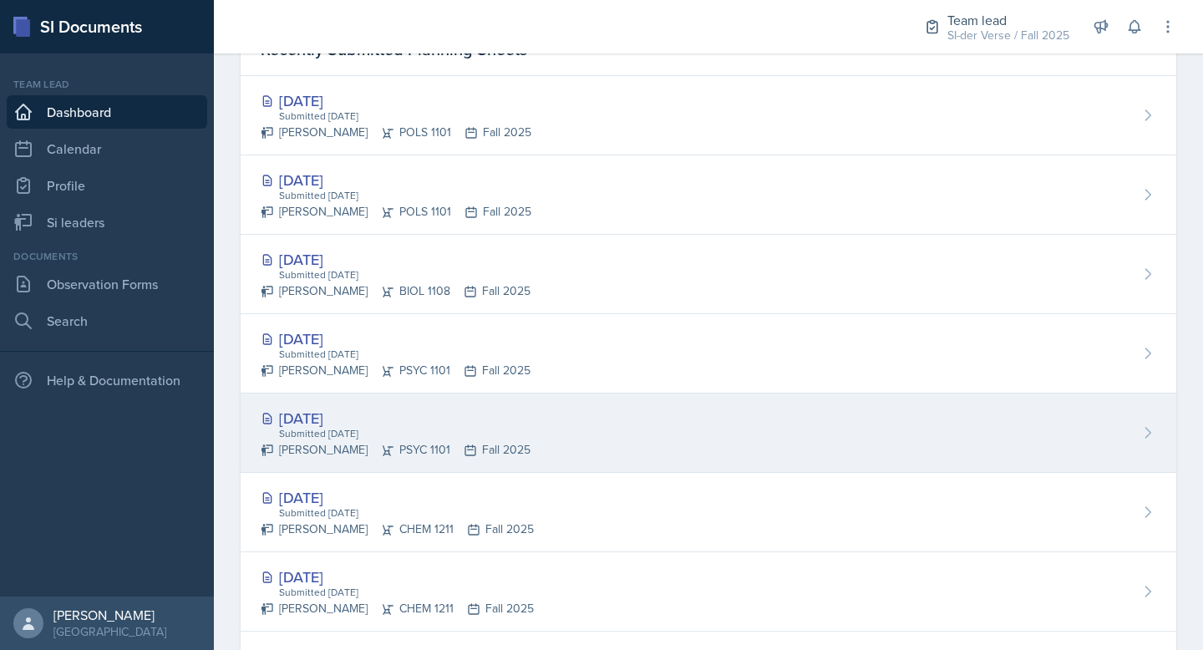
scroll to position [561, 0]
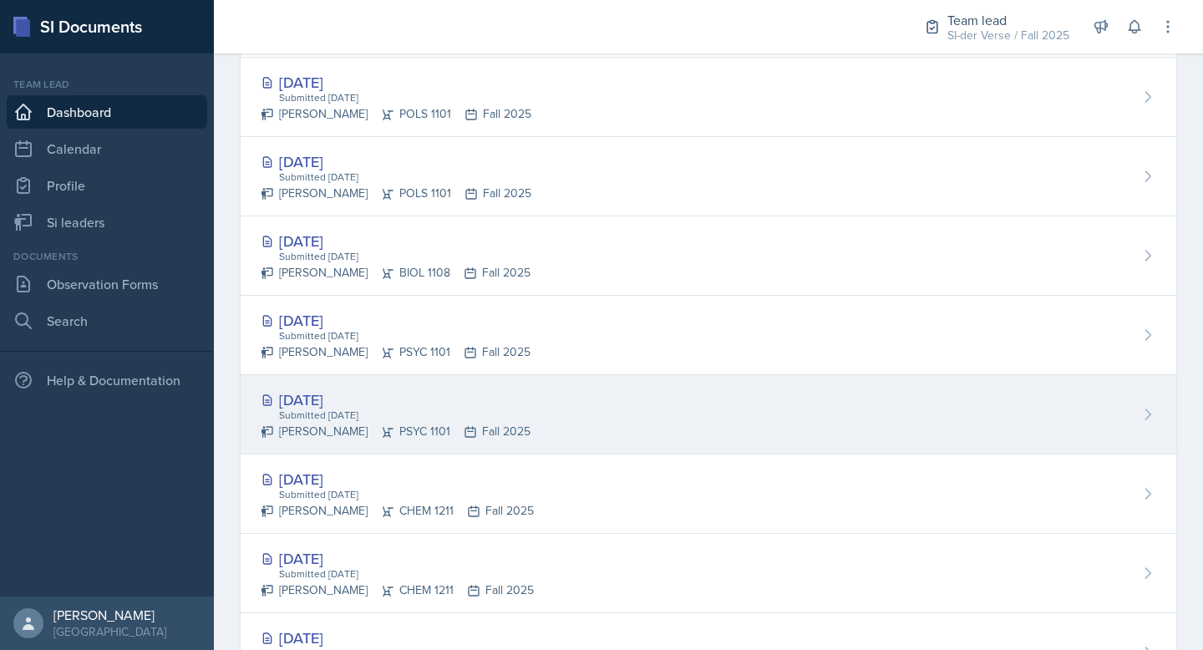
click at [555, 407] on div "[DATE] Submitted [DATE] [PERSON_NAME] PSYC 1101 Fall 2025" at bounding box center [709, 414] width 936 height 79
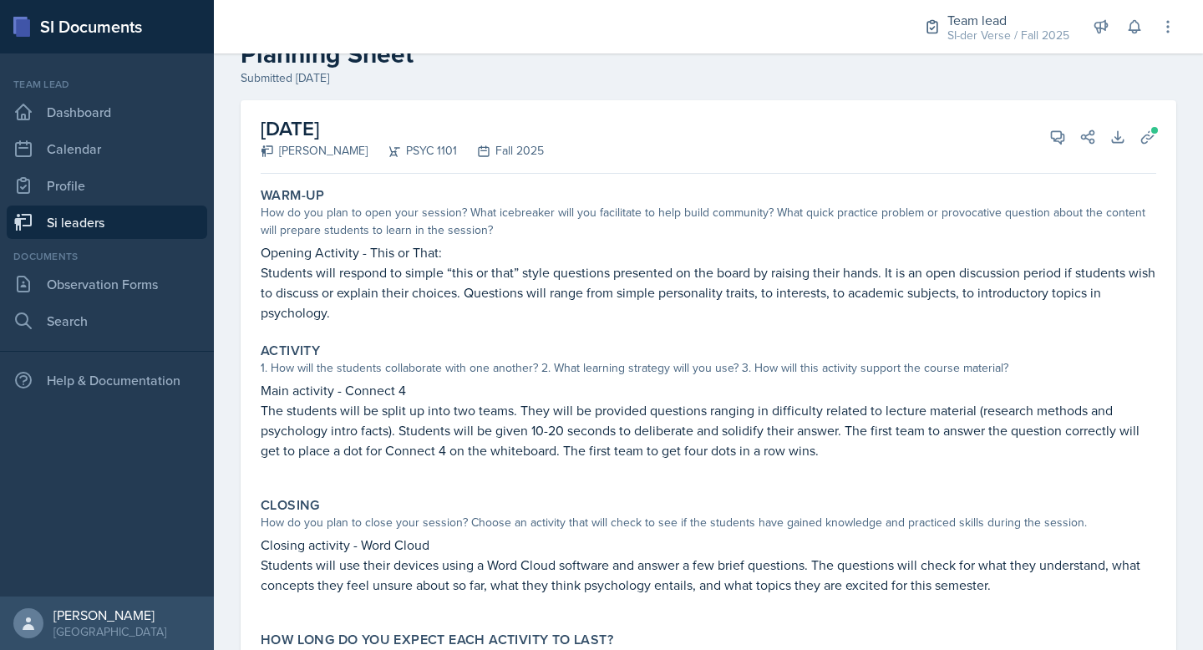
scroll to position [72, 0]
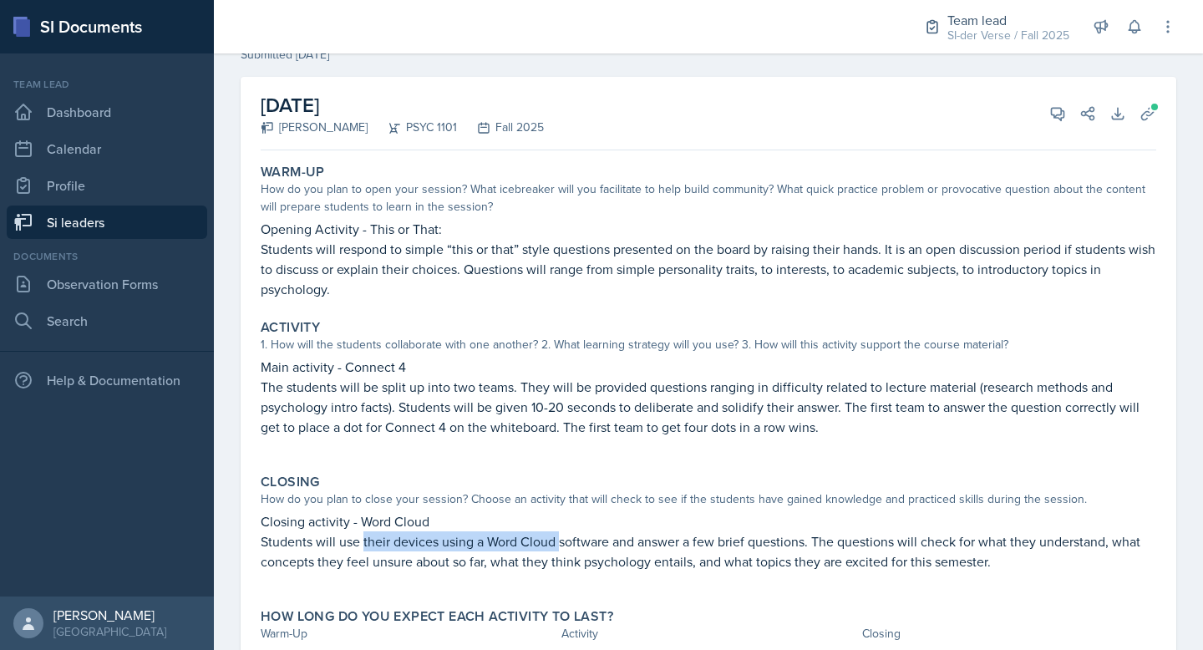
drag, startPoint x: 364, startPoint y: 549, endPoint x: 561, endPoint y: 538, distance: 197.4
click at [561, 538] on p "Students will use their devices using a Word Cloud software and answer a few br…" at bounding box center [709, 551] width 896 height 40
drag, startPoint x: 590, startPoint y: 545, endPoint x: 997, endPoint y: 563, distance: 407.2
click at [997, 563] on p "Students will use their devices using a Word Cloud software and answer a few br…" at bounding box center [709, 551] width 896 height 40
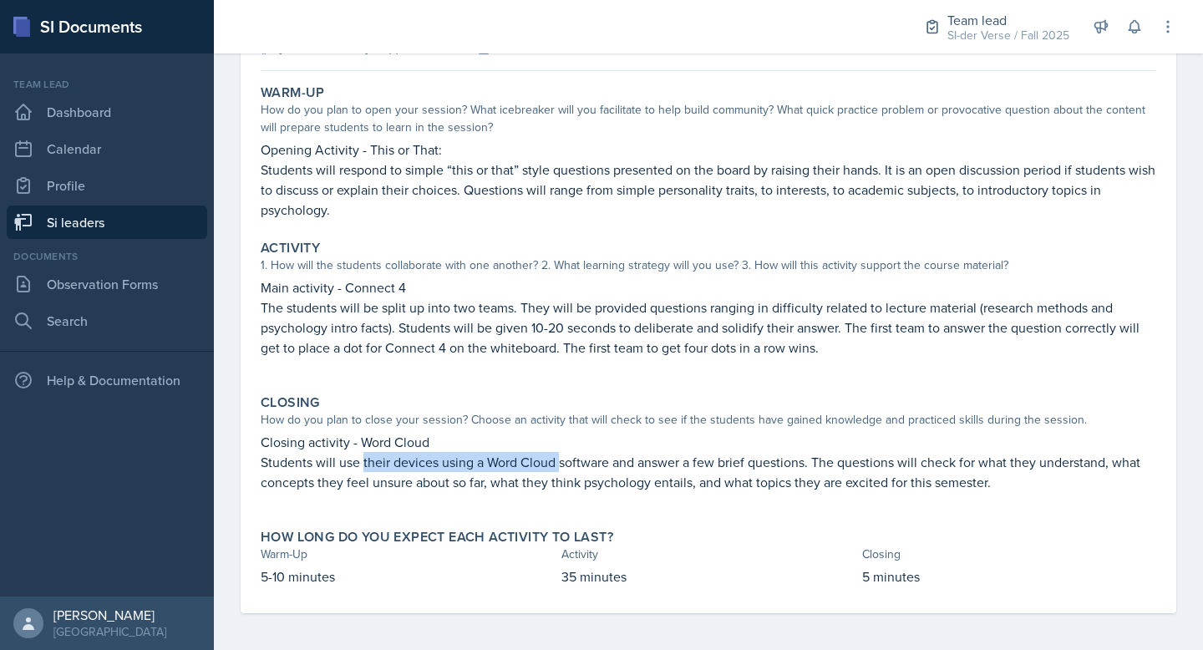
scroll to position [151, 0]
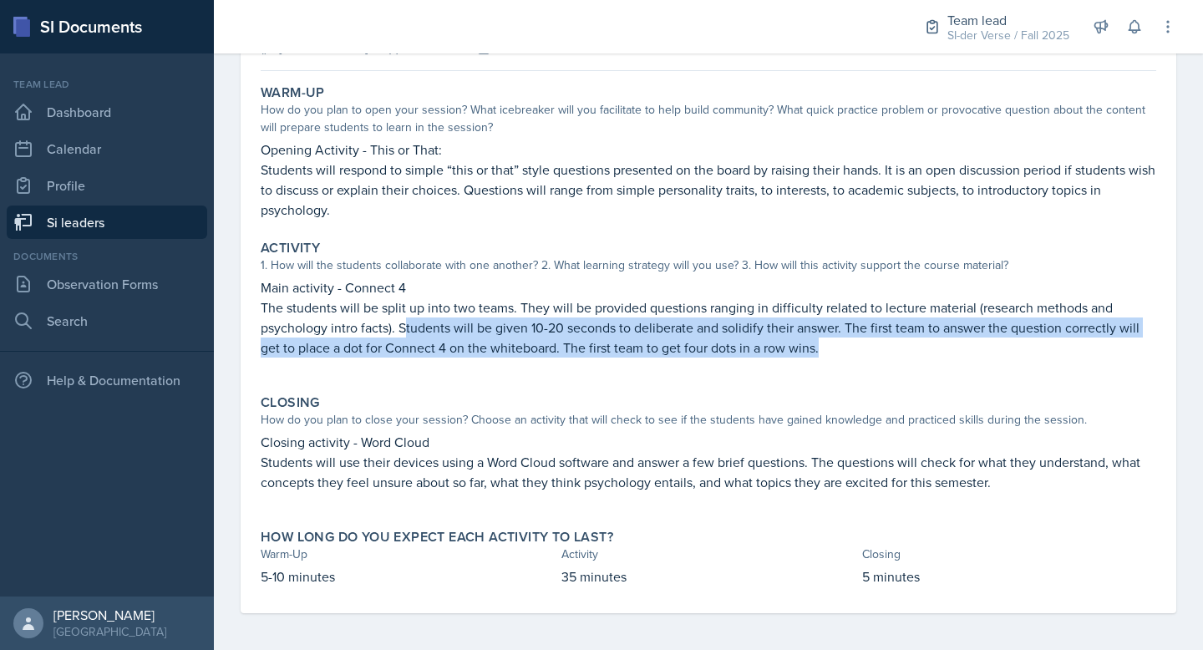
drag, startPoint x: 404, startPoint y: 327, endPoint x: 963, endPoint y: 359, distance: 559.8
click at [963, 359] on div "Main activity - Connect 4 The students will be split up into two teams. They wi…" at bounding box center [709, 325] width 896 height 97
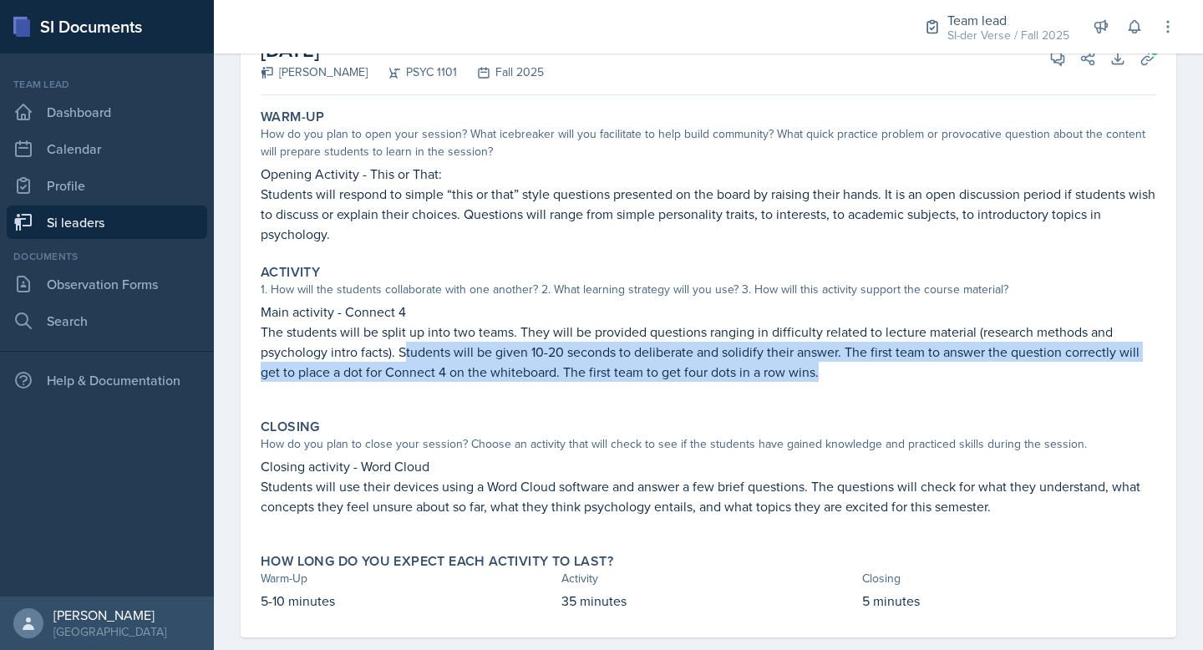
scroll to position [0, 0]
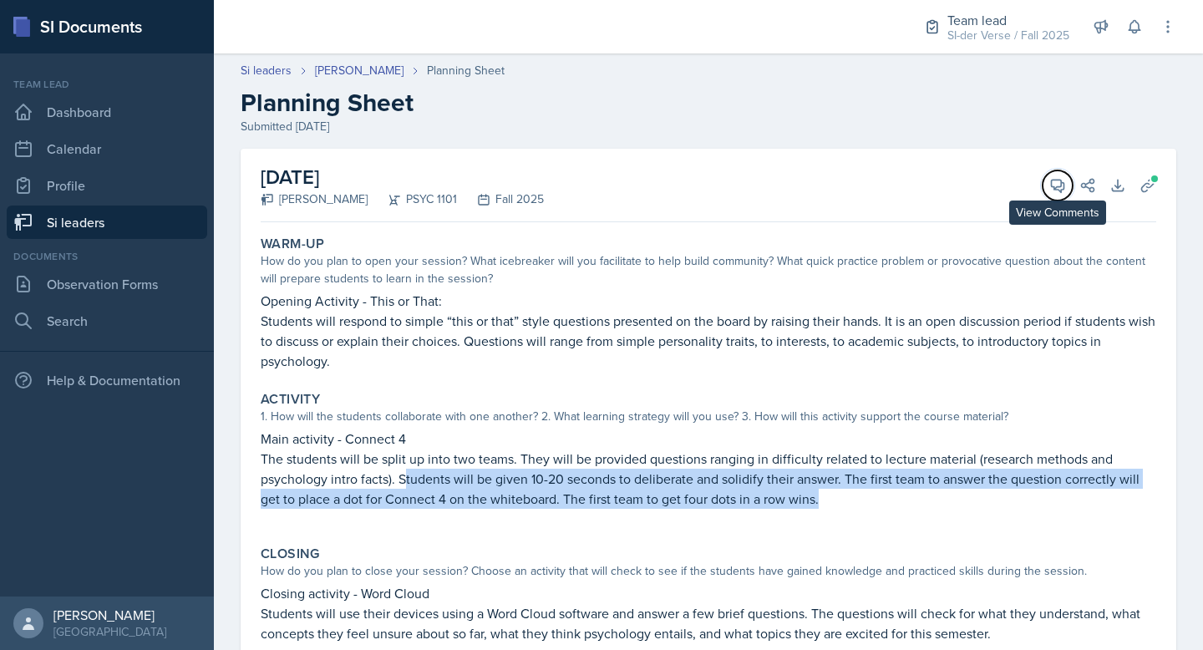
click at [1059, 183] on span at bounding box center [1063, 179] width 8 height 8
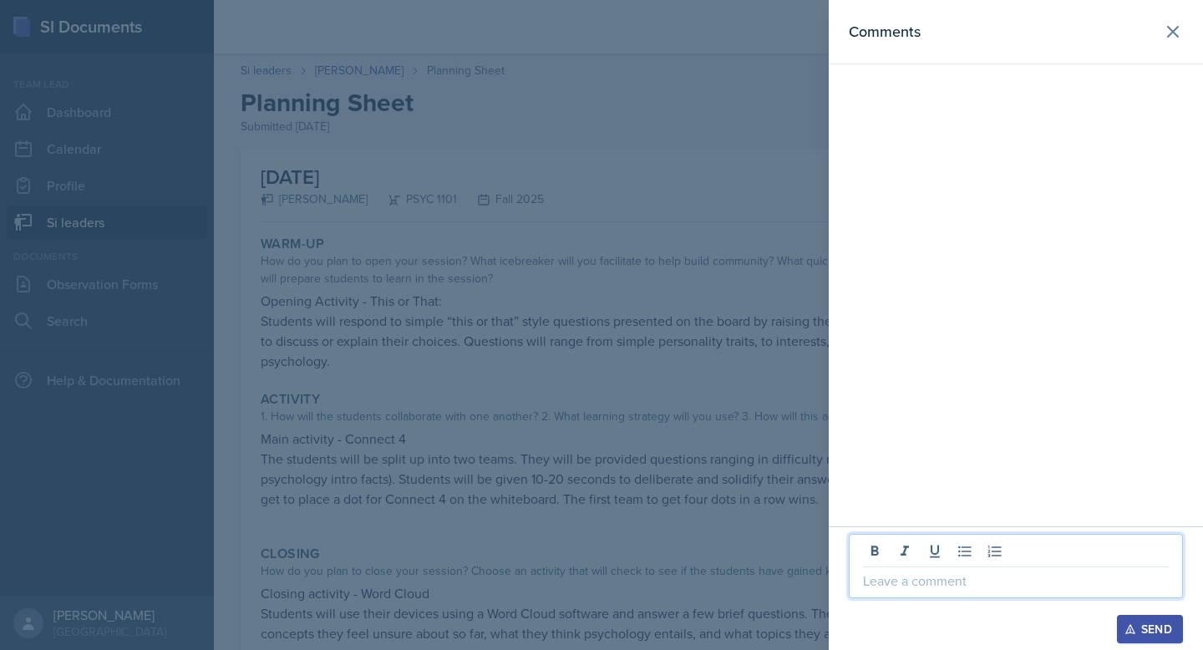
click at [910, 587] on p at bounding box center [1016, 581] width 306 height 20
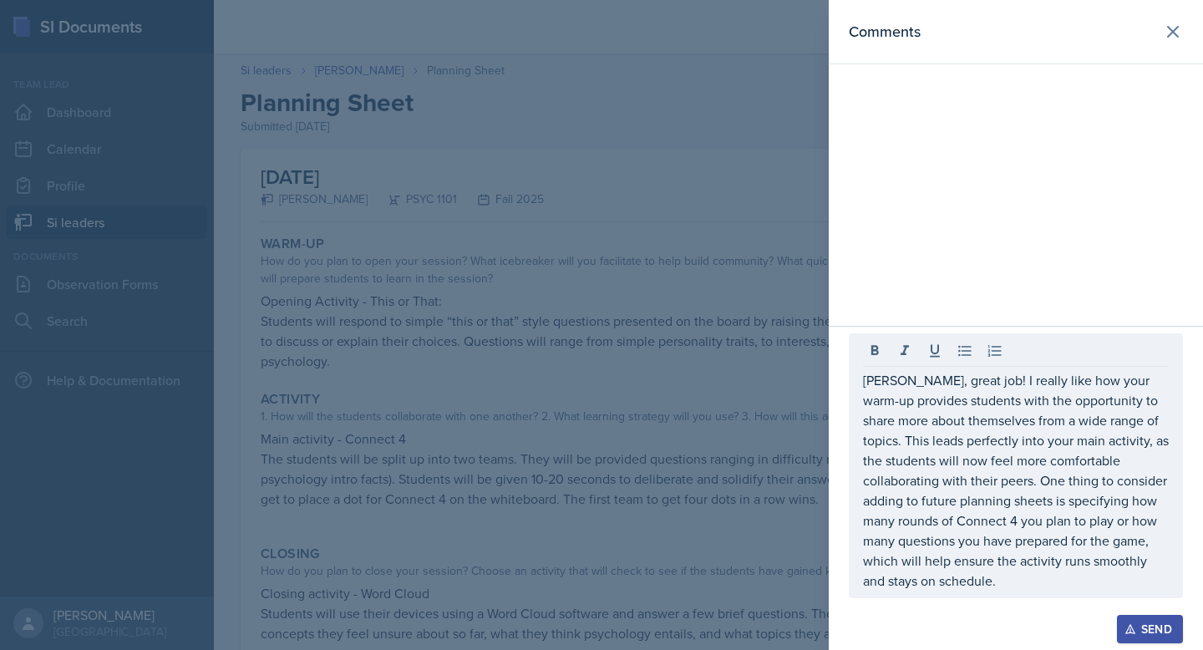
drag, startPoint x: 1151, startPoint y: 627, endPoint x: 1143, endPoint y: 623, distance: 9.3
click at [1151, 627] on div "Send" at bounding box center [1150, 628] width 44 height 13
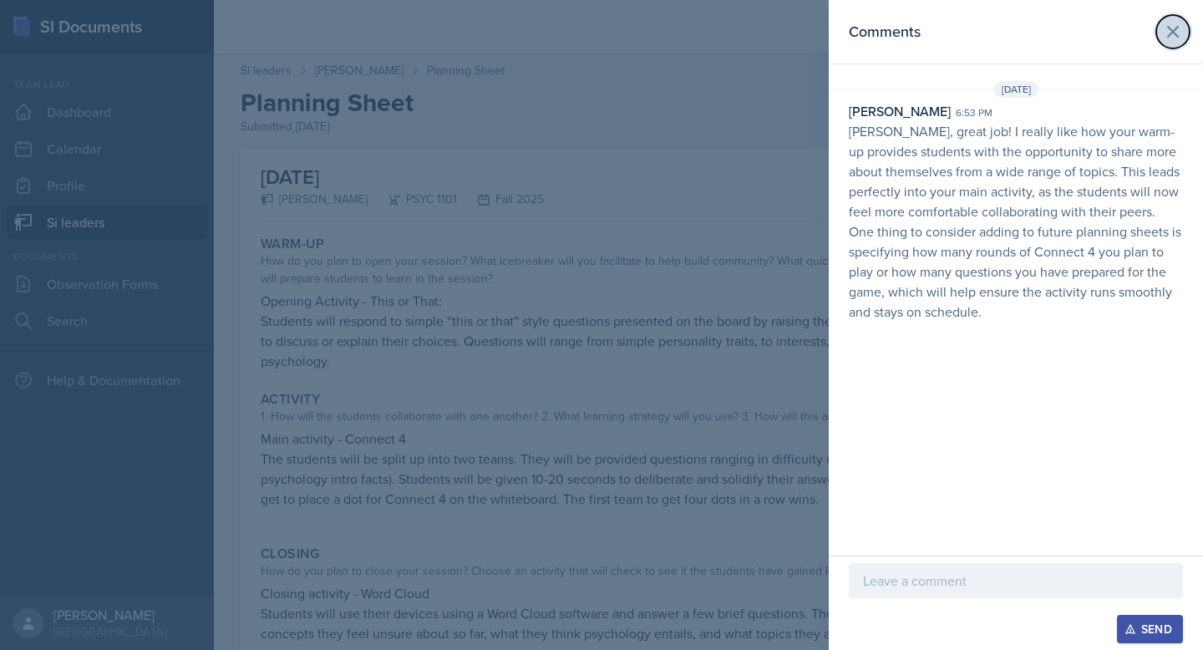
click at [1172, 31] on icon at bounding box center [1173, 32] width 10 height 10
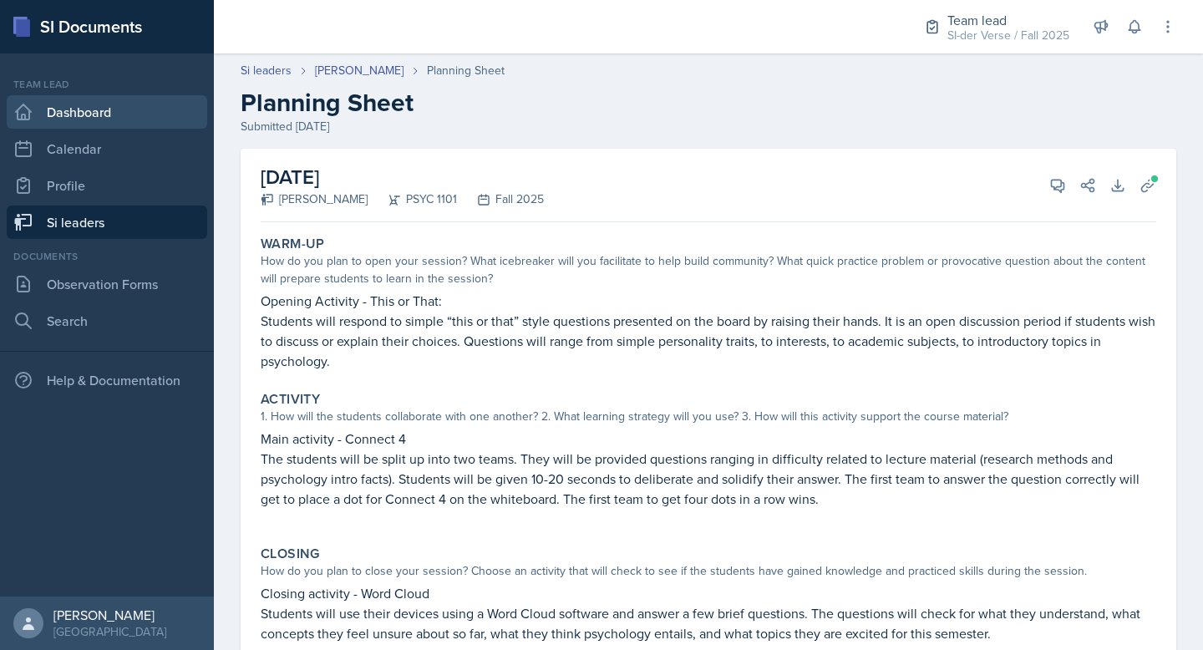
click at [54, 113] on link "Dashboard" at bounding box center [107, 111] width 200 height 33
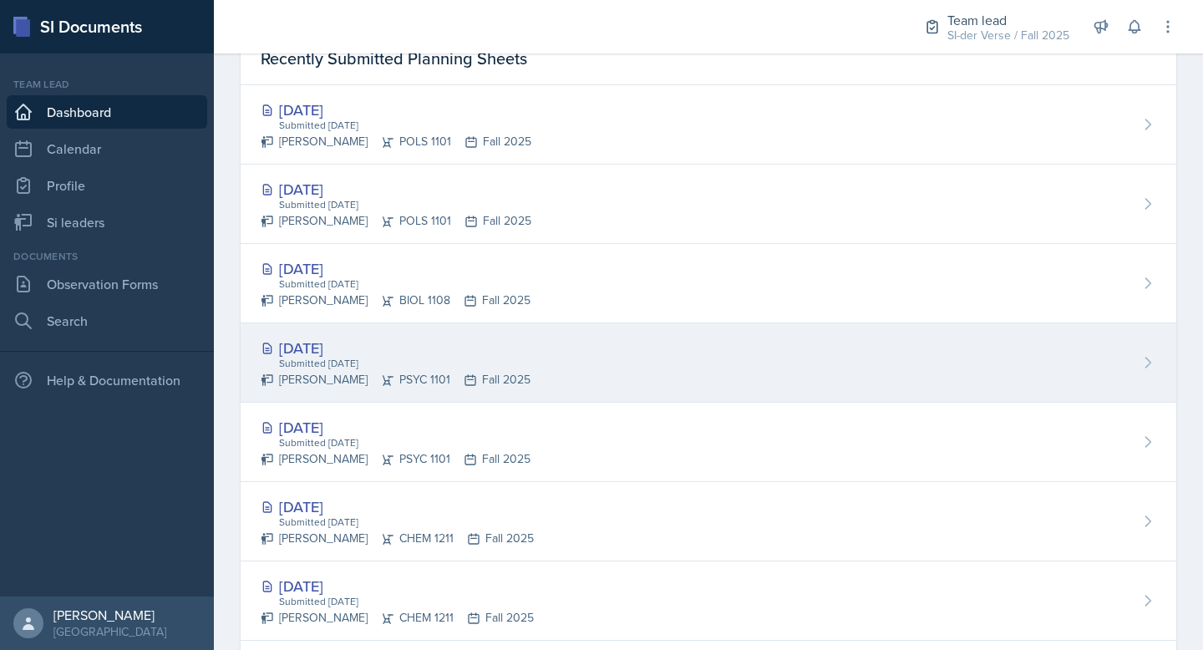
scroll to position [550, 0]
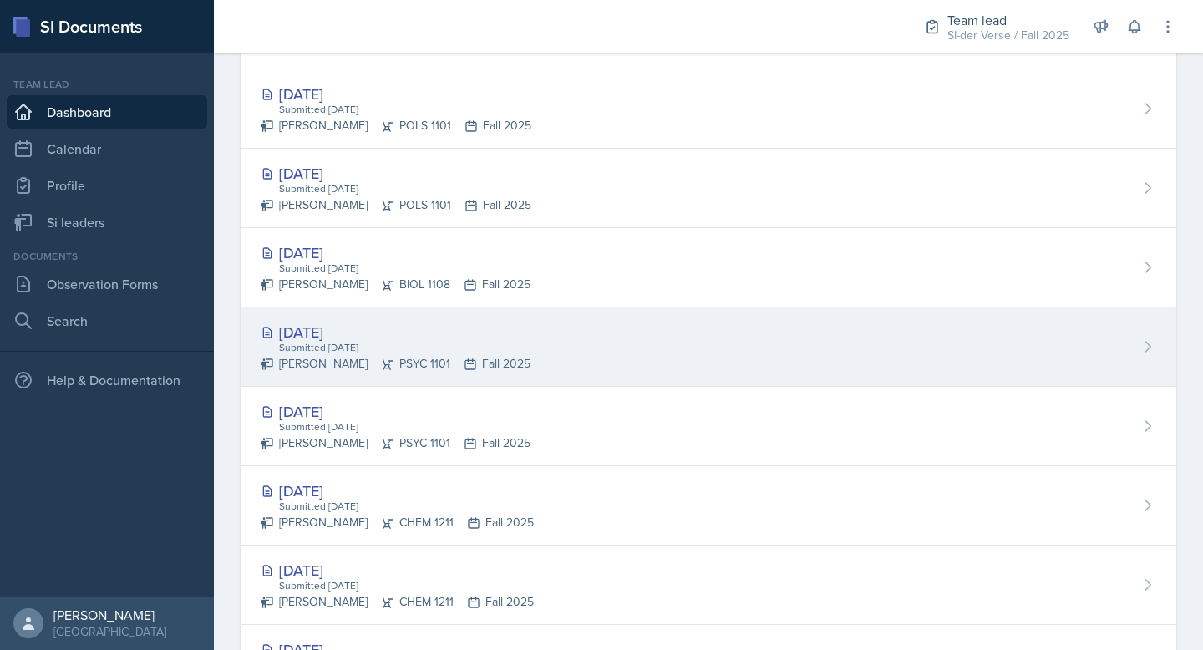
click at [561, 335] on div "[DATE] Submitted [DATE] [PERSON_NAME] PSYC 1101 Fall 2025" at bounding box center [709, 346] width 936 height 79
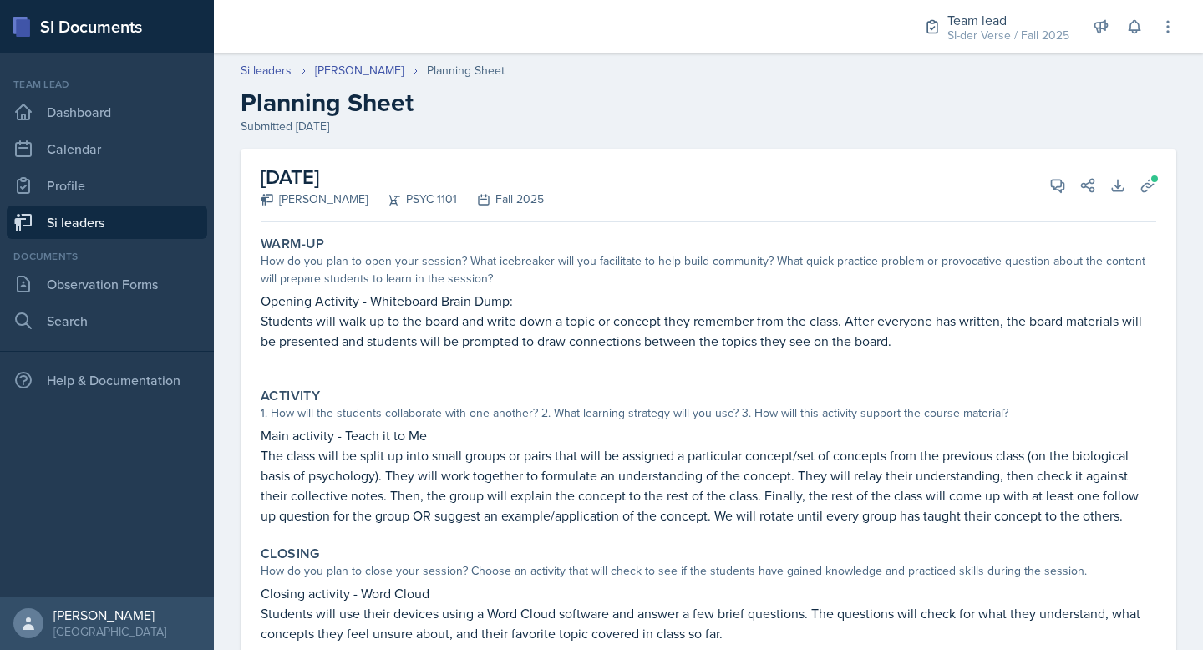
scroll to position [145, 0]
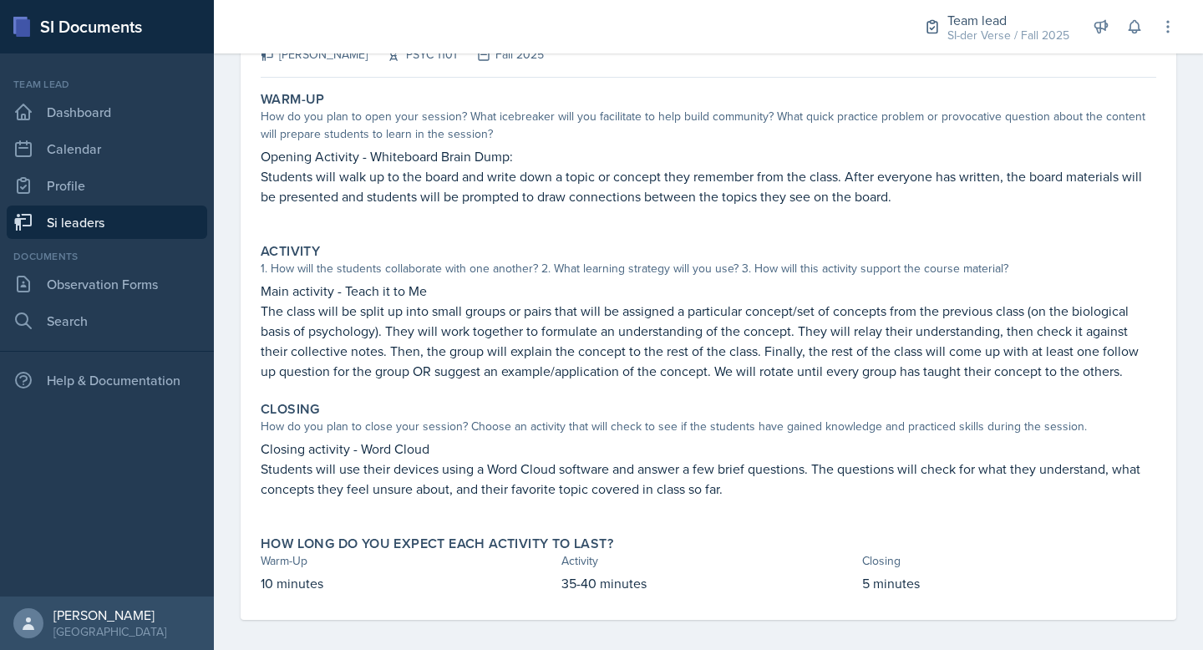
drag, startPoint x: 306, startPoint y: 175, endPoint x: 907, endPoint y: 193, distance: 601.7
click at [907, 193] on p "Students will walk up to the board and write down a topic or concept they remem…" at bounding box center [709, 186] width 896 height 40
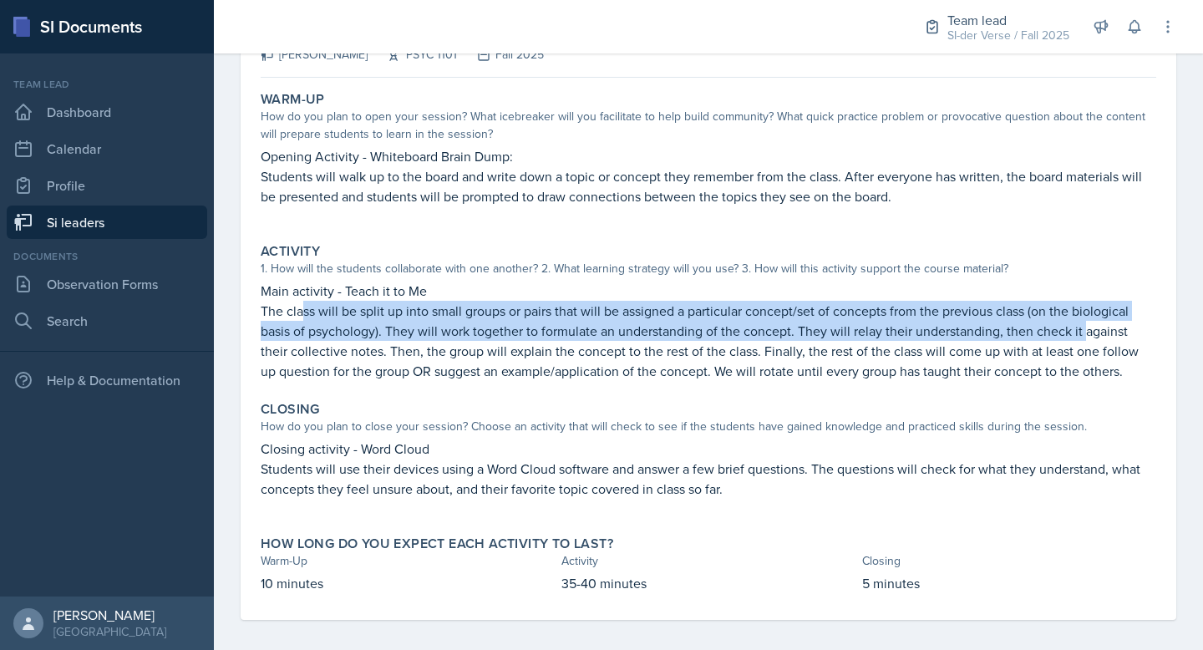
drag, startPoint x: 301, startPoint y: 317, endPoint x: 1085, endPoint y: 324, distance: 784.5
click at [1085, 324] on p "The class will be split up into small groups or pairs that will be assigned a p…" at bounding box center [709, 341] width 896 height 80
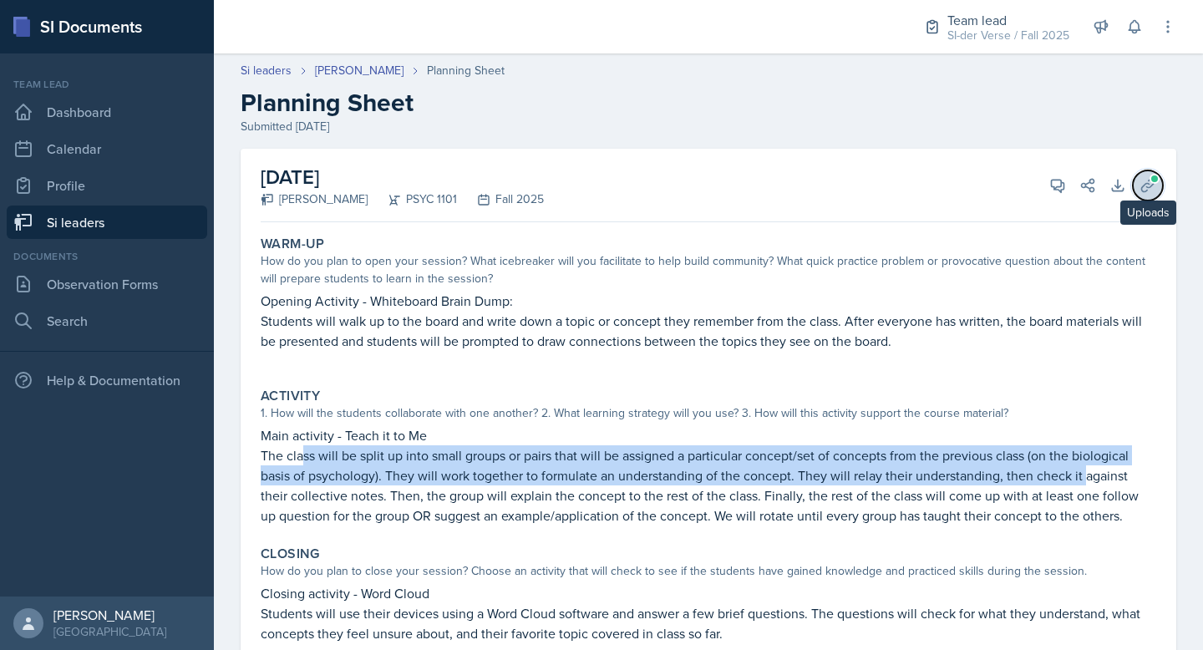
click at [1133, 173] on button "Uploads" at bounding box center [1148, 185] width 30 height 30
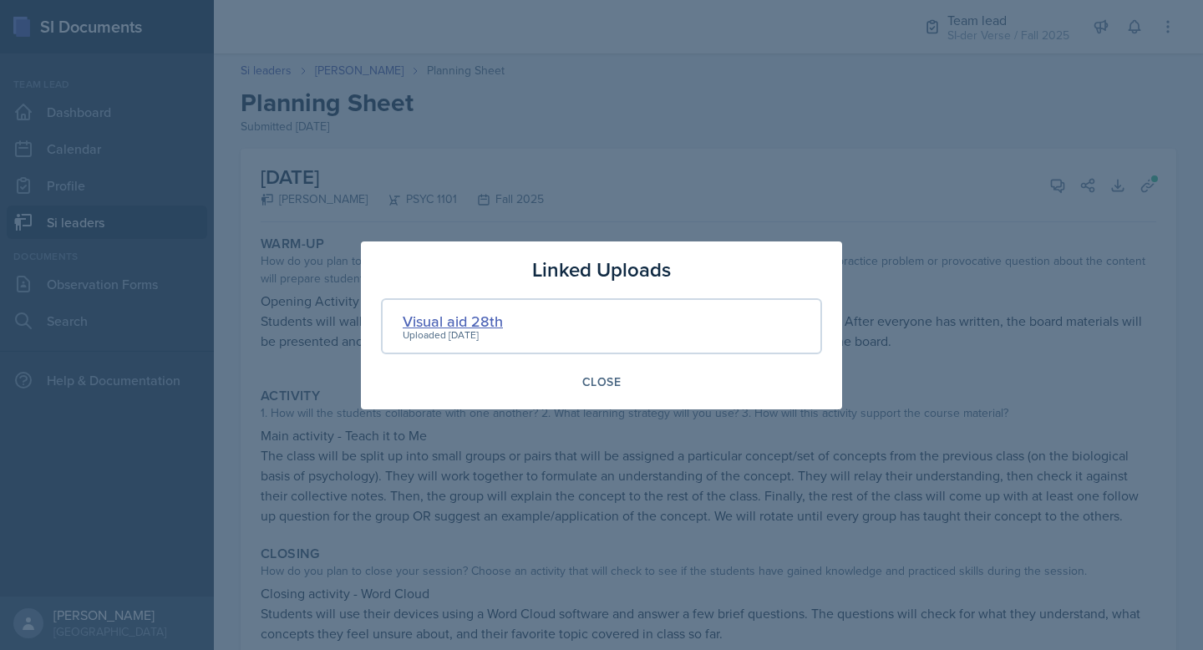
click at [447, 320] on div "Visual aid 28th" at bounding box center [453, 321] width 100 height 23
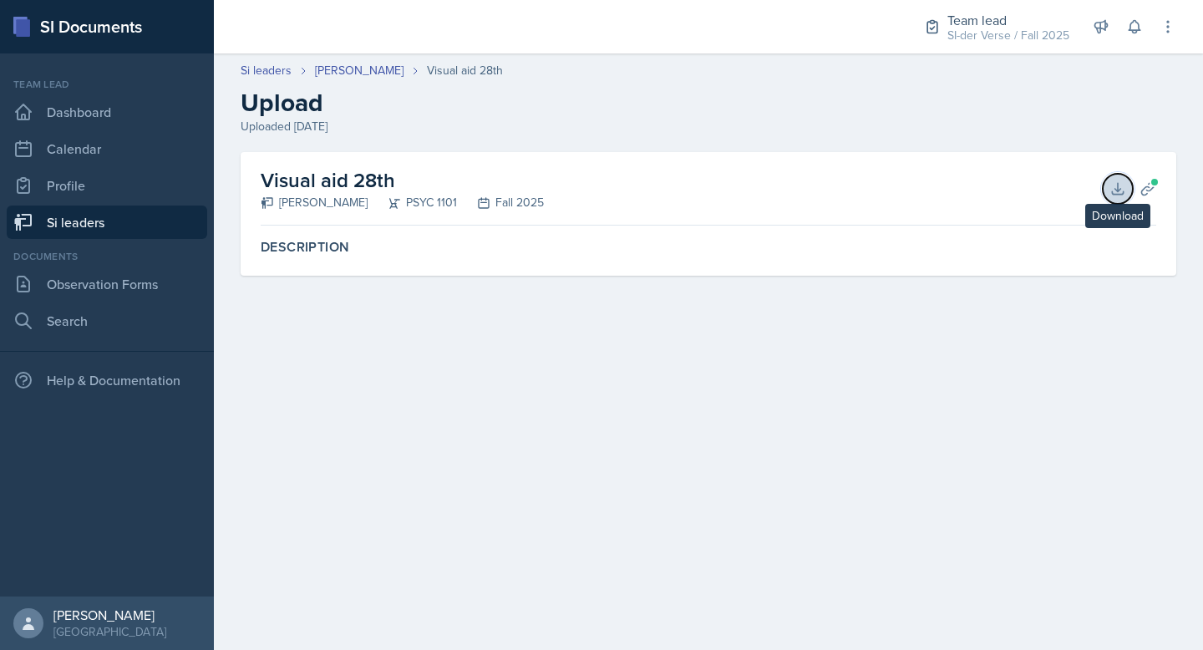
click at [1112, 185] on icon at bounding box center [1117, 188] width 17 height 17
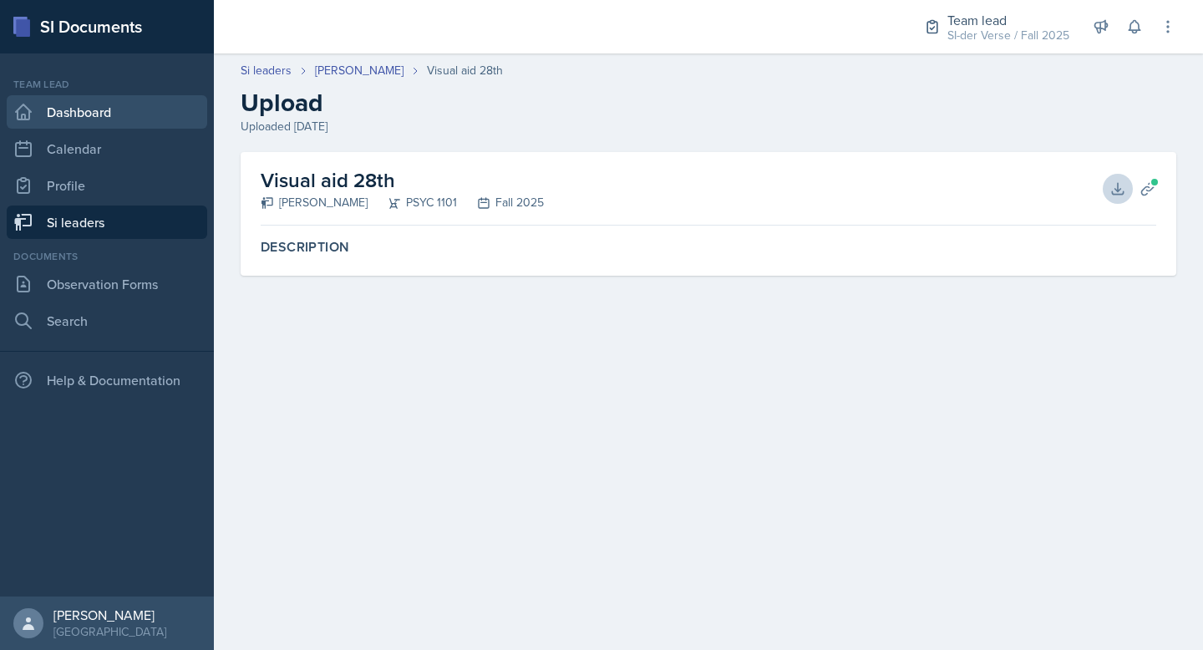
click at [84, 114] on link "Dashboard" at bounding box center [107, 111] width 200 height 33
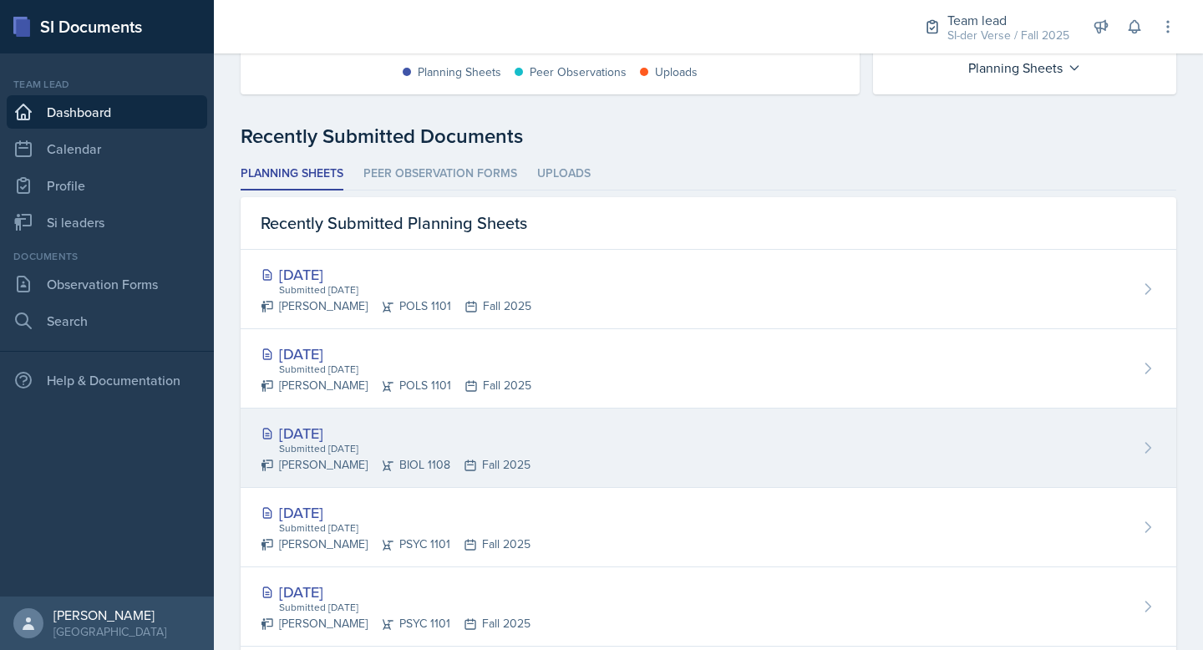
scroll to position [372, 0]
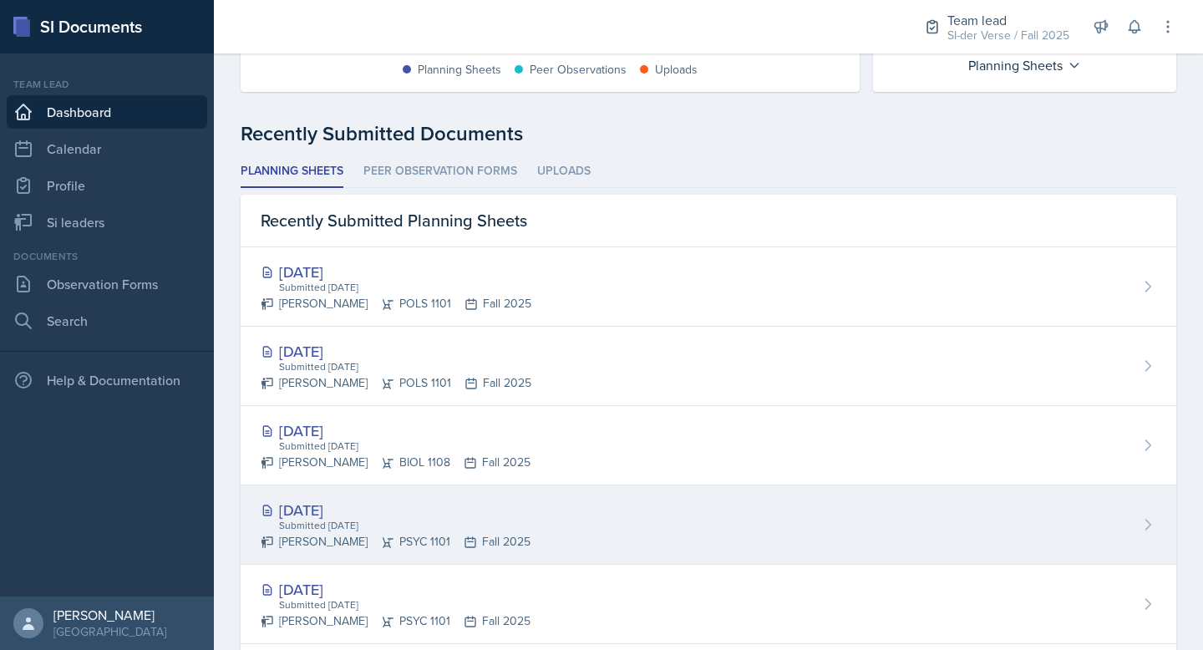
click at [516, 514] on div "[DATE] Submitted [DATE] [PERSON_NAME] PSYC 1101 Fall 2025" at bounding box center [709, 524] width 936 height 79
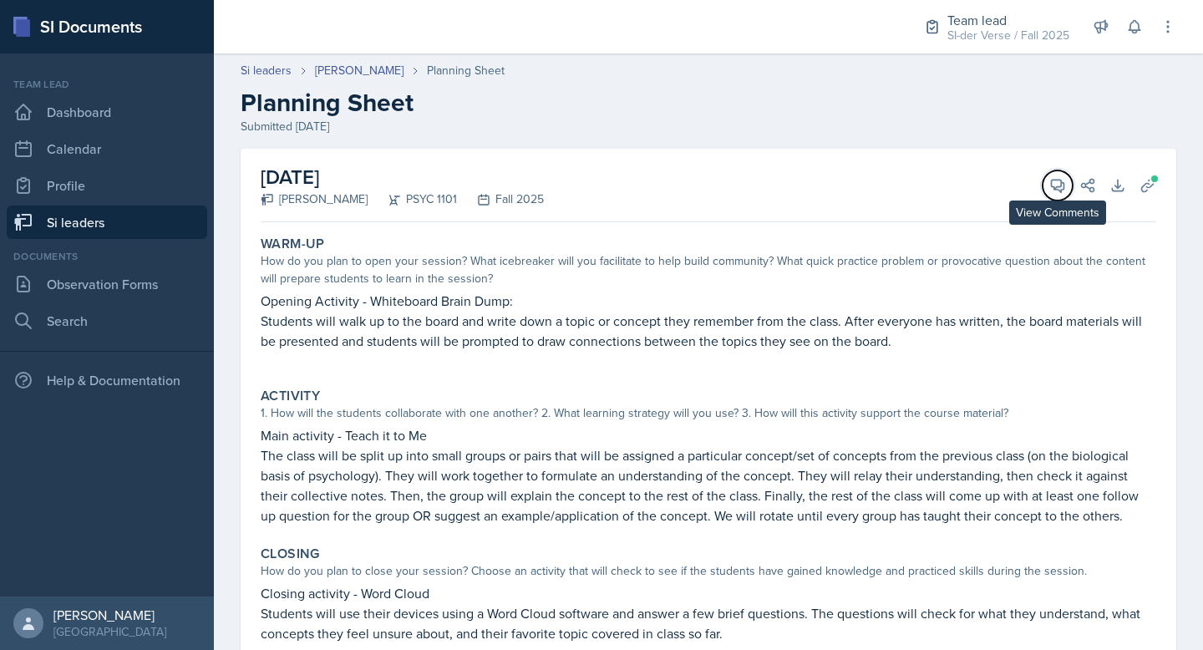
click at [1049, 180] on icon at bounding box center [1057, 185] width 17 height 17
